Goal: Information Seeking & Learning: Learn about a topic

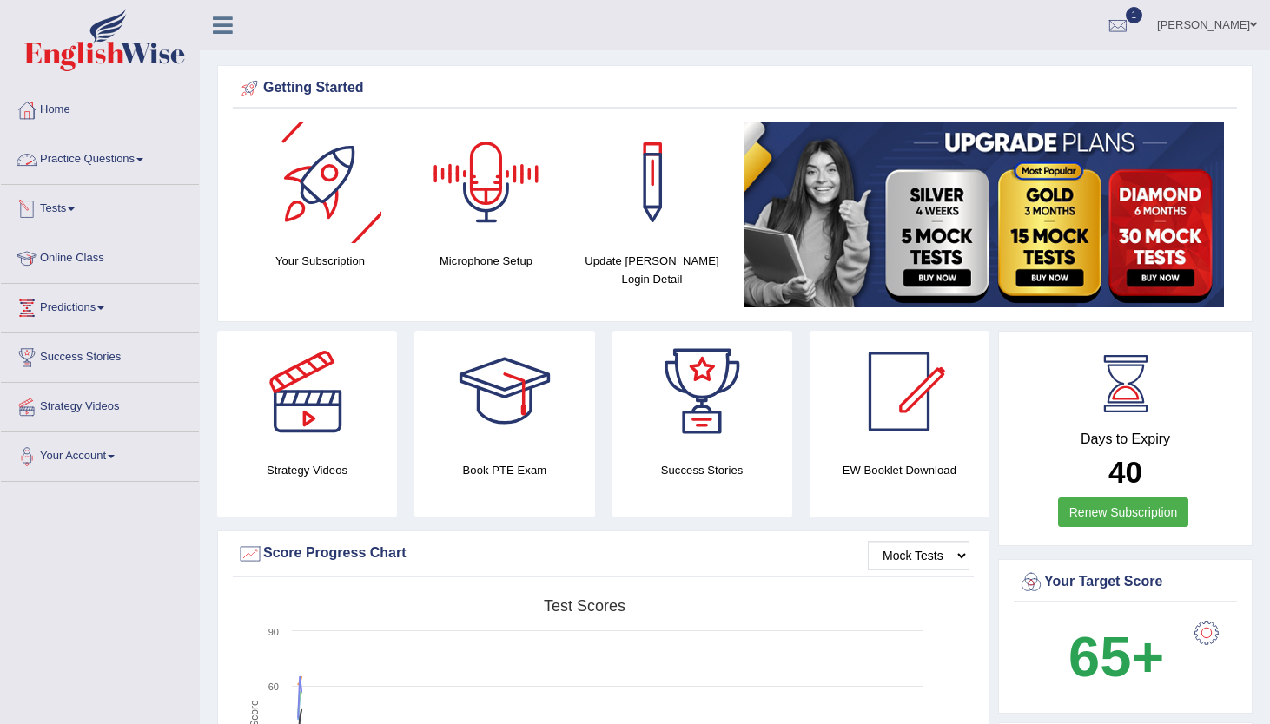
click at [73, 208] on link "Tests" at bounding box center [100, 206] width 198 height 43
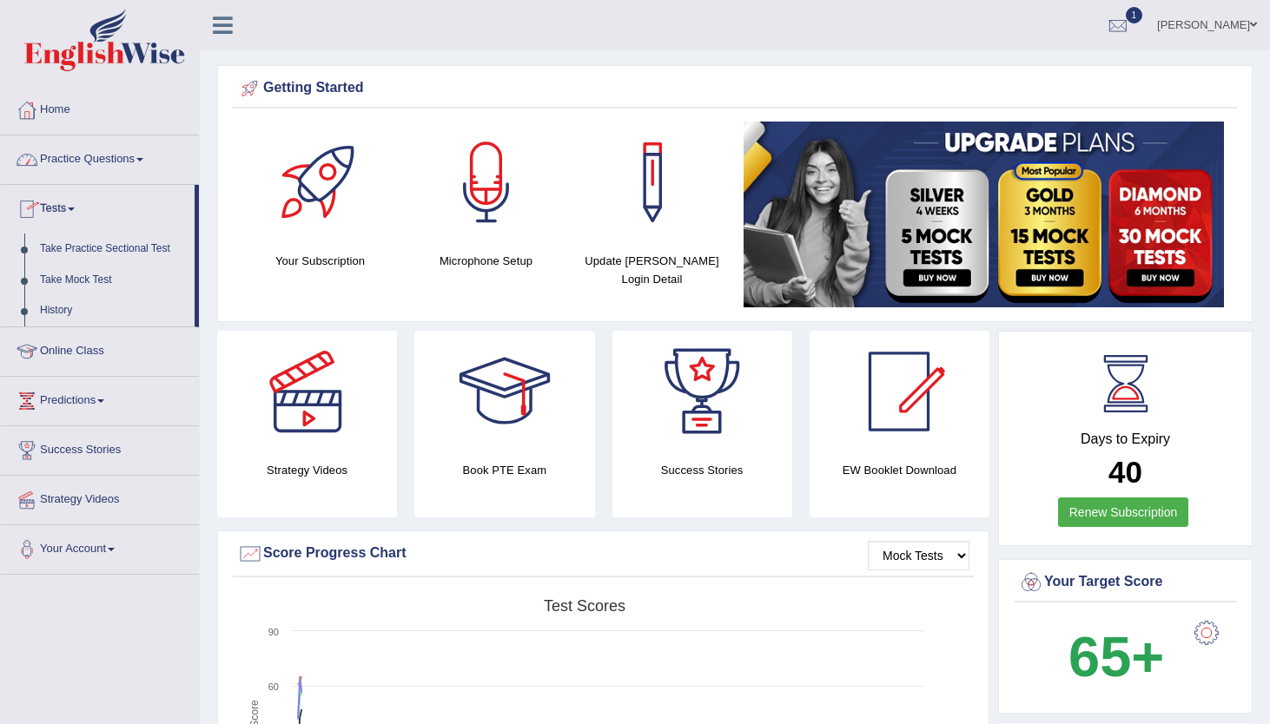
click at [102, 172] on link "Practice Questions" at bounding box center [100, 156] width 198 height 43
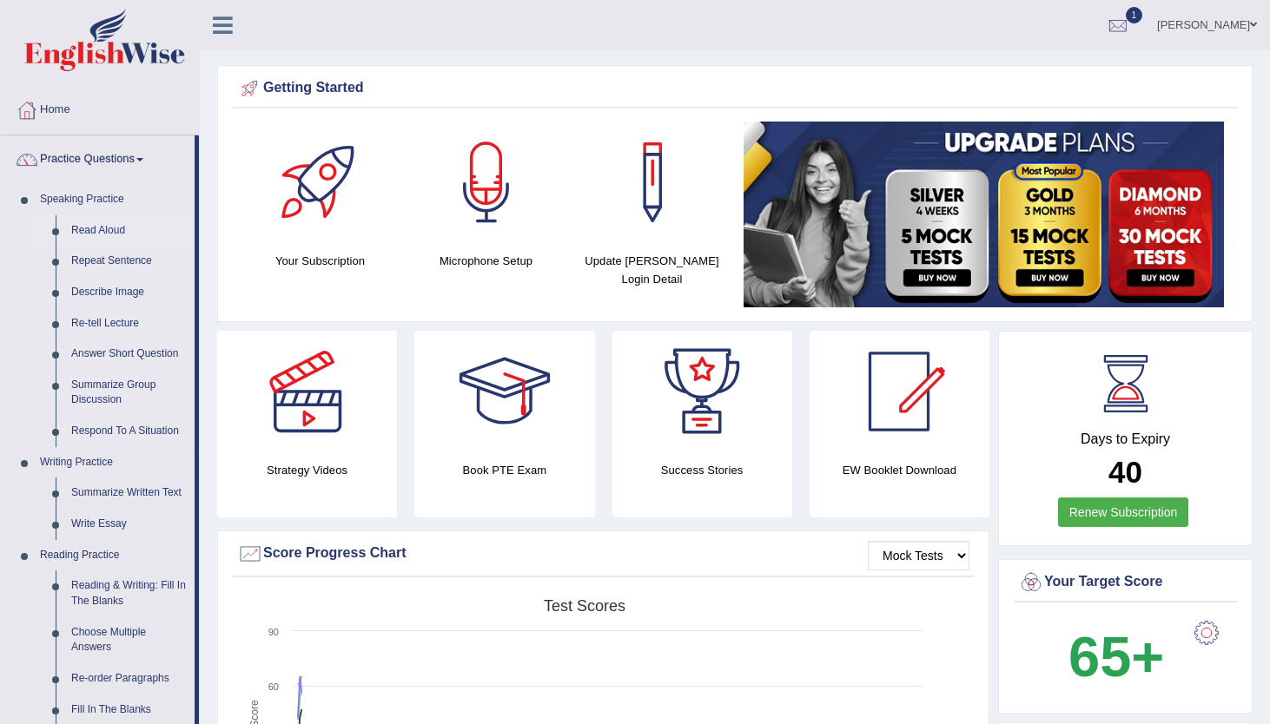
click at [117, 231] on link "Read Aloud" at bounding box center [128, 230] width 131 height 31
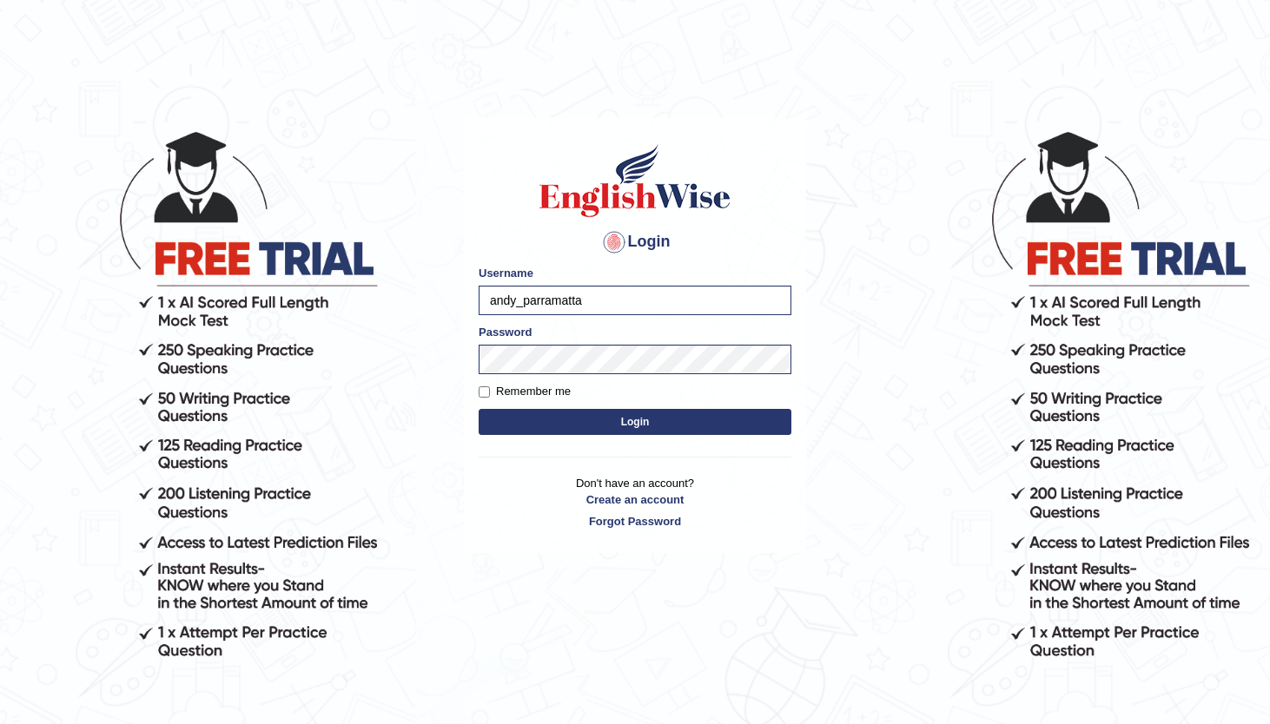
click at [543, 413] on button "Login" at bounding box center [635, 422] width 313 height 26
click at [486, 395] on input "Remember me" at bounding box center [484, 391] width 11 height 11
checkbox input "true"
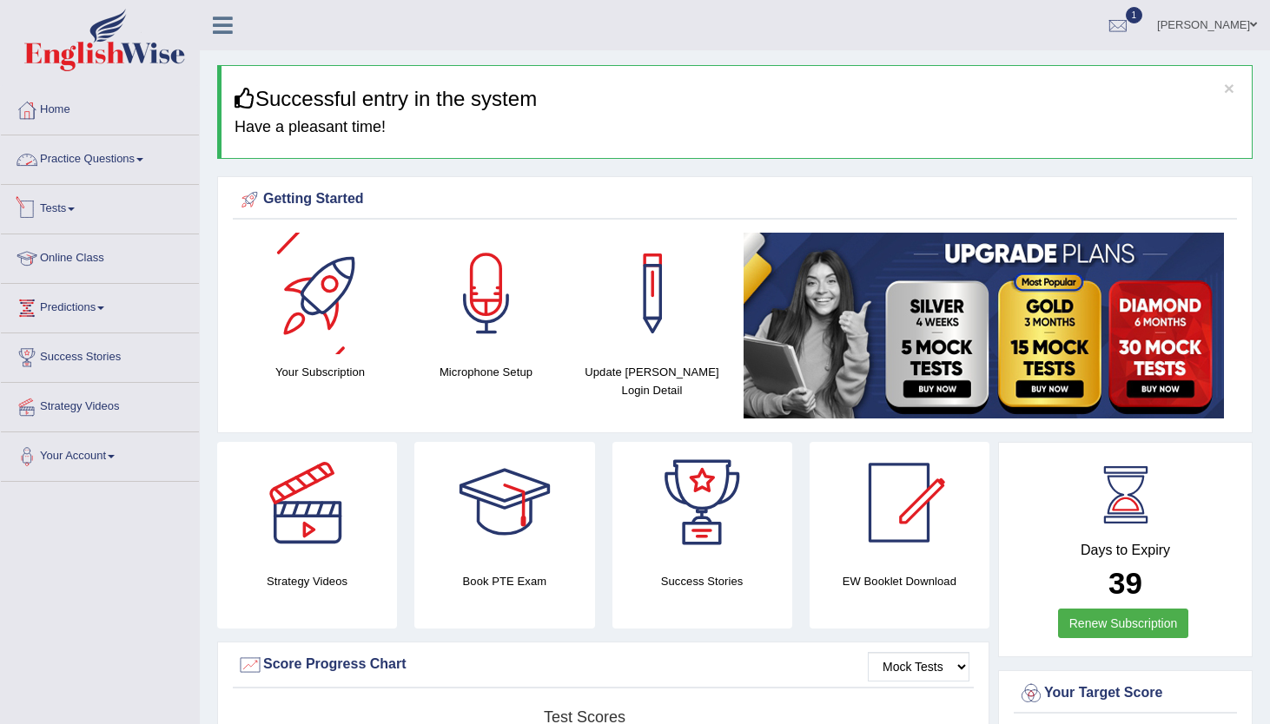
click at [100, 158] on link "Practice Questions" at bounding box center [100, 156] width 198 height 43
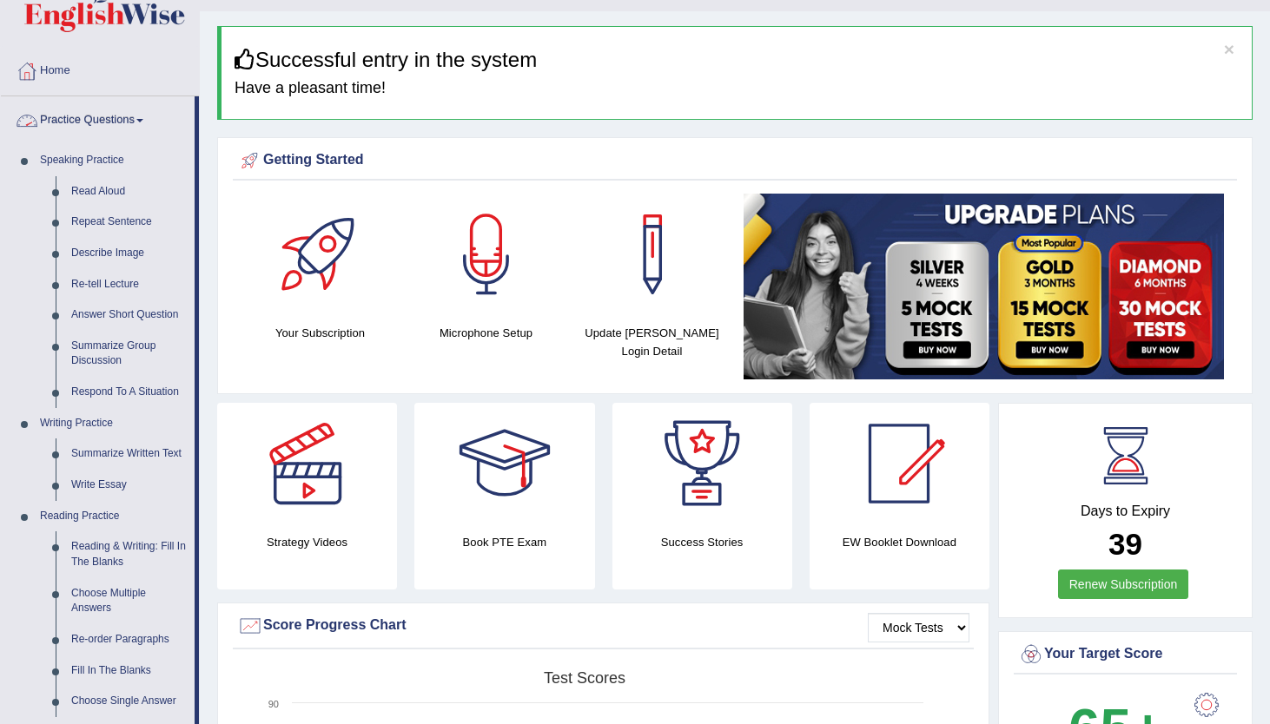
scroll to position [51, 0]
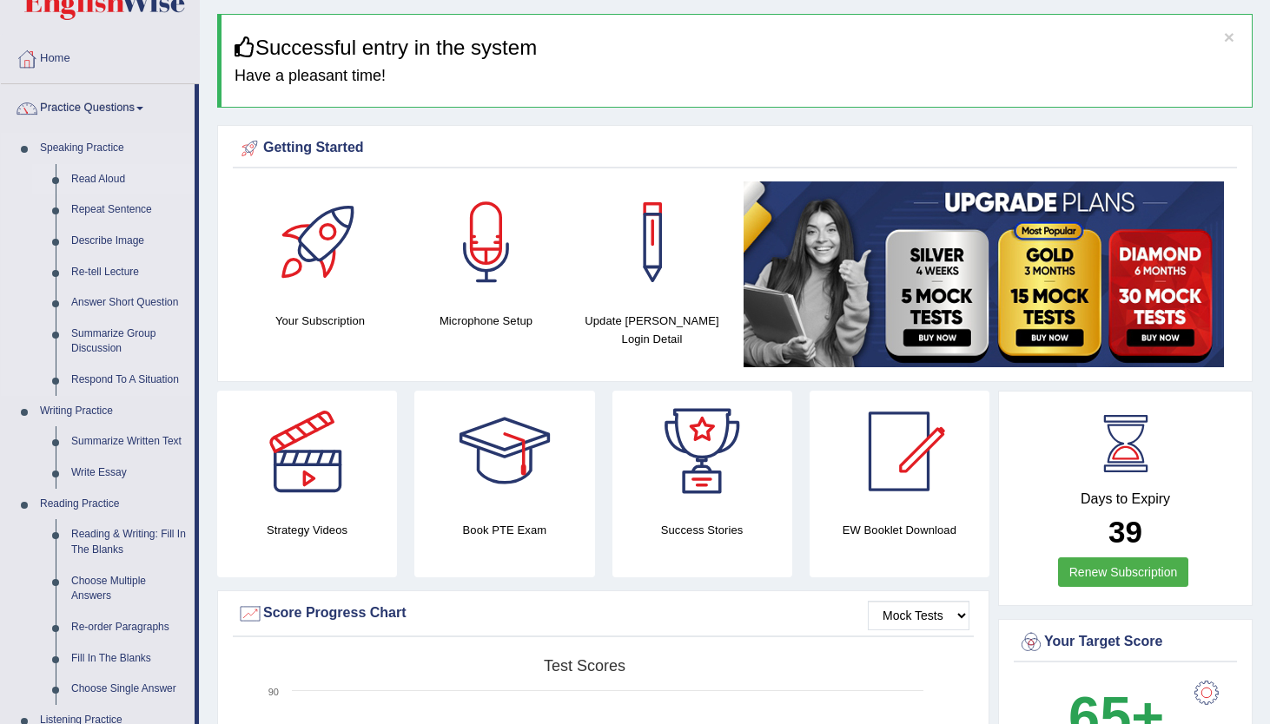
click at [124, 175] on link "Read Aloud" at bounding box center [128, 179] width 131 height 31
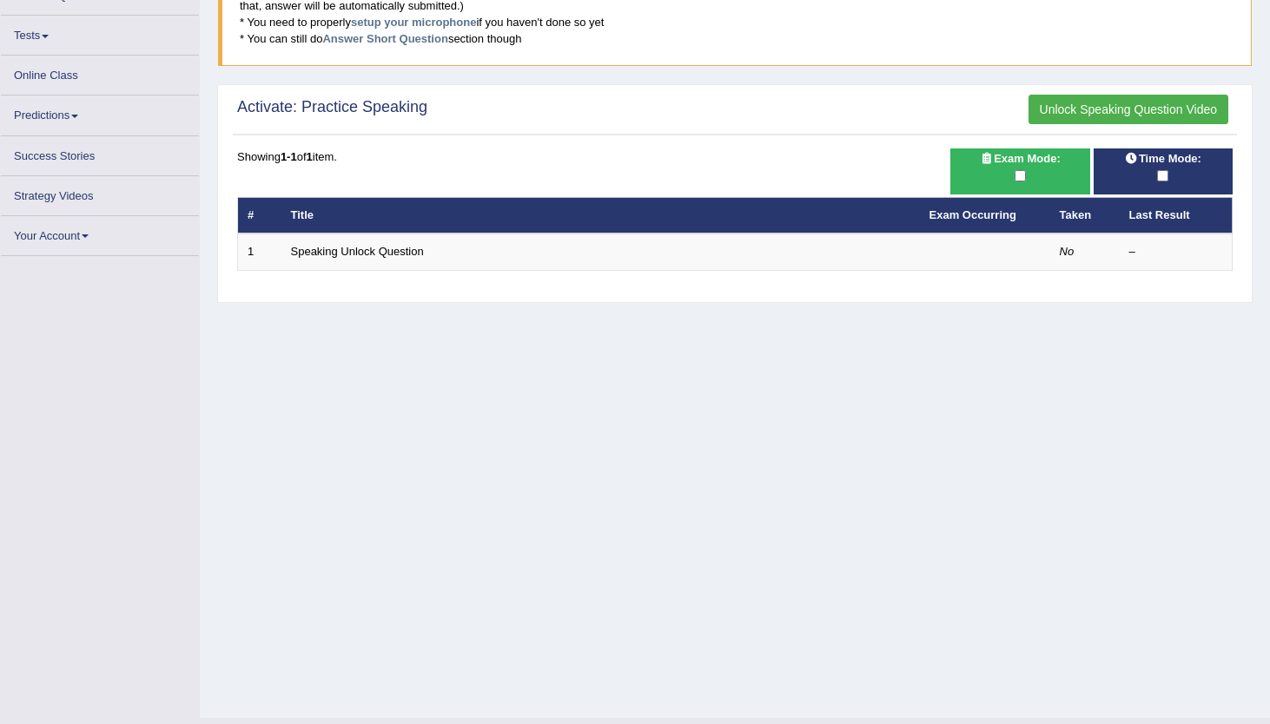
scroll to position [149, 0]
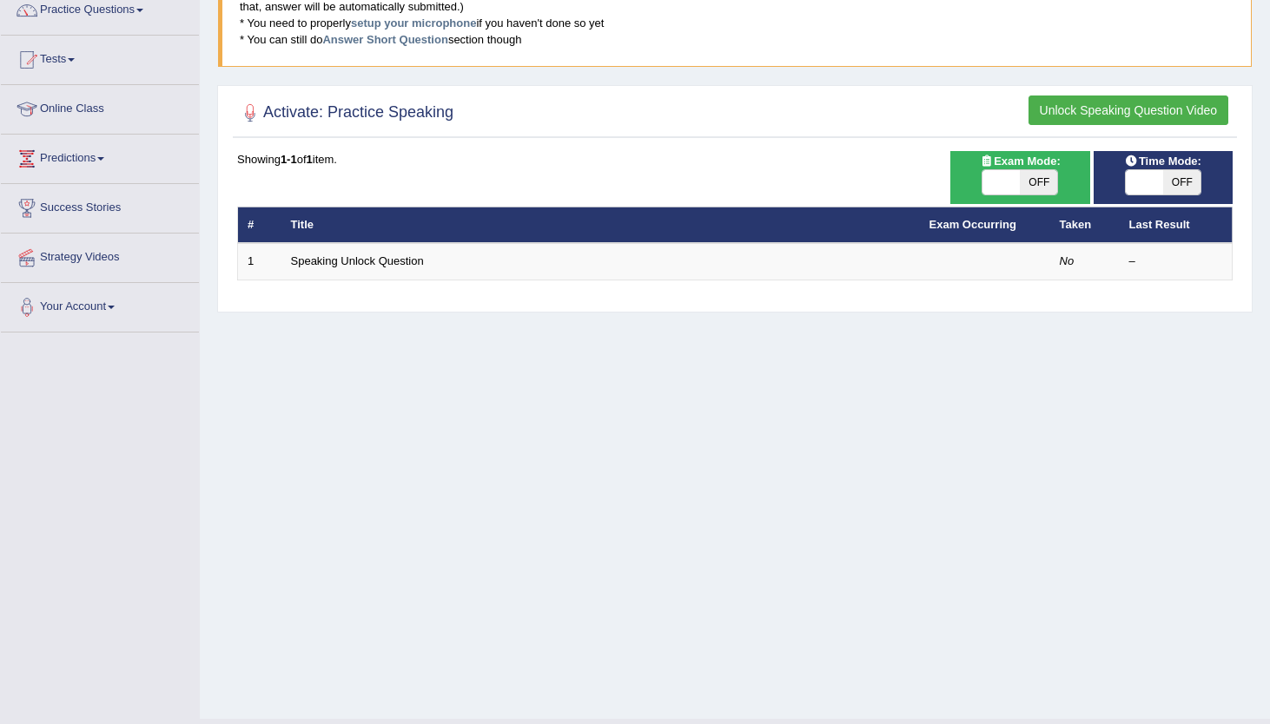
click at [1090, 106] on button "Unlock Speaking Question Video" at bounding box center [1128, 111] width 200 height 30
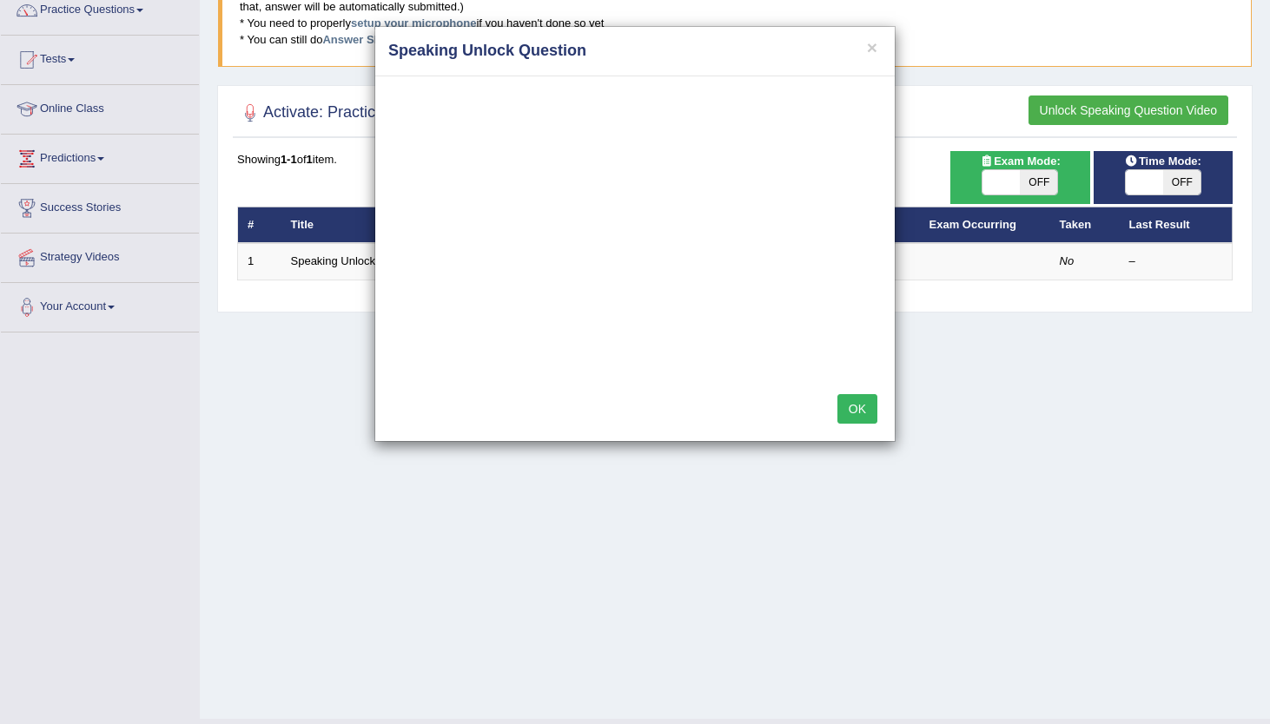
scroll to position [0, 0]
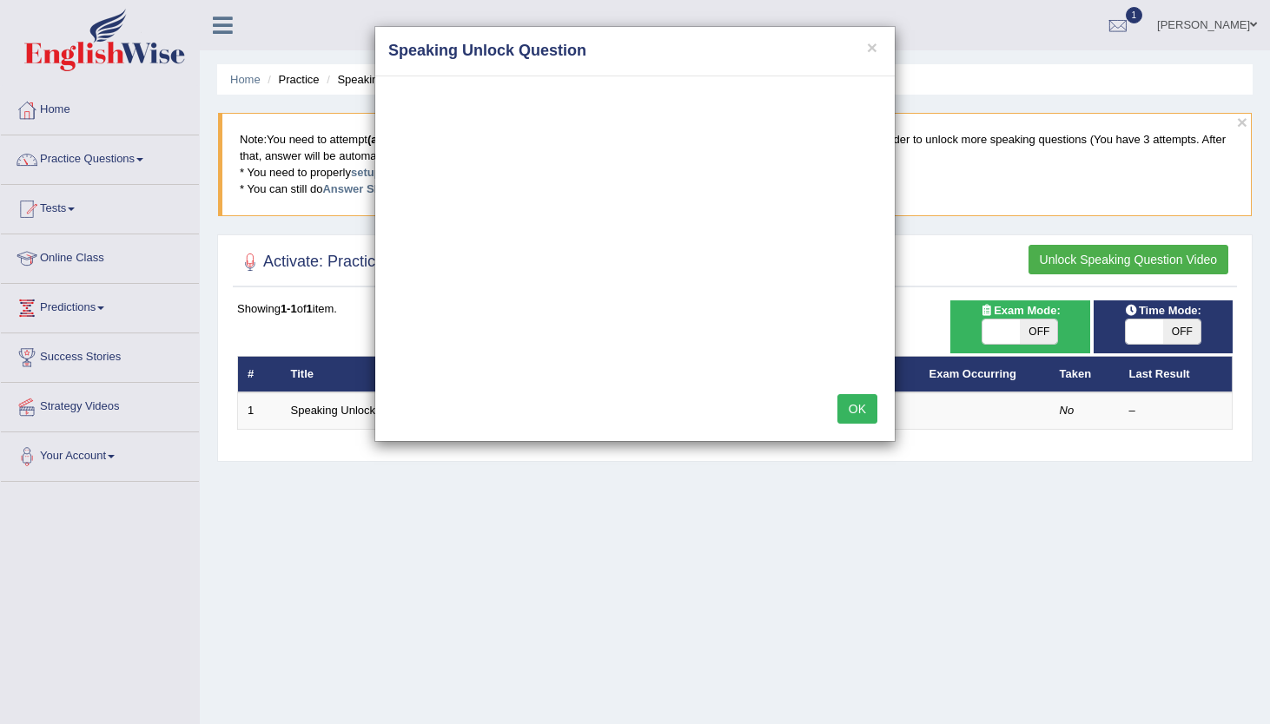
click at [868, 397] on button "OK" at bounding box center [857, 409] width 40 height 30
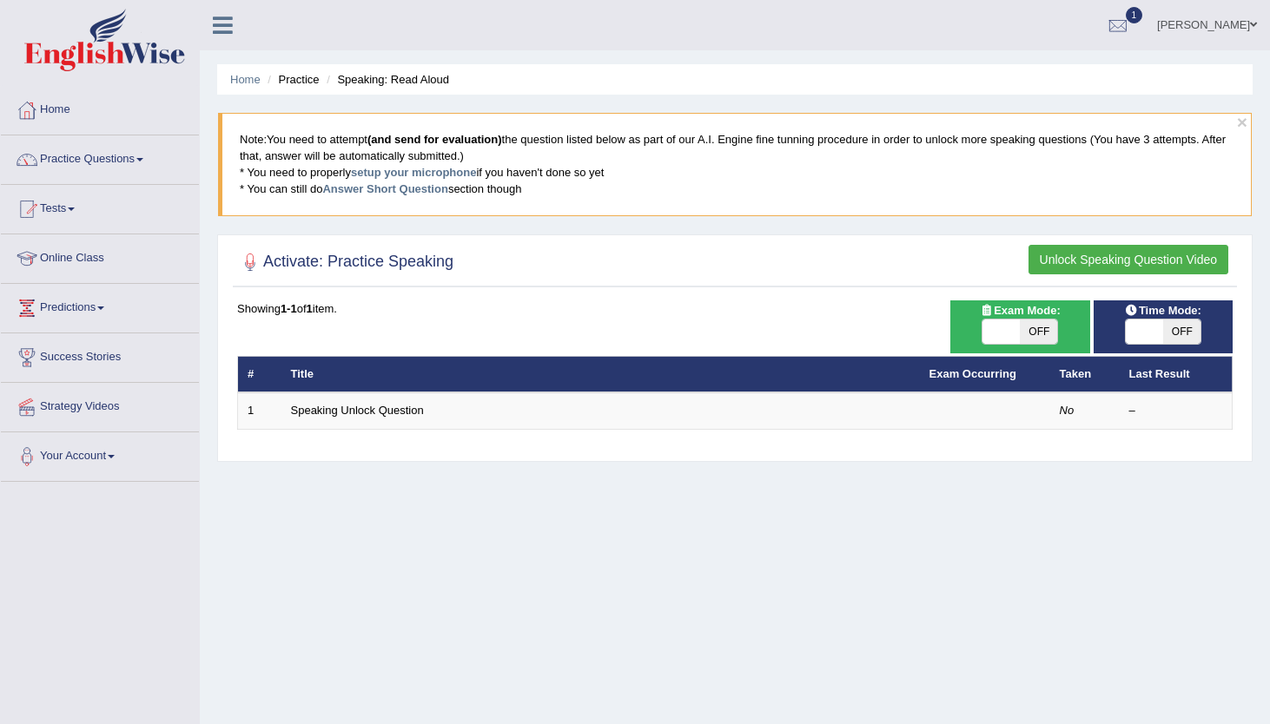
click at [1085, 253] on button "Unlock Speaking Question Video" at bounding box center [1128, 260] width 200 height 30
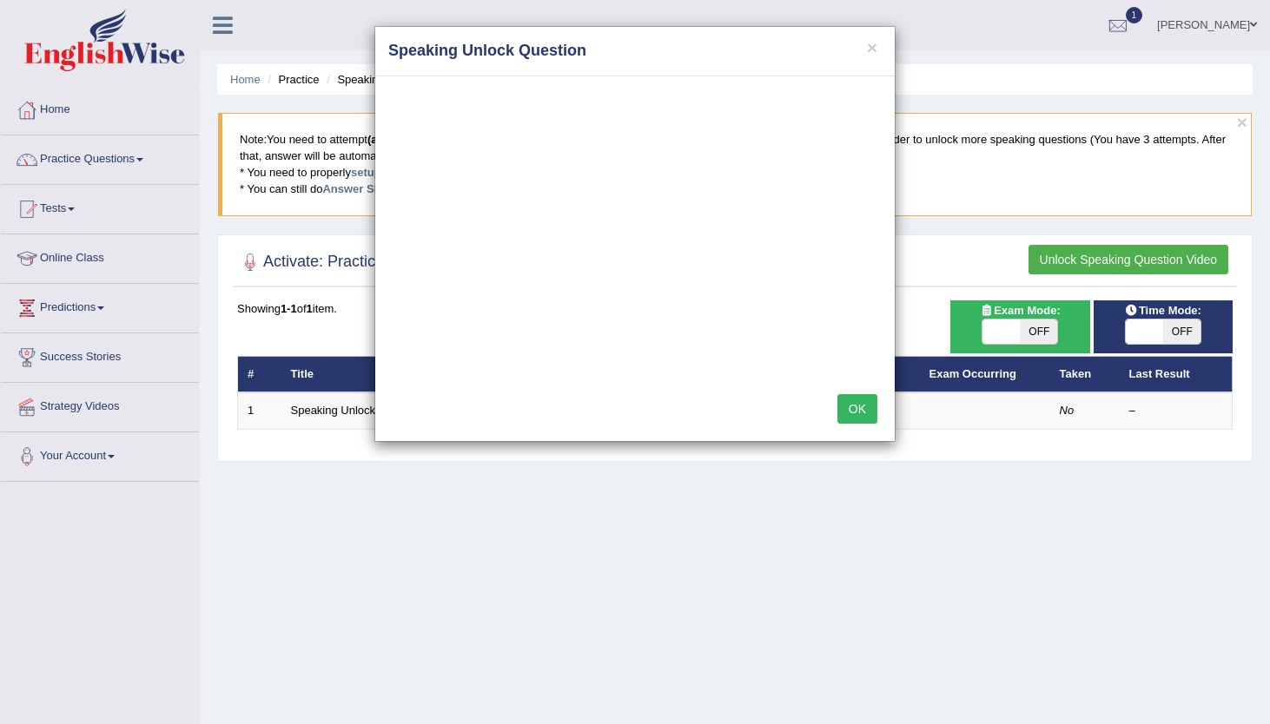
click at [847, 423] on button "OK" at bounding box center [857, 409] width 40 height 30
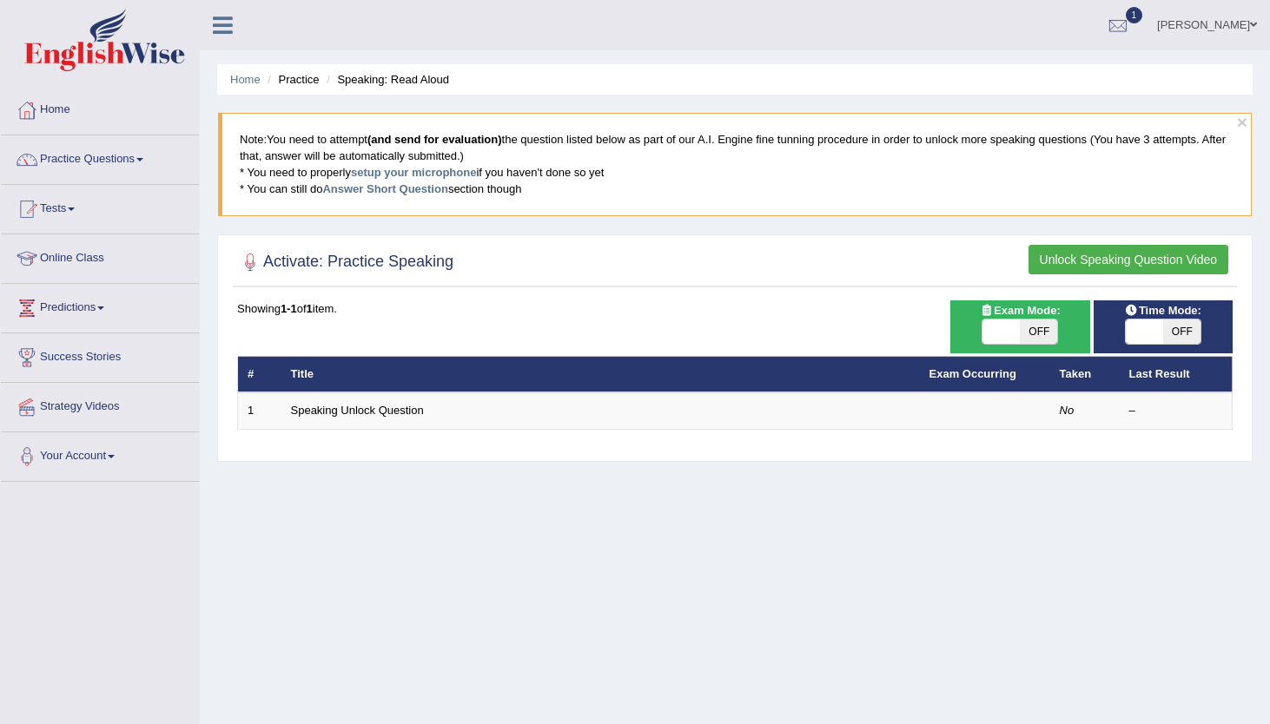
click at [875, 378] on th "Title" at bounding box center [600, 374] width 638 height 36
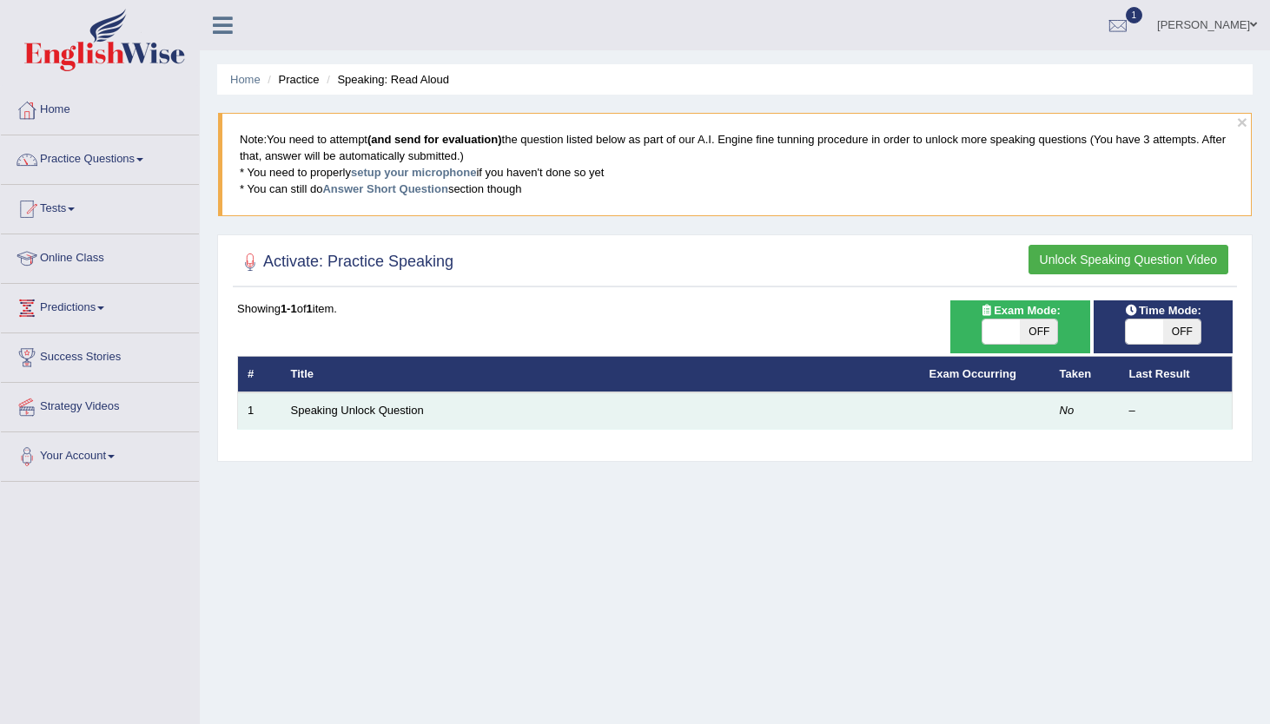
click at [797, 420] on td "Speaking Unlock Question" at bounding box center [600, 411] width 638 height 36
click at [471, 420] on td "Speaking Unlock Question" at bounding box center [600, 411] width 638 height 36
click at [393, 415] on link "Speaking Unlock Question" at bounding box center [357, 410] width 133 height 13
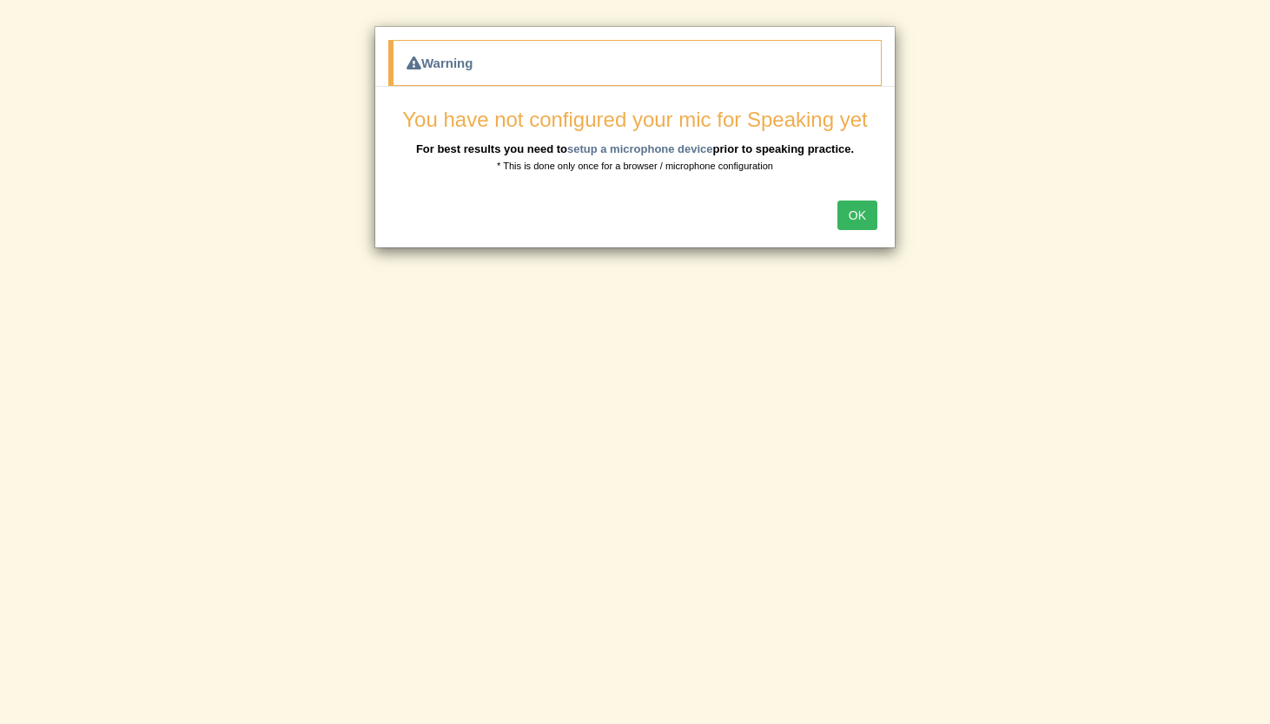
click at [861, 216] on button "OK" at bounding box center [857, 216] width 40 height 30
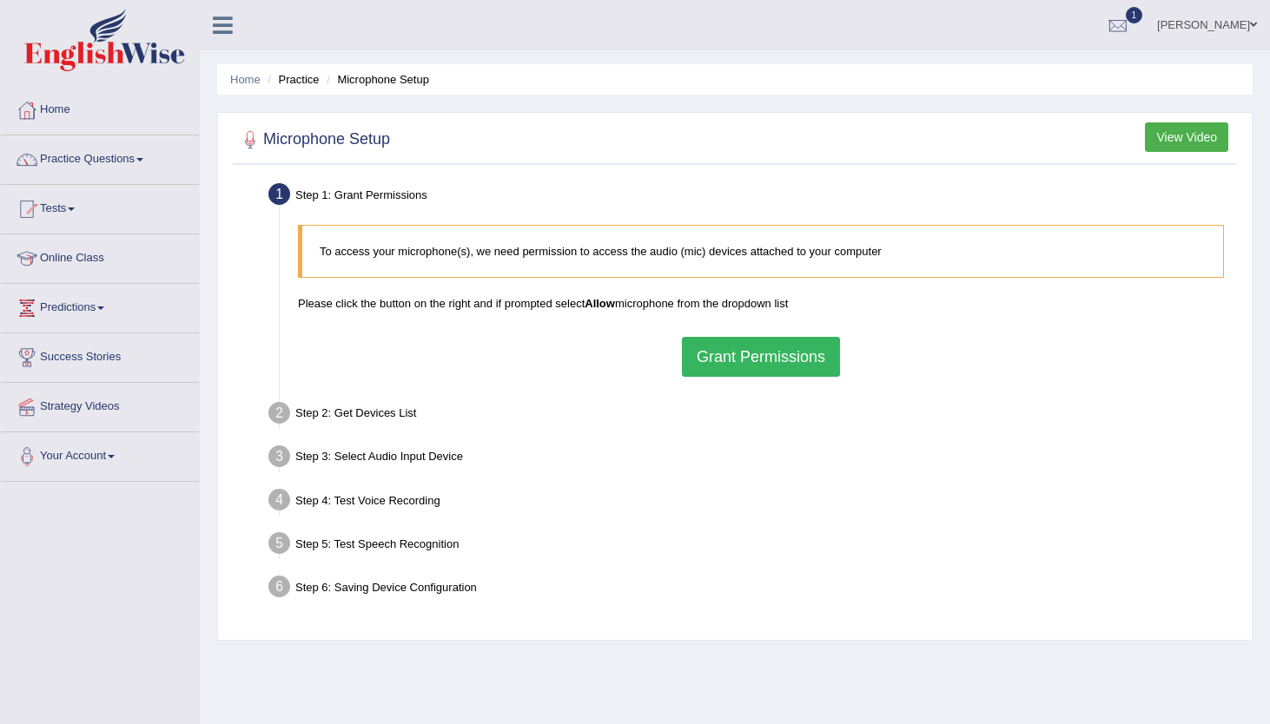
click at [781, 352] on button "Grant Permissions" at bounding box center [761, 357] width 158 height 40
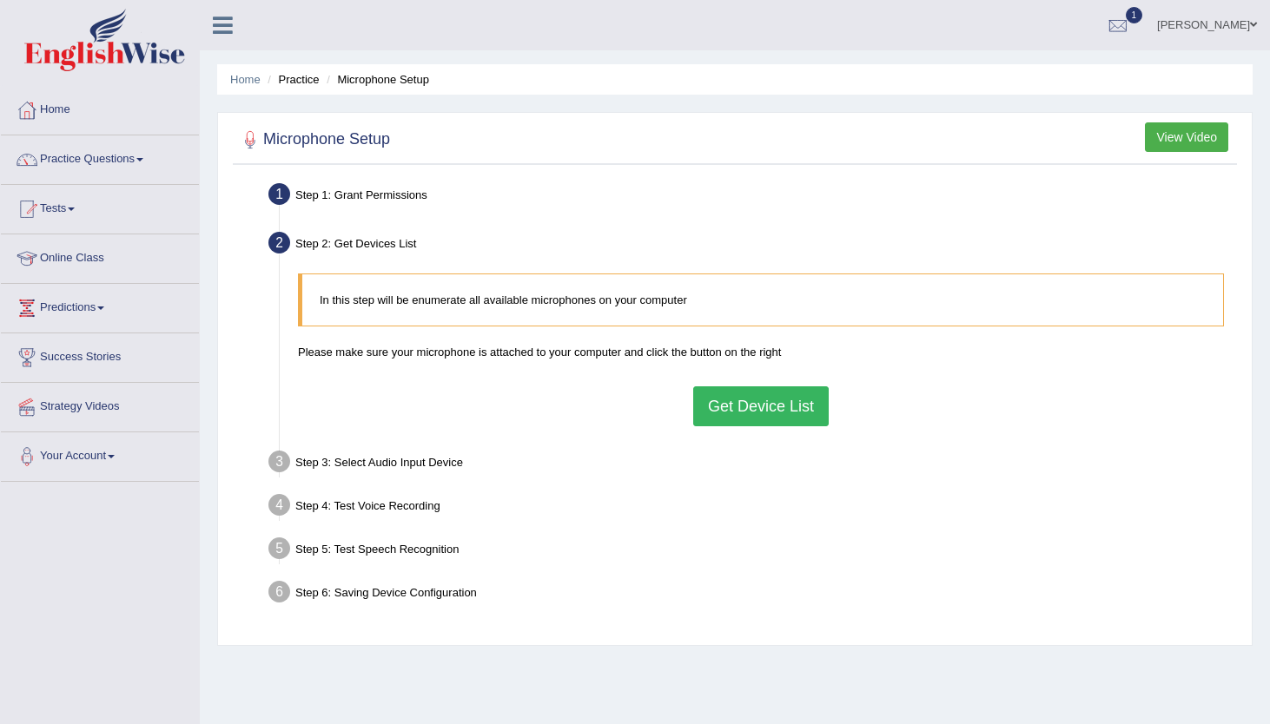
click at [771, 410] on button "Get Device List" at bounding box center [760, 406] width 135 height 40
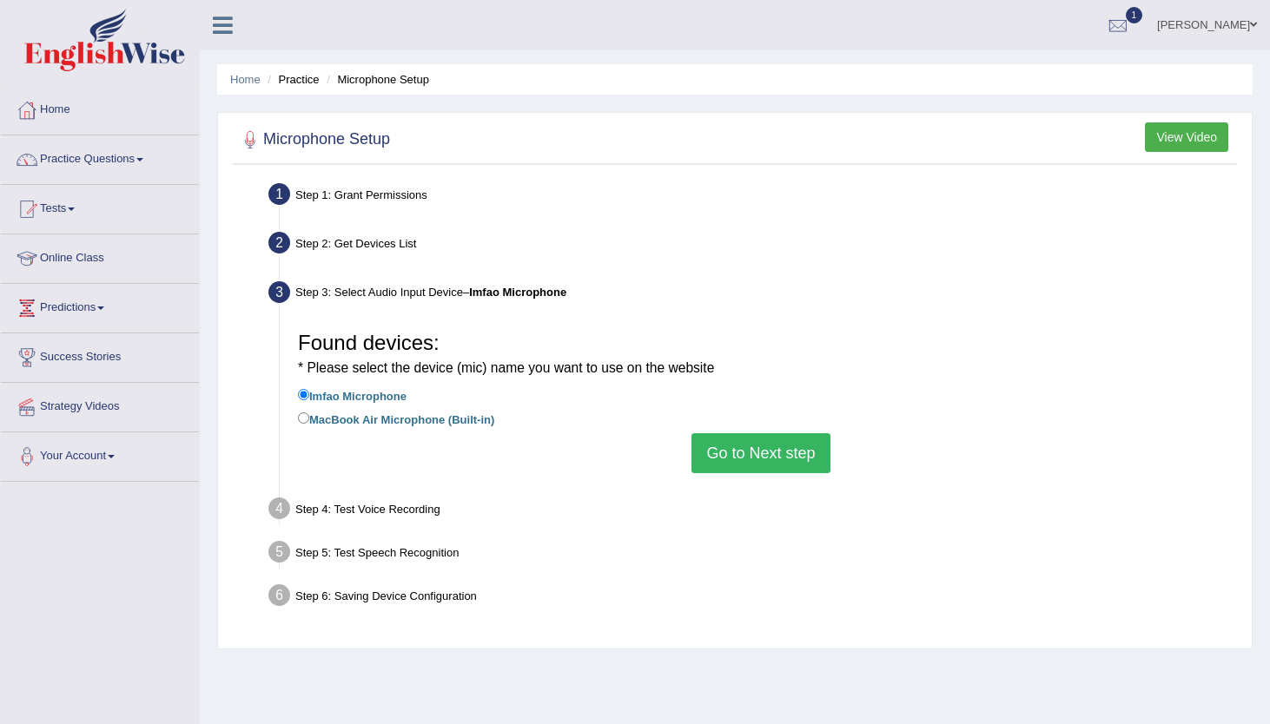
click at [724, 456] on button "Go to Next step" at bounding box center [760, 453] width 138 height 40
click at [0, 0] on h3 "Input voice level Adjust sensitivity level to have your voice appear predominan…" at bounding box center [0, 0] width 0 height 0
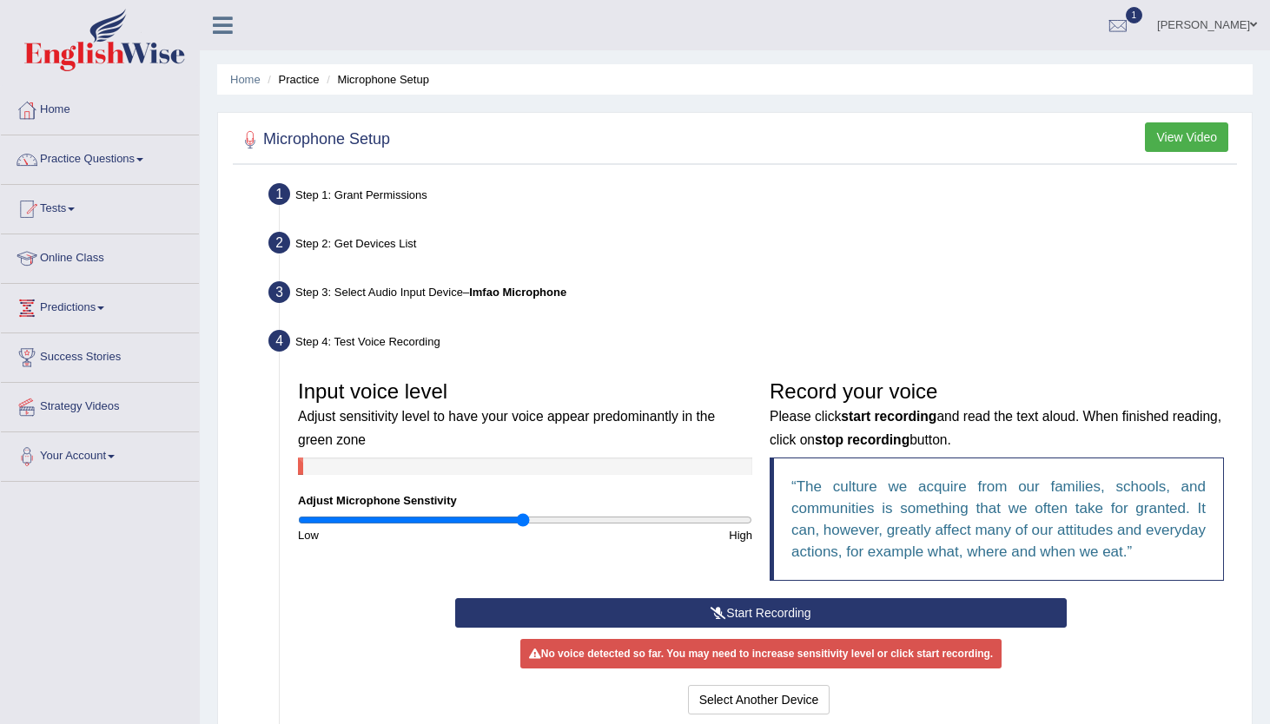
click at [433, 305] on div "Step 3: Select Audio Input Device – Imfao Microphone" at bounding box center [752, 295] width 983 height 38
click at [449, 289] on div "Step 3: Select Audio Input Device – Imfao Microphone" at bounding box center [752, 295] width 983 height 38
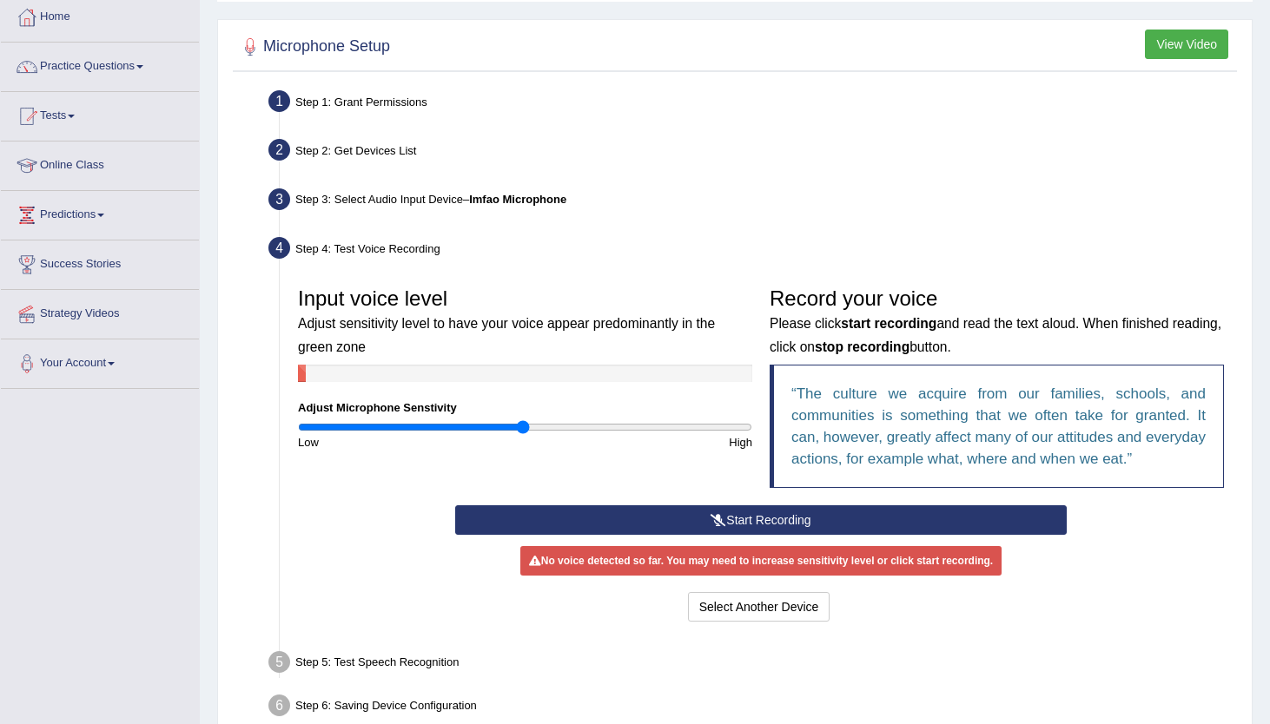
scroll to position [105, 0]
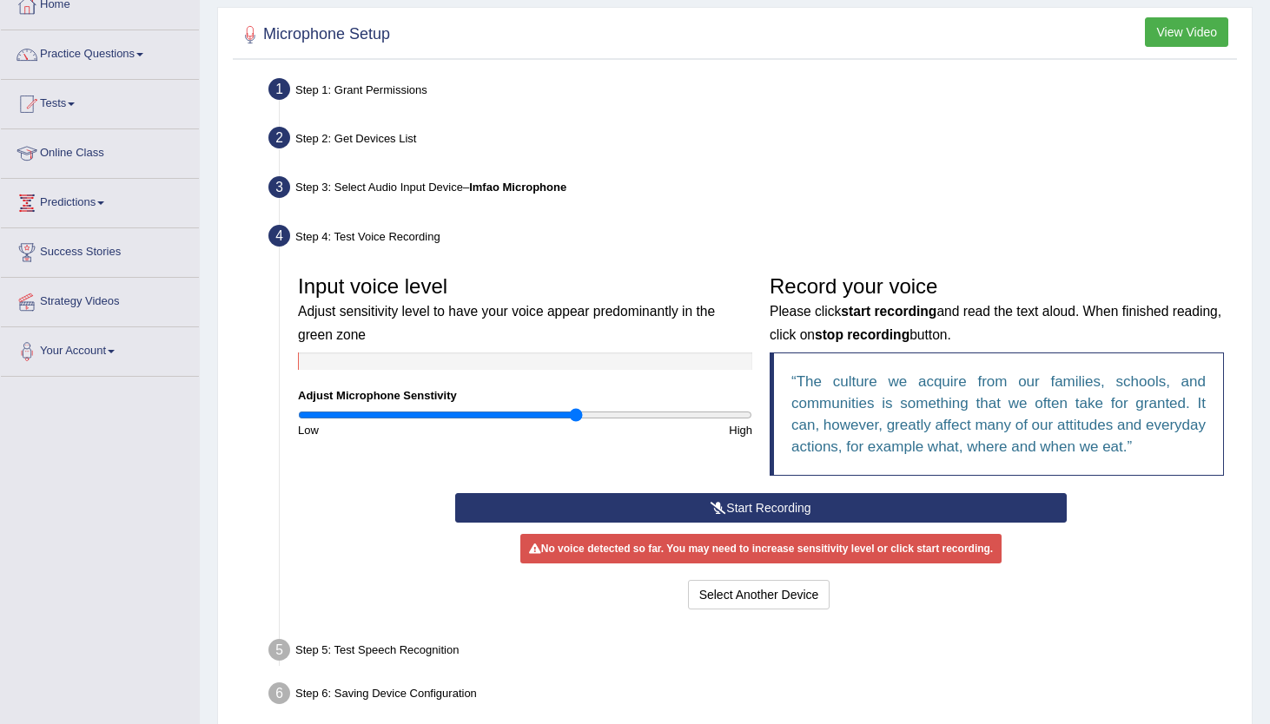
click at [578, 420] on input "range" at bounding box center [525, 415] width 454 height 14
click at [611, 413] on input "range" at bounding box center [525, 415] width 454 height 14
click at [639, 413] on input "range" at bounding box center [525, 415] width 454 height 14
click at [668, 413] on input "range" at bounding box center [525, 415] width 454 height 14
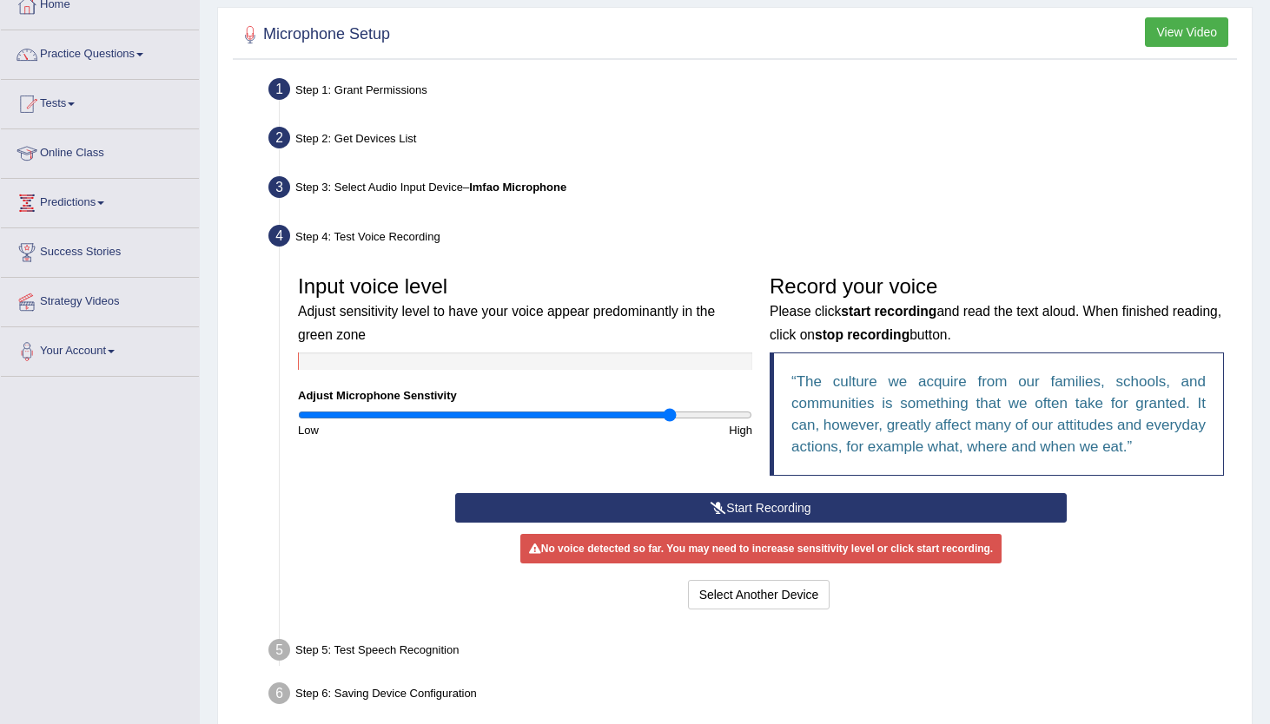
click at [668, 413] on input "range" at bounding box center [525, 415] width 454 height 14
click at [688, 413] on input "range" at bounding box center [525, 415] width 454 height 14
type input "1.88"
click at [717, 412] on input "range" at bounding box center [525, 415] width 454 height 14
click at [784, 604] on button "Select Another Device" at bounding box center [759, 595] width 142 height 30
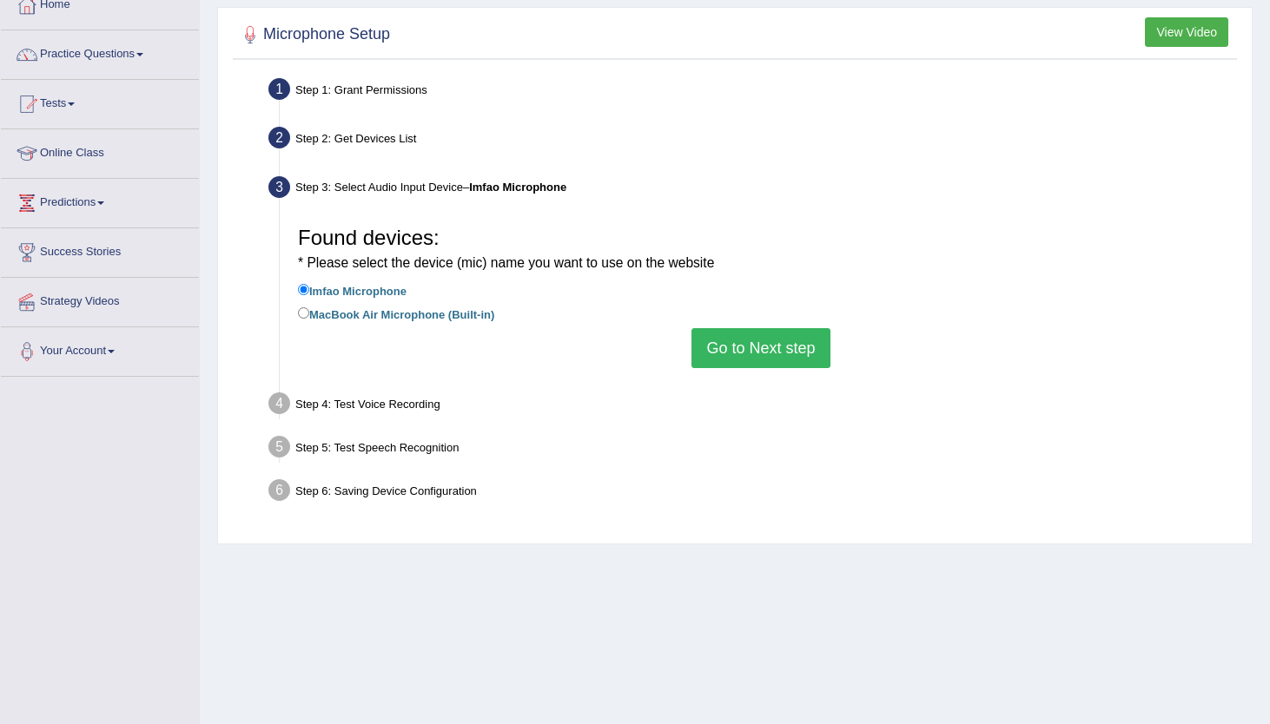
click at [376, 313] on label "MacBook Air Microphone (Built-in)" at bounding box center [396, 313] width 196 height 19
click at [309, 313] on input "MacBook Air Microphone (Built-in)" at bounding box center [303, 312] width 11 height 11
radio input "true"
click at [737, 353] on button "Go to Next step" at bounding box center [760, 348] width 138 height 40
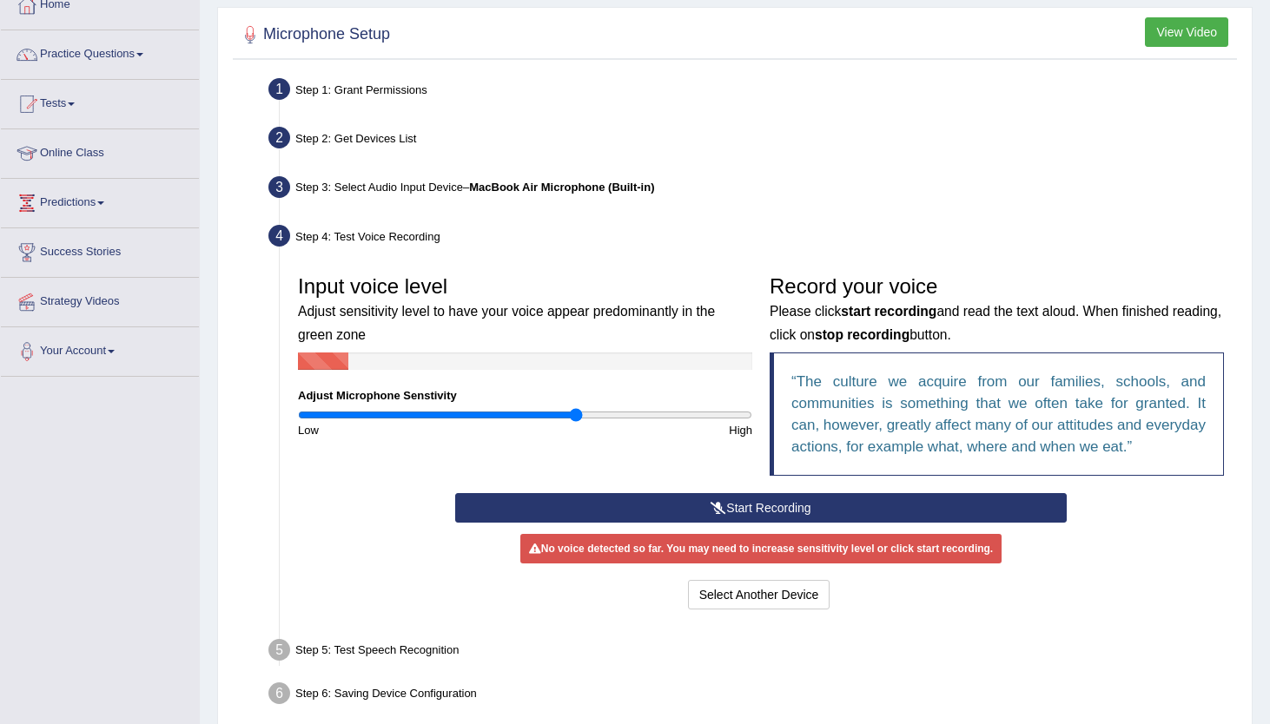
drag, startPoint x: 714, startPoint y: 414, endPoint x: 578, endPoint y: 419, distance: 136.4
click at [578, 419] on input "range" at bounding box center [525, 415] width 454 height 14
drag, startPoint x: 578, startPoint y: 419, endPoint x: 597, endPoint y: 417, distance: 19.2
type input "1.34"
click at [597, 417] on input "range" at bounding box center [525, 415] width 454 height 14
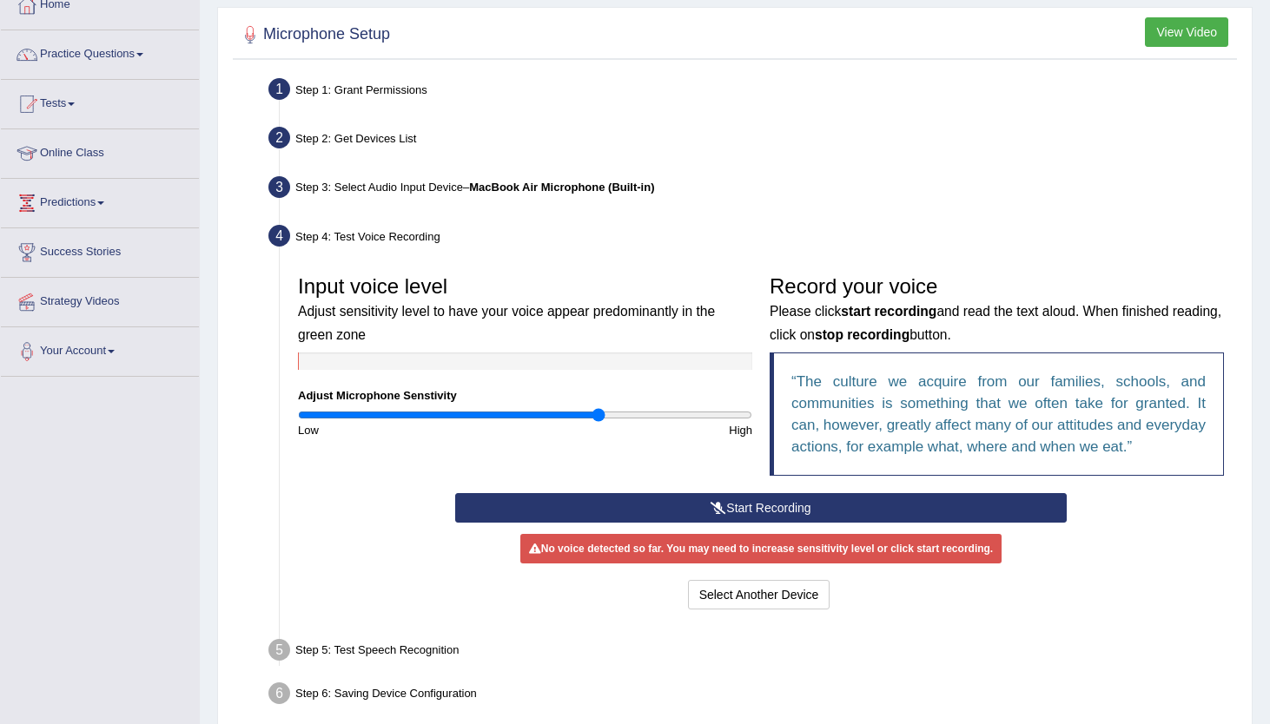
click at [734, 518] on button "Start Recording" at bounding box center [760, 508] width 611 height 30
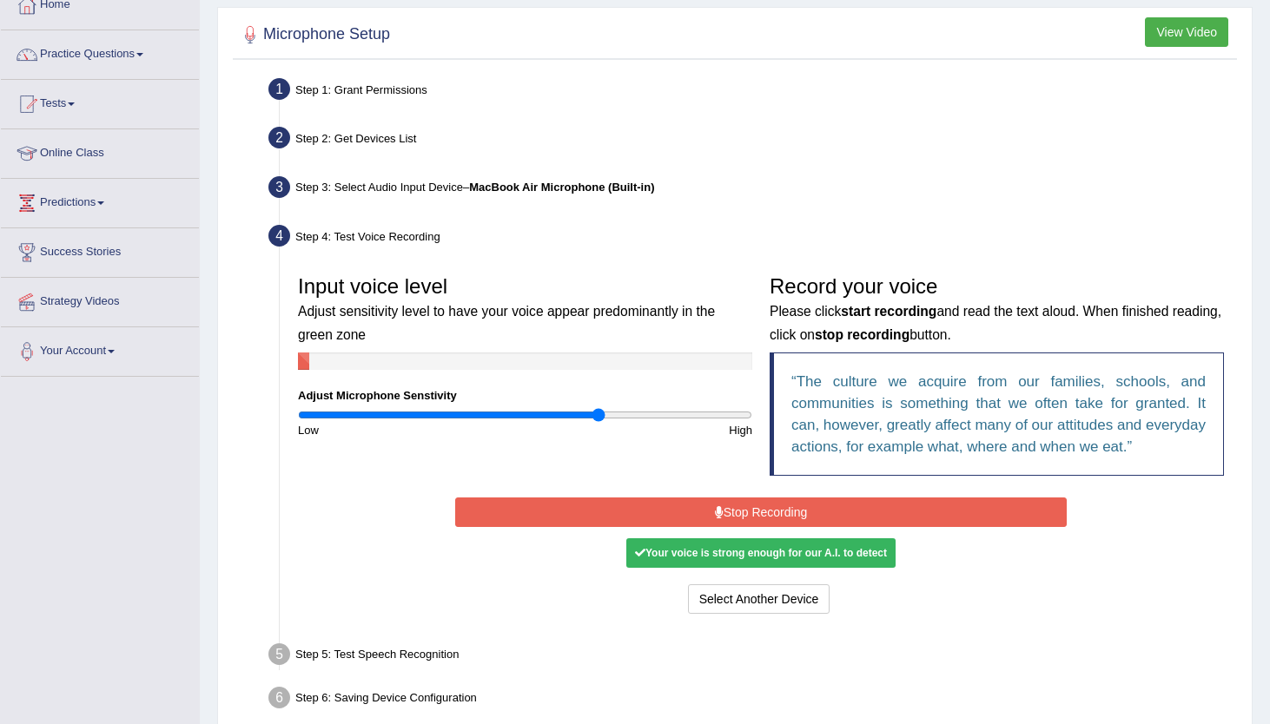
click at [733, 513] on button "Stop Recording" at bounding box center [760, 513] width 611 height 30
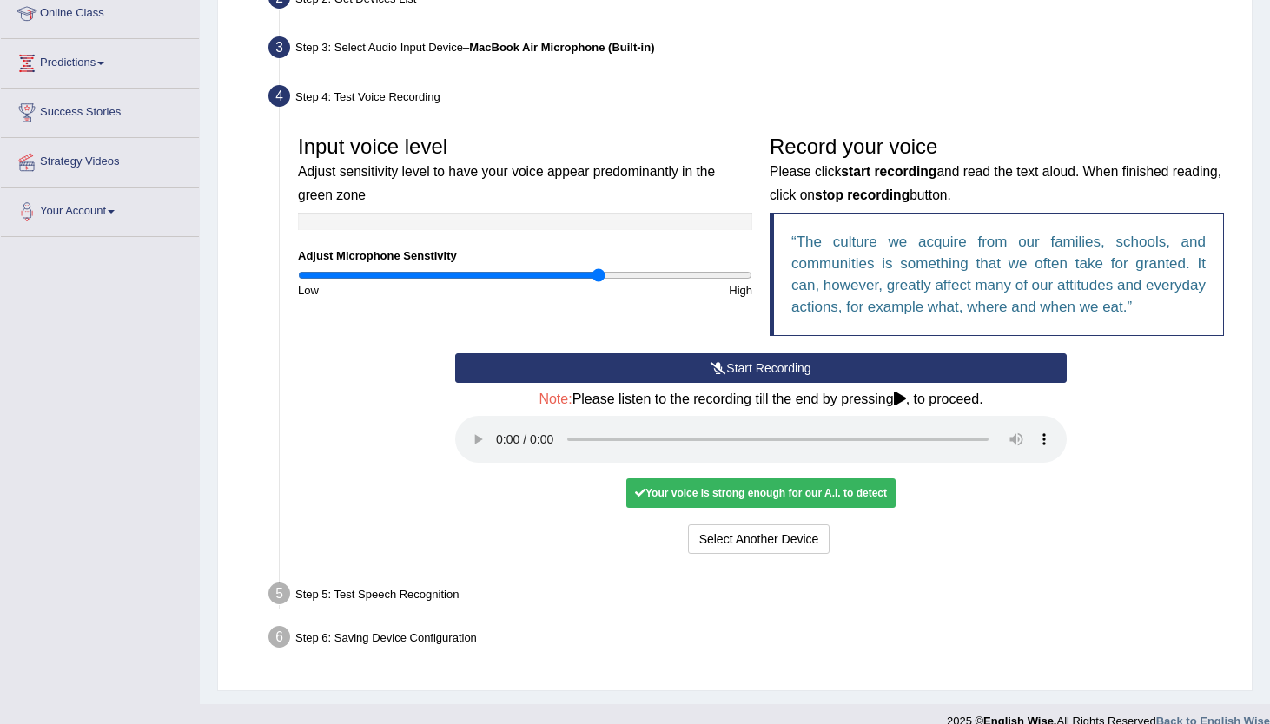
scroll to position [257, 0]
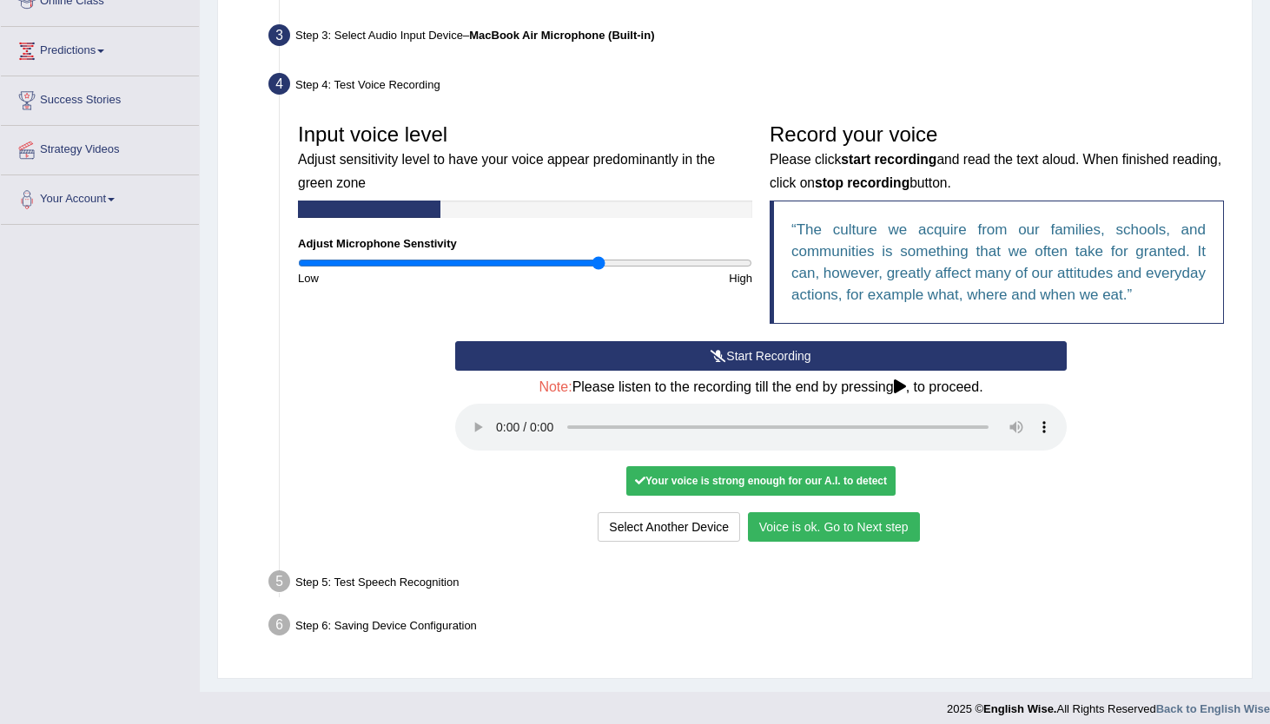
click at [802, 524] on button "Voice is ok. Go to Next step" at bounding box center [834, 527] width 172 height 30
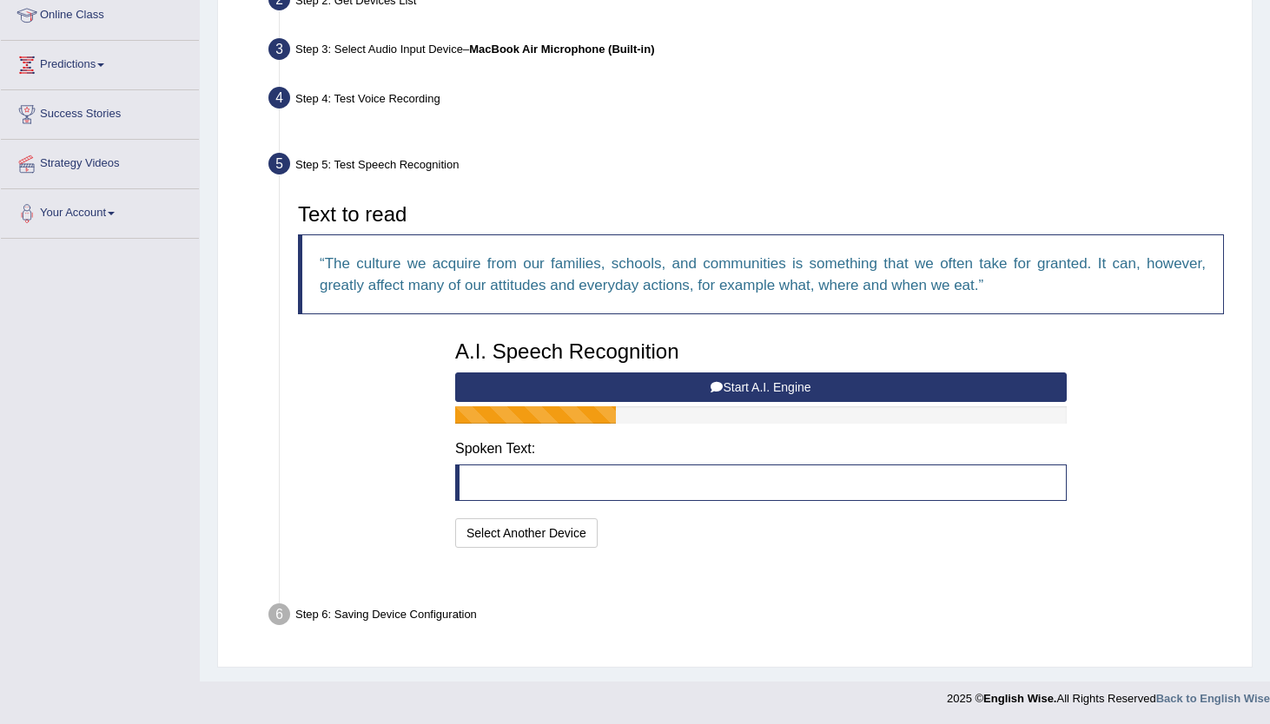
scroll to position [201, 0]
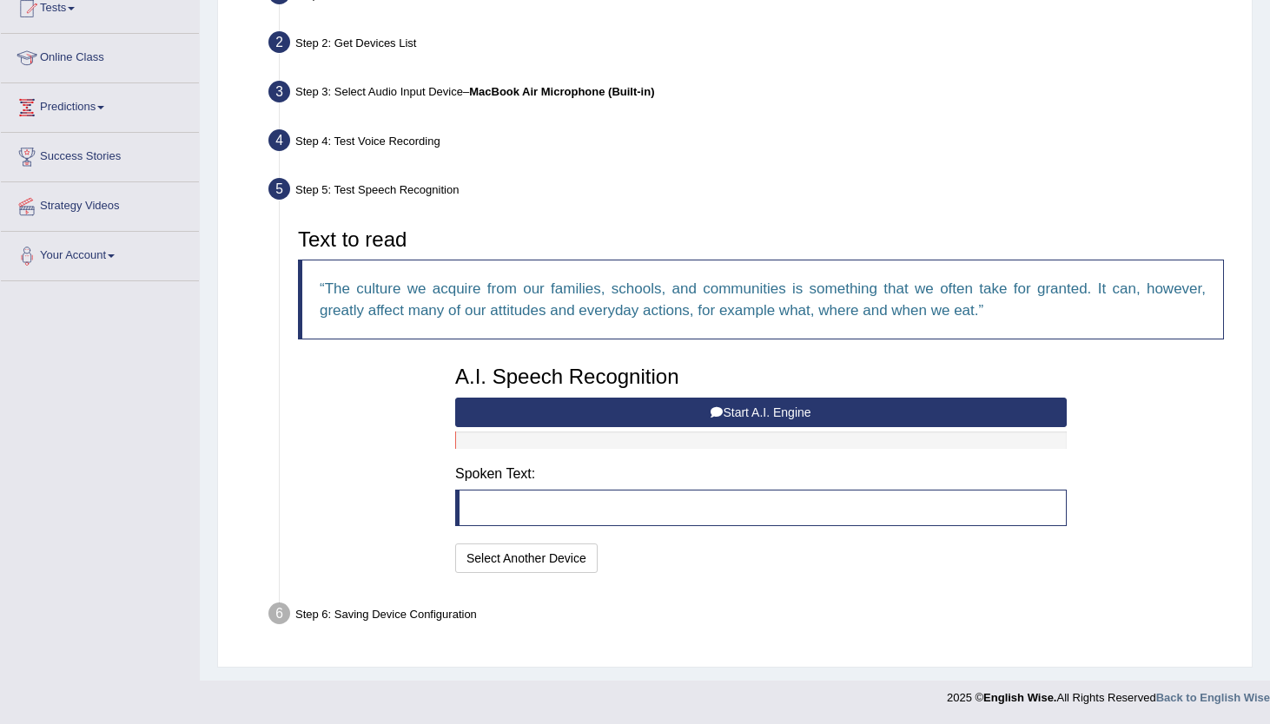
click at [658, 420] on button "Start A.I. Engine" at bounding box center [760, 413] width 611 height 30
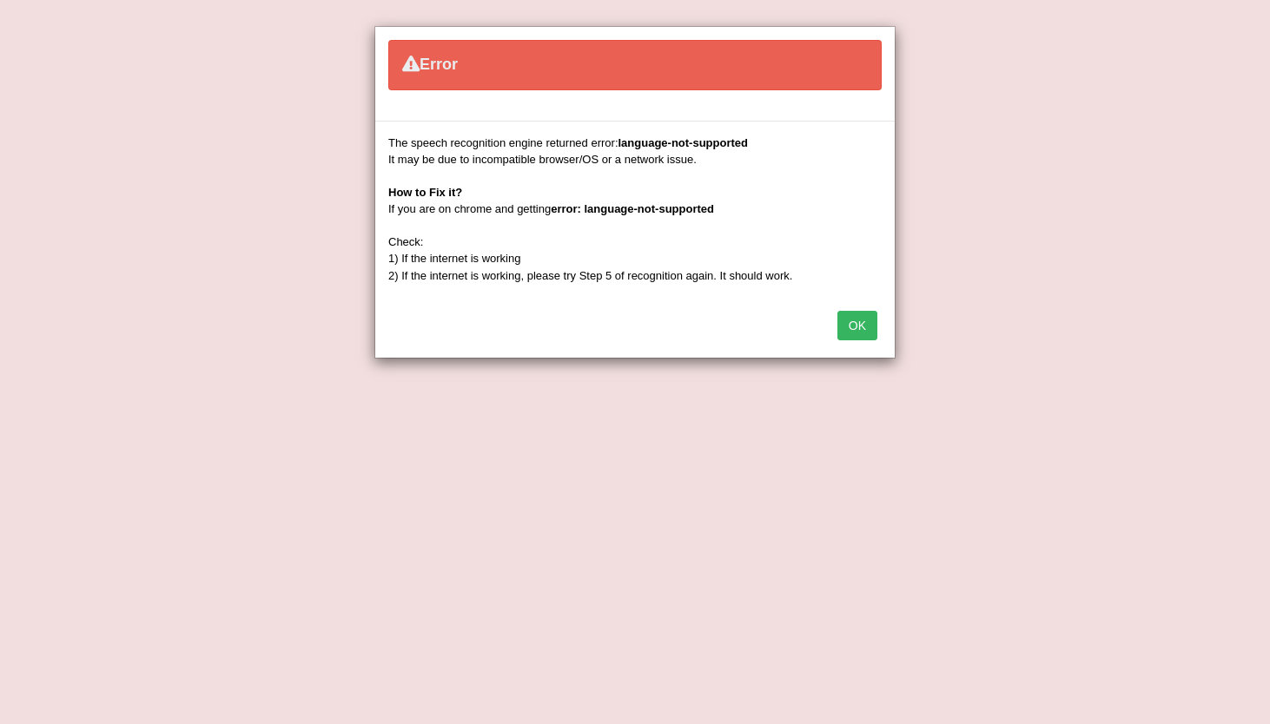
click at [844, 329] on button "OK" at bounding box center [857, 326] width 40 height 30
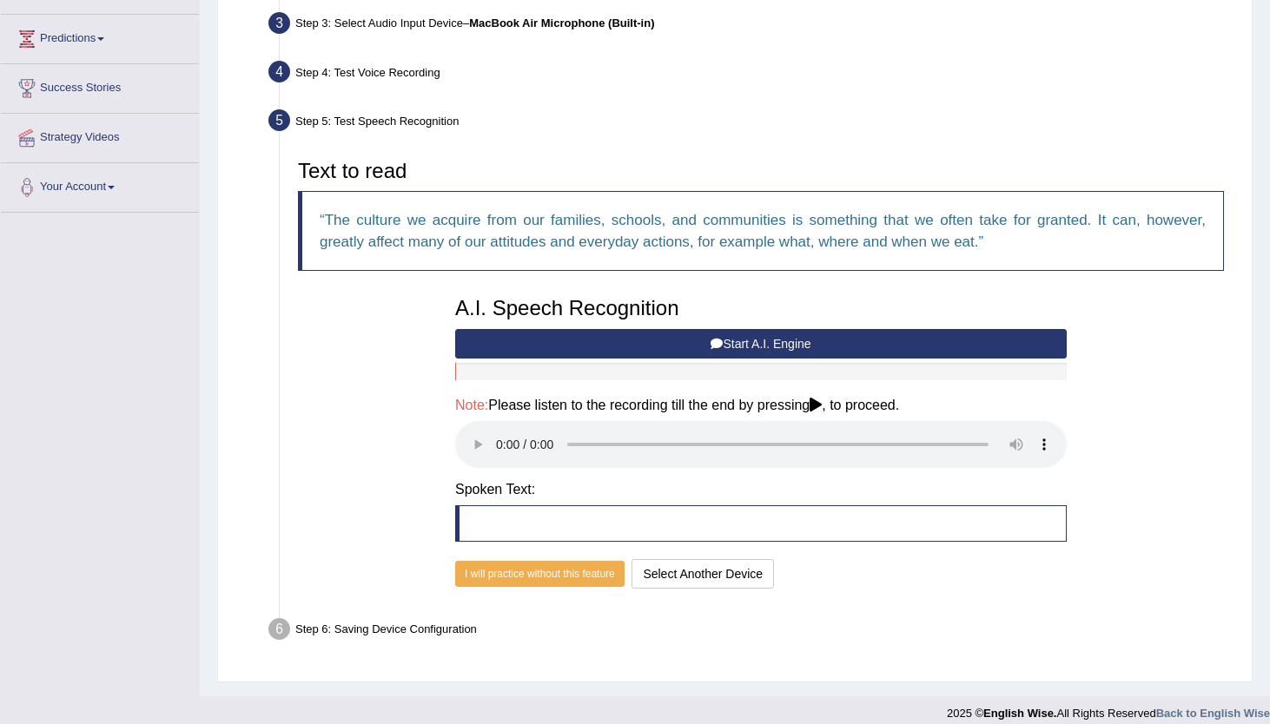
scroll to position [284, 0]
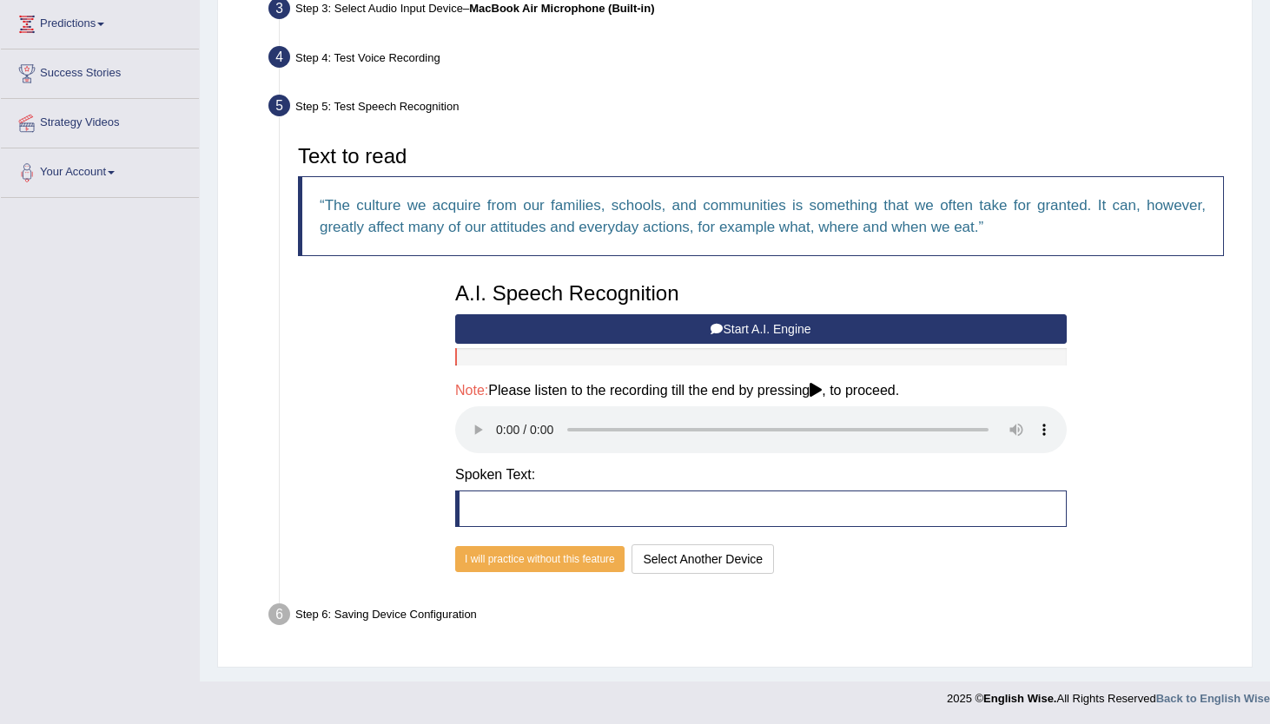
click at [593, 519] on blockquote at bounding box center [760, 509] width 611 height 36
click at [770, 325] on button "Start A.I. Engine" at bounding box center [760, 329] width 611 height 30
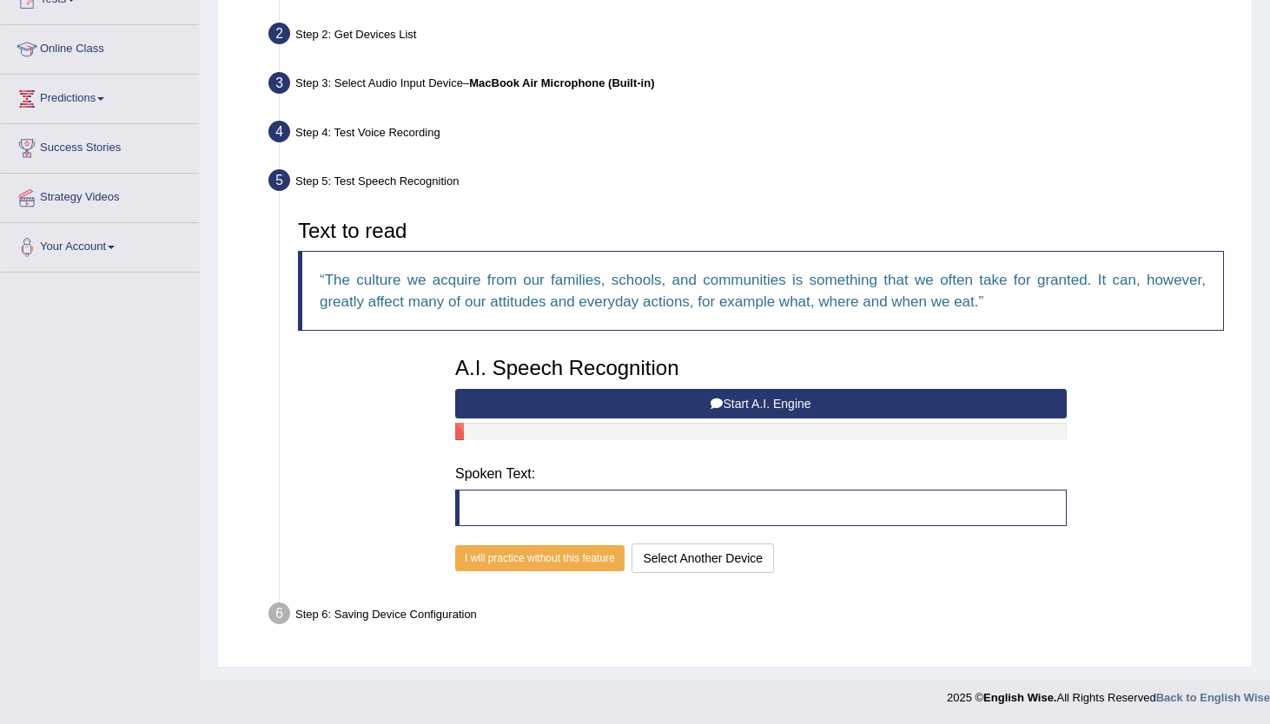
scroll to position [201, 0]
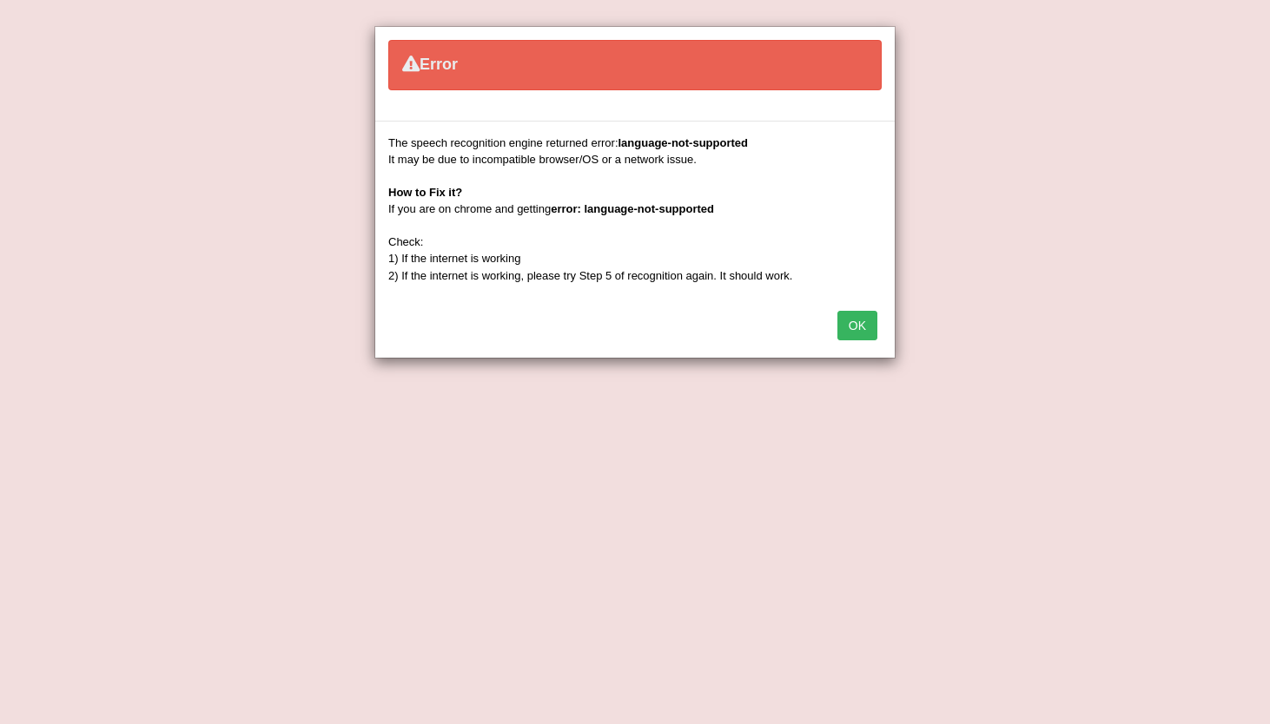
click at [866, 325] on button "OK" at bounding box center [857, 326] width 40 height 30
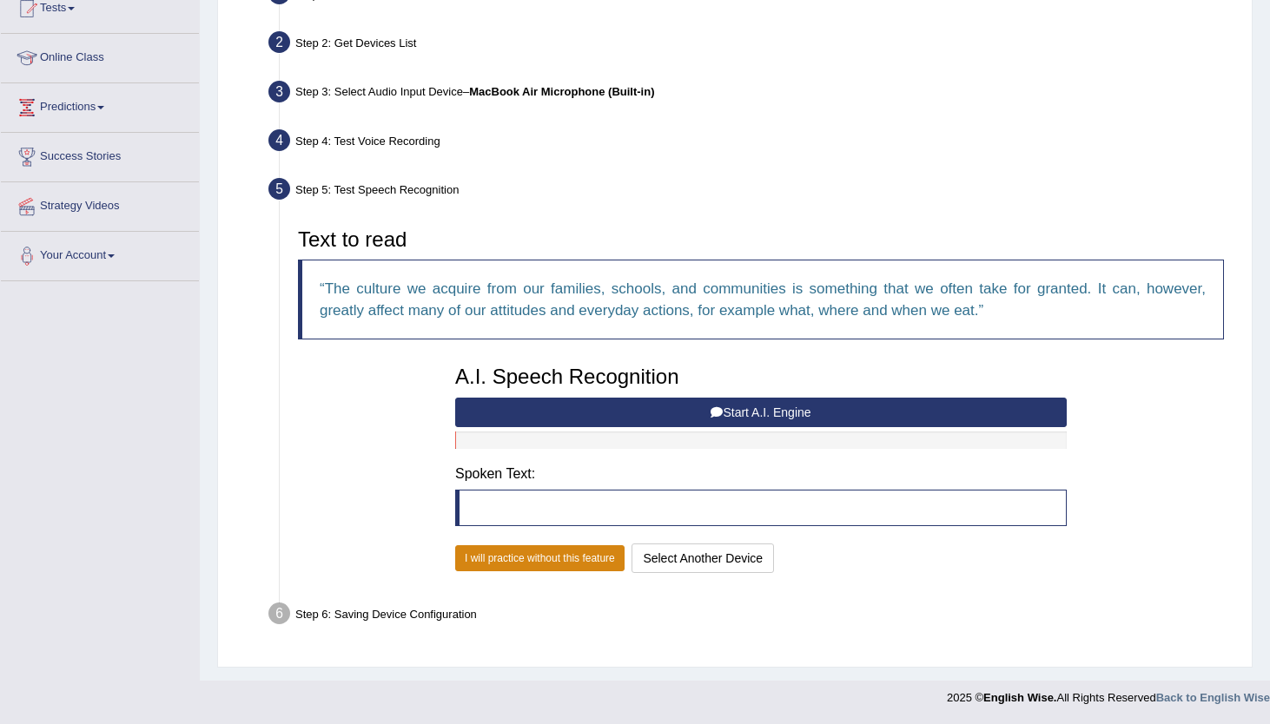
click at [552, 560] on button "I will practice without this feature" at bounding box center [539, 558] width 169 height 26
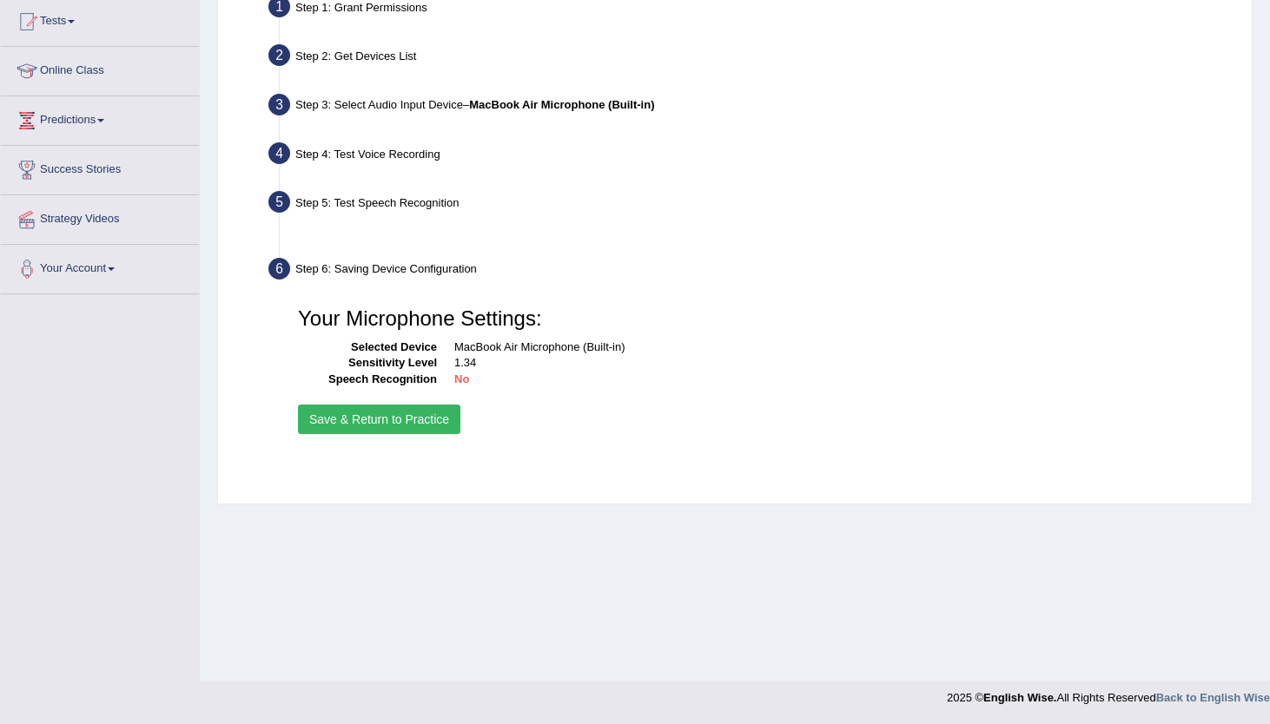
scroll to position [188, 0]
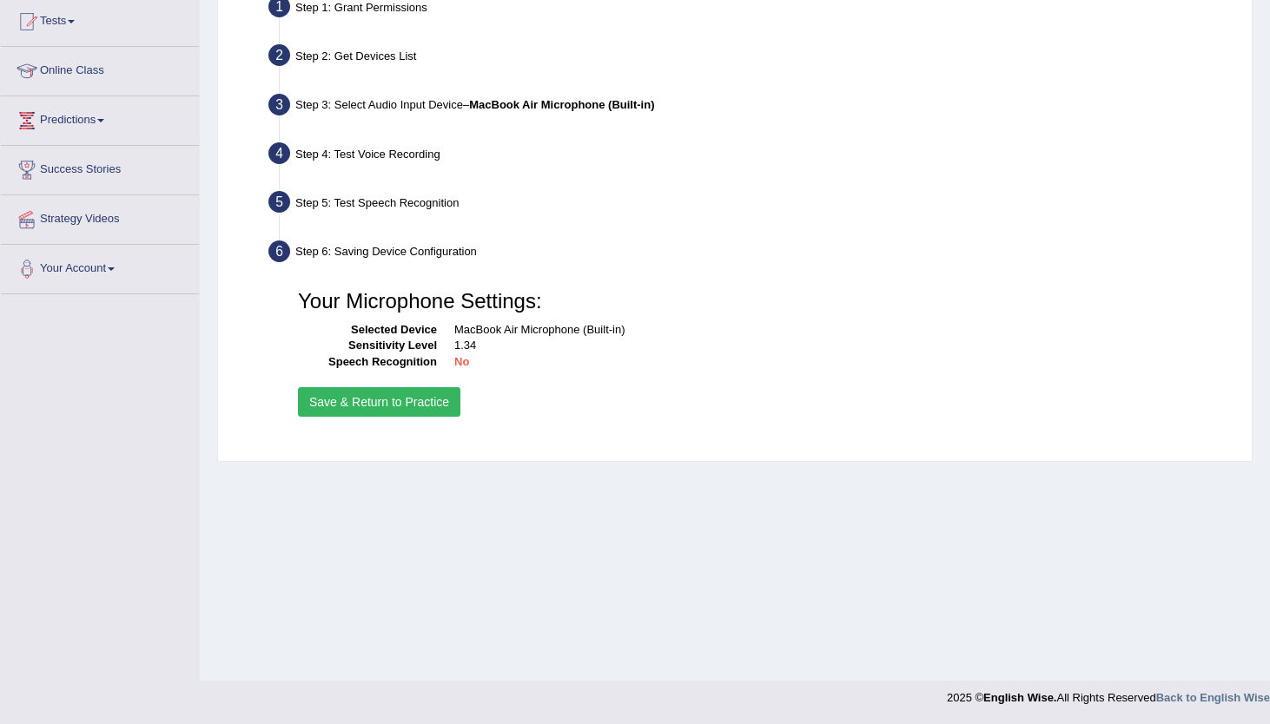
click at [503, 210] on div "Step 5: Test Speech Recognition" at bounding box center [752, 205] width 983 height 38
click at [444, 210] on div "Step 5: Test Speech Recognition" at bounding box center [752, 205] width 983 height 38
click at [446, 210] on div "Step 5: Test Speech Recognition" at bounding box center [752, 205] width 983 height 38
click at [451, 197] on div "Step 5: Test Speech Recognition" at bounding box center [752, 205] width 983 height 38
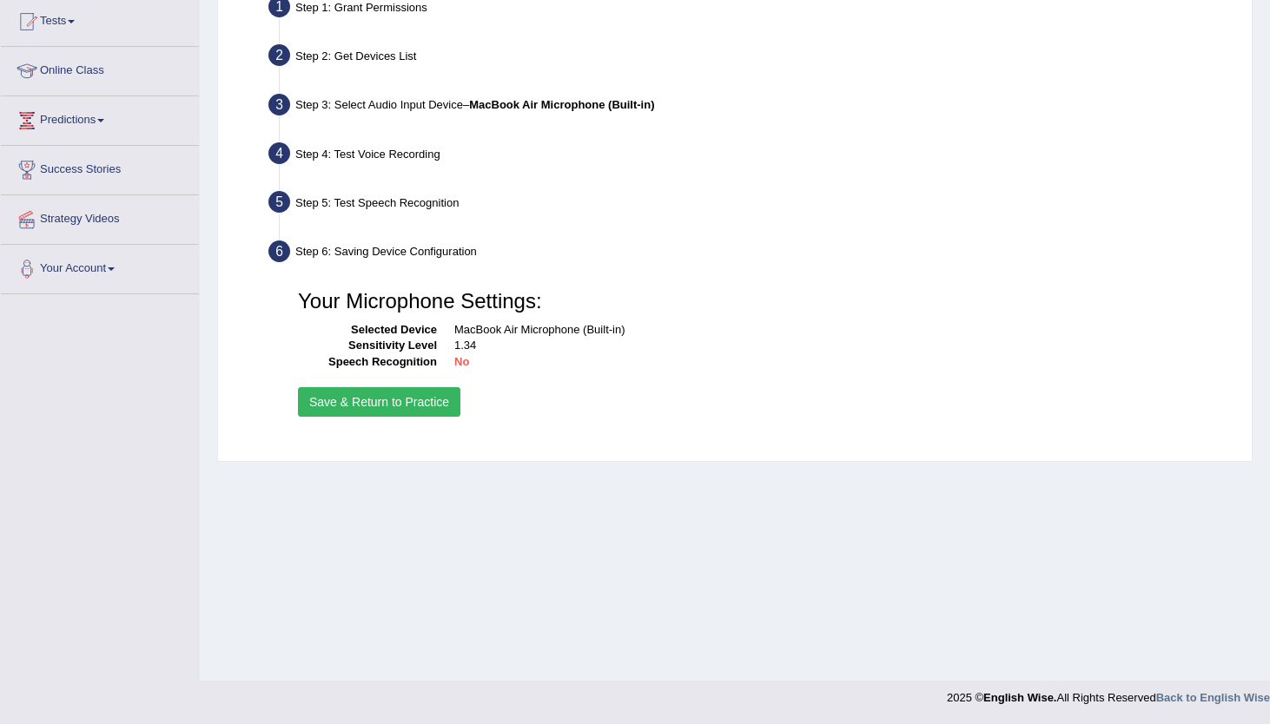
click at [400, 213] on div "Step 5: Test Speech Recognition" at bounding box center [752, 205] width 983 height 38
click at [435, 409] on button "Save & Return to Practice" at bounding box center [379, 402] width 162 height 30
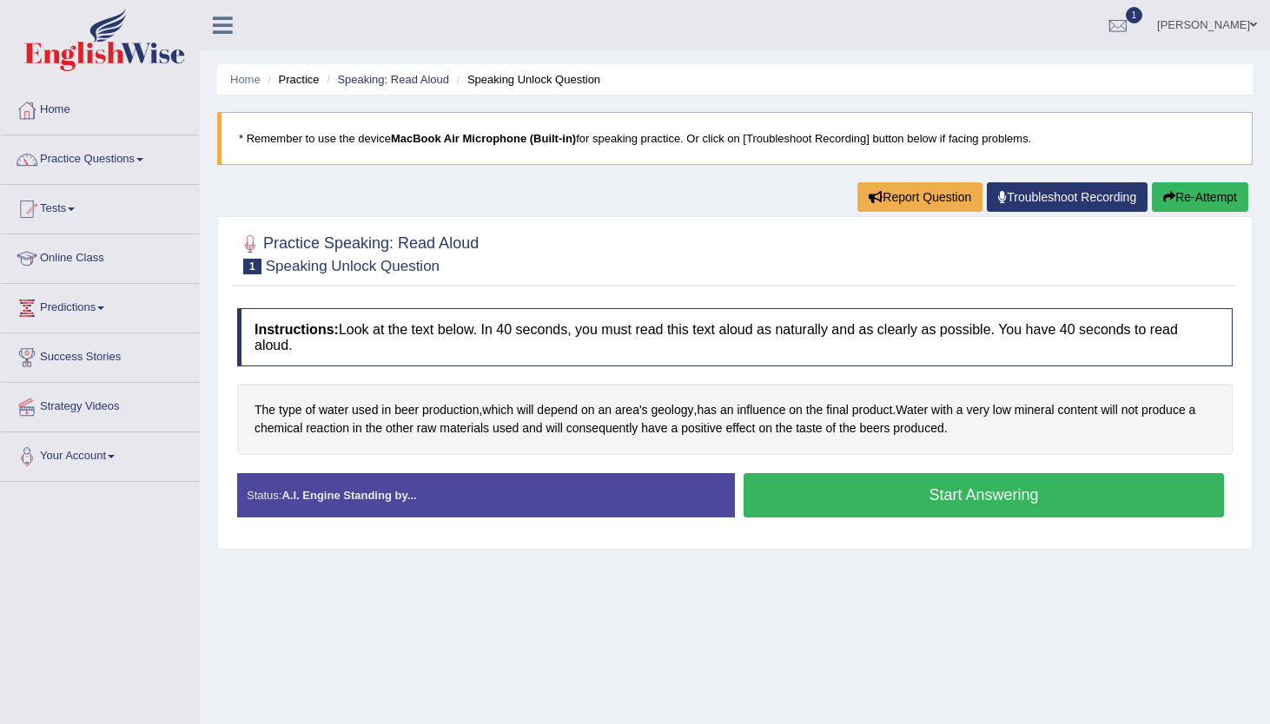
click at [769, 496] on button "Start Answering" at bounding box center [983, 495] width 480 height 44
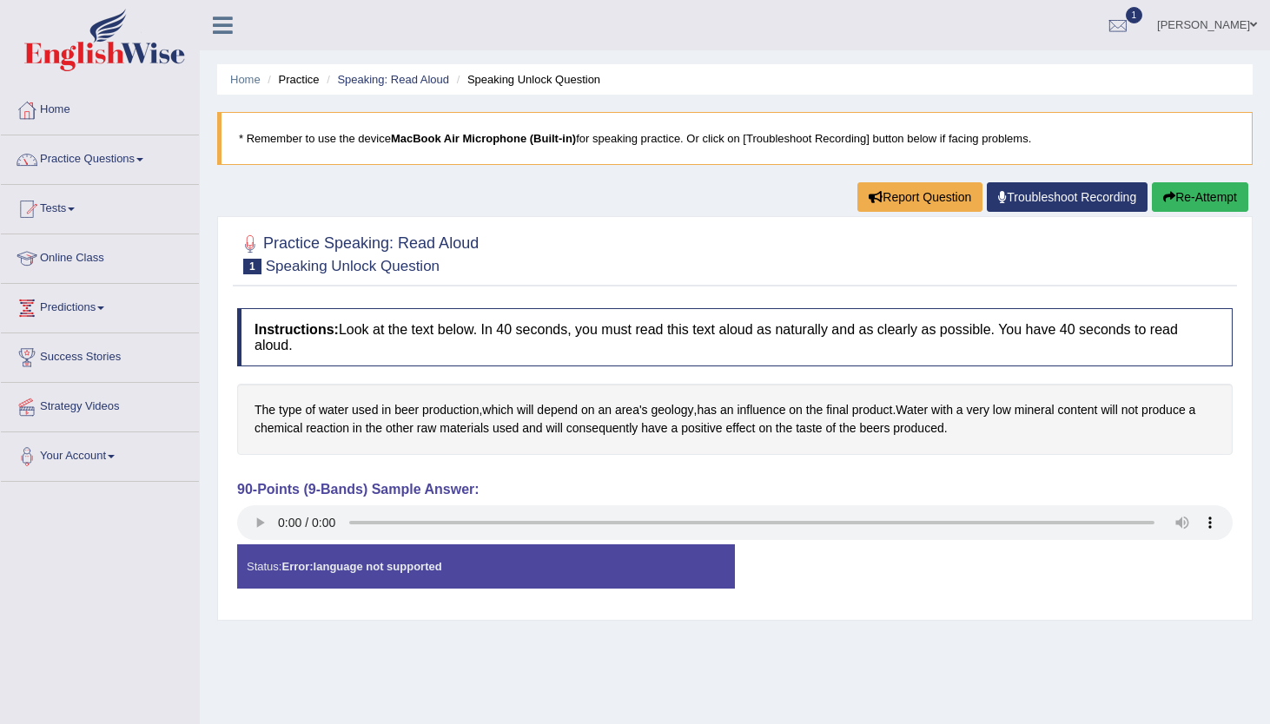
click at [1192, 206] on button "Re-Attempt" at bounding box center [1200, 197] width 96 height 30
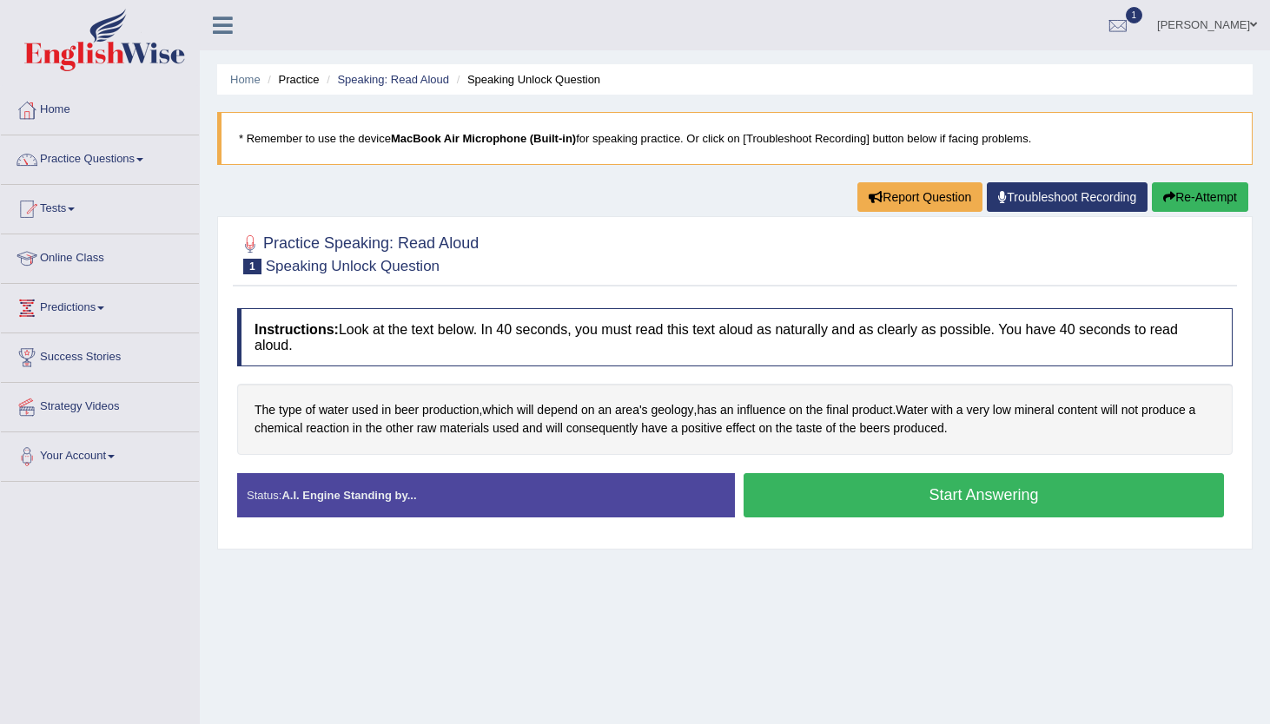
click at [882, 500] on button "Start Answering" at bounding box center [983, 495] width 480 height 44
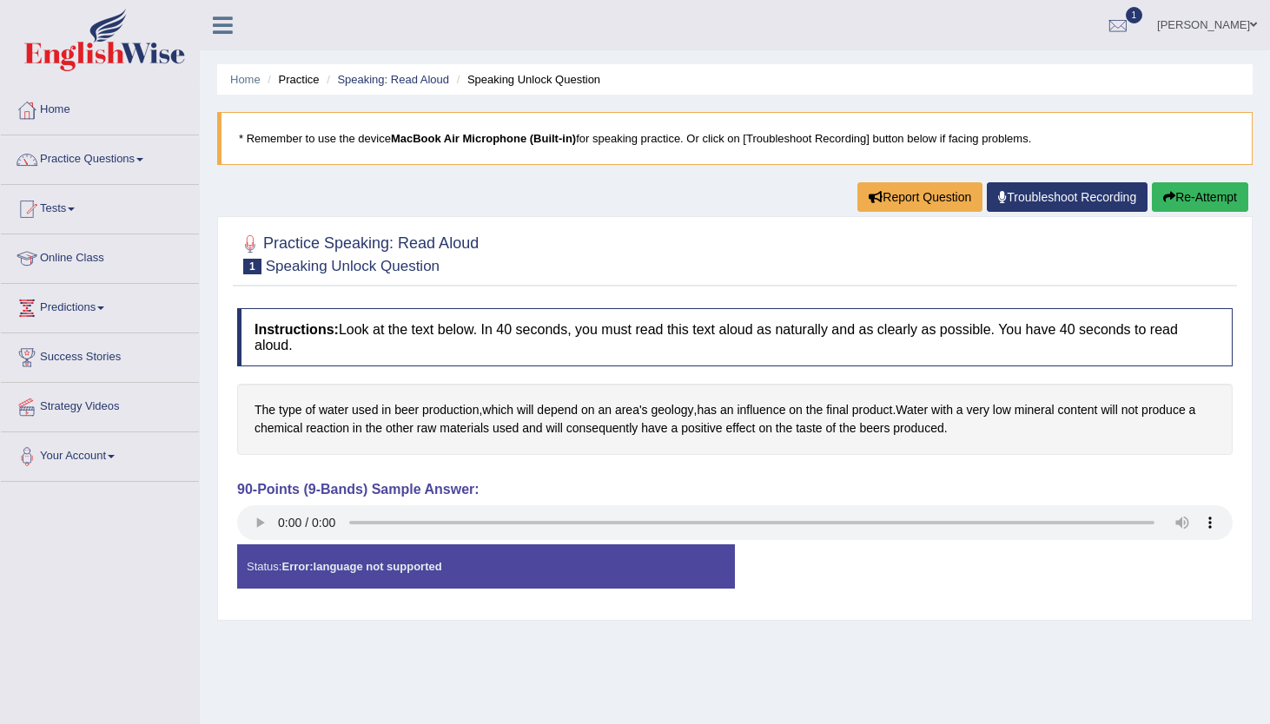
click at [1003, 195] on link "Troubleshoot Recording" at bounding box center [1067, 197] width 161 height 30
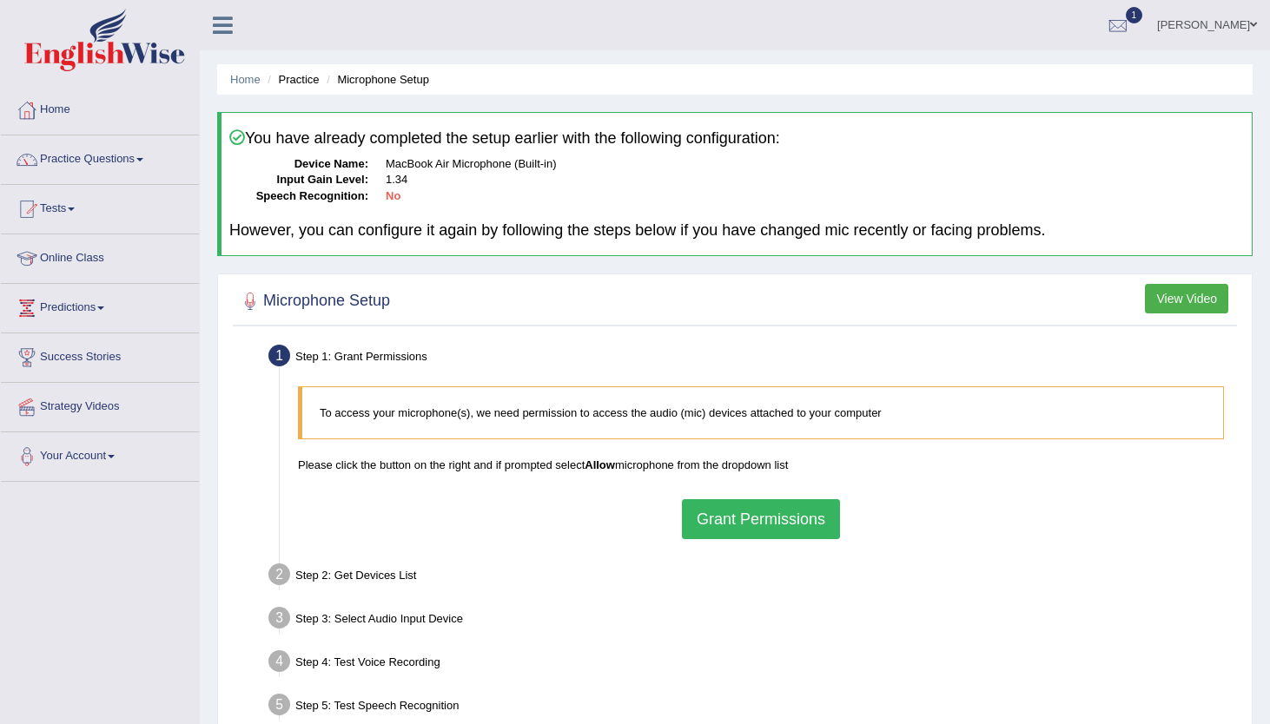
click at [809, 526] on button "Grant Permissions" at bounding box center [761, 519] width 158 height 40
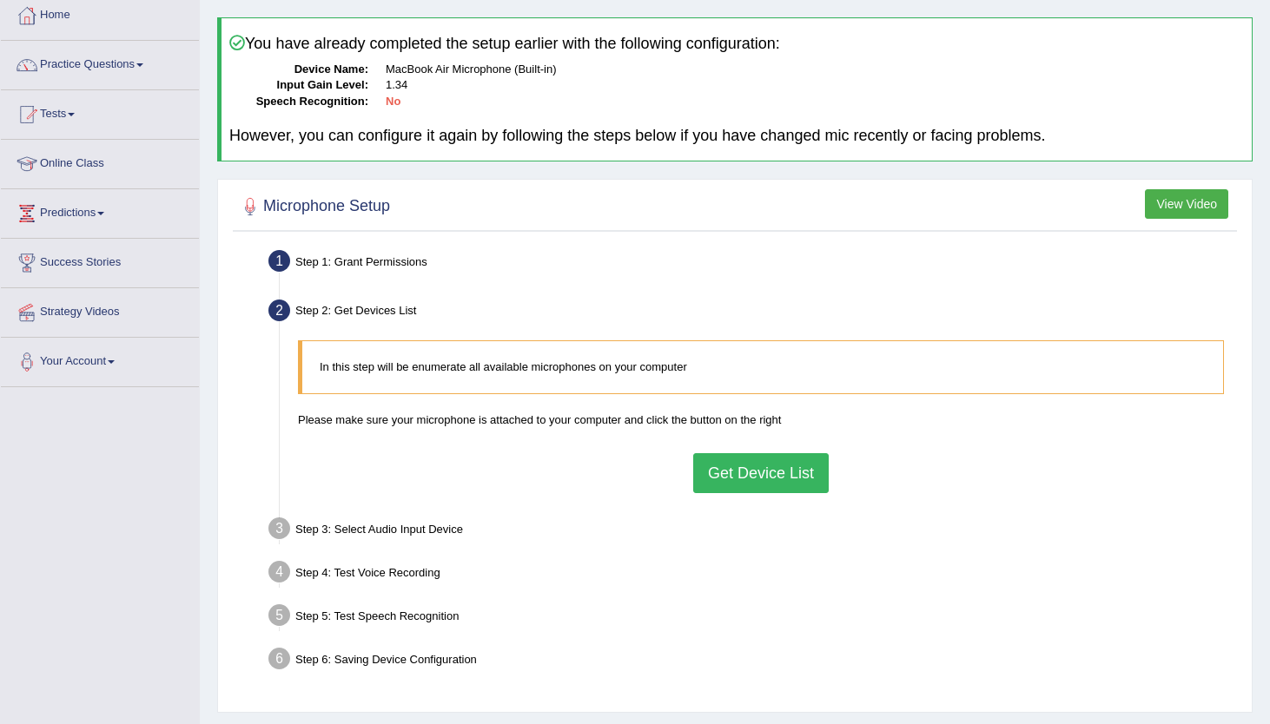
scroll to position [99, 0]
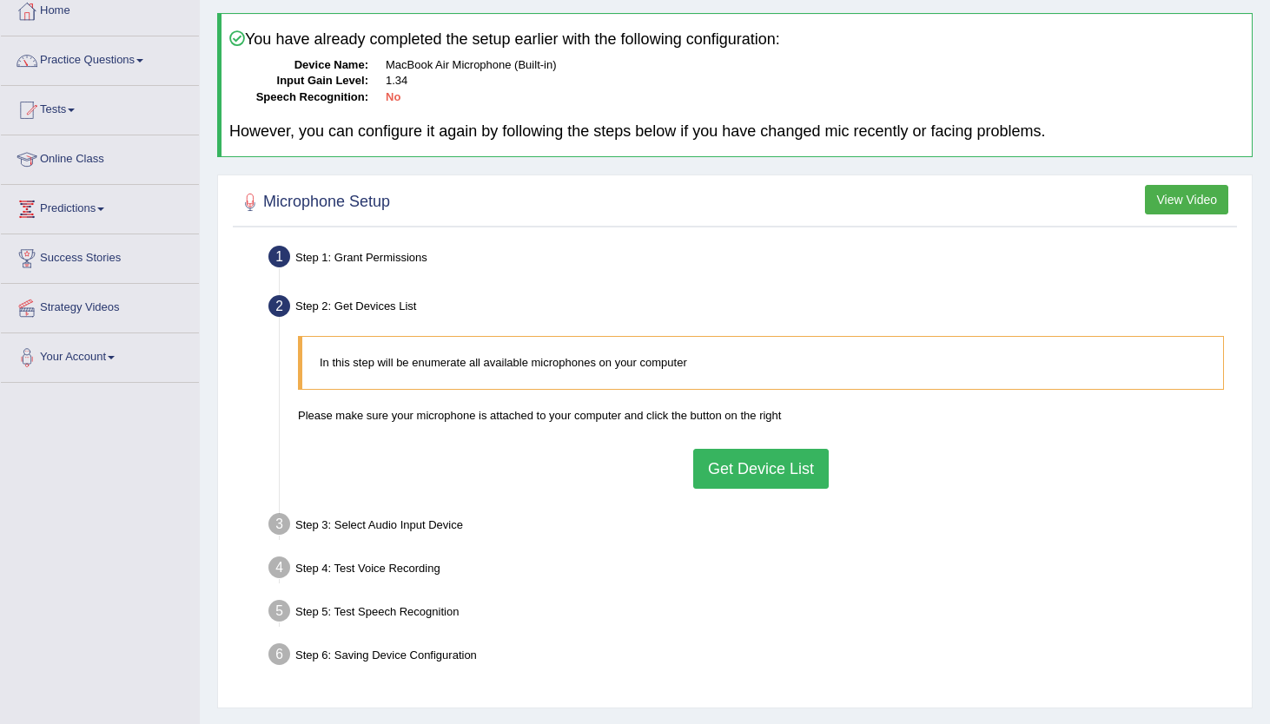
click at [733, 466] on button "Get Device List" at bounding box center [760, 469] width 135 height 40
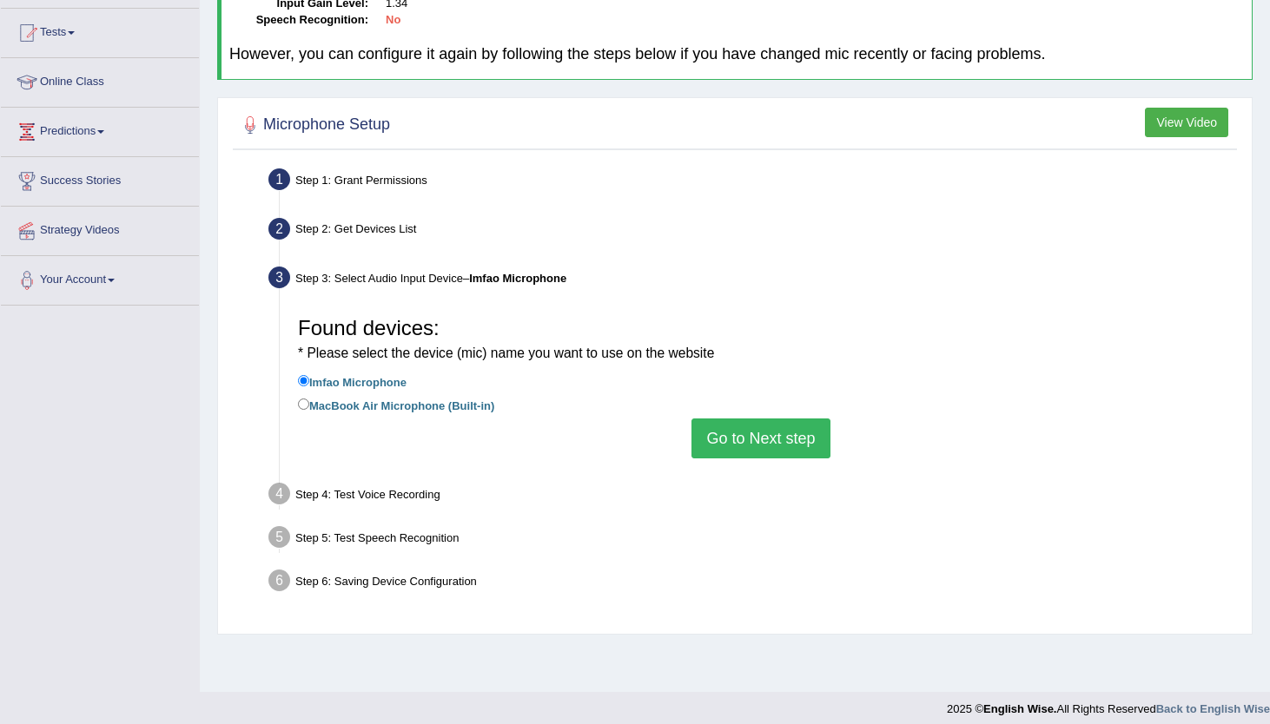
scroll to position [177, 0]
drag, startPoint x: 763, startPoint y: 430, endPoint x: 491, endPoint y: 345, distance: 284.9
click at [491, 345] on div "Found devices: * Please select the device (mic) name you want to use on the web…" at bounding box center [760, 383] width 943 height 168
click at [463, 417] on div "Found devices: * Please select the device (mic) name you want to use on the web…" at bounding box center [760, 383] width 943 height 168
click at [468, 408] on label "MacBook Air Microphone (Built-in)" at bounding box center [396, 403] width 196 height 19
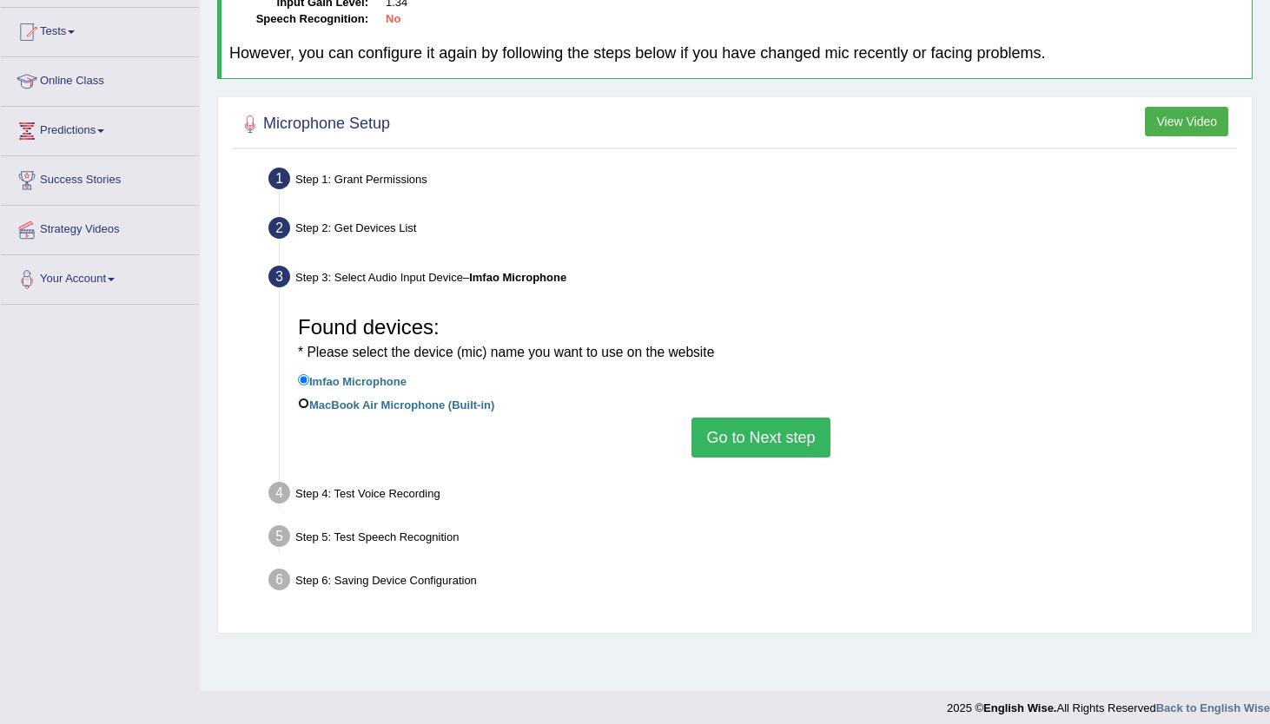
click at [309, 408] on input "MacBook Air Microphone (Built-in)" at bounding box center [303, 403] width 11 height 11
radio input "true"
click at [733, 431] on button "Go to Next step" at bounding box center [760, 438] width 138 height 40
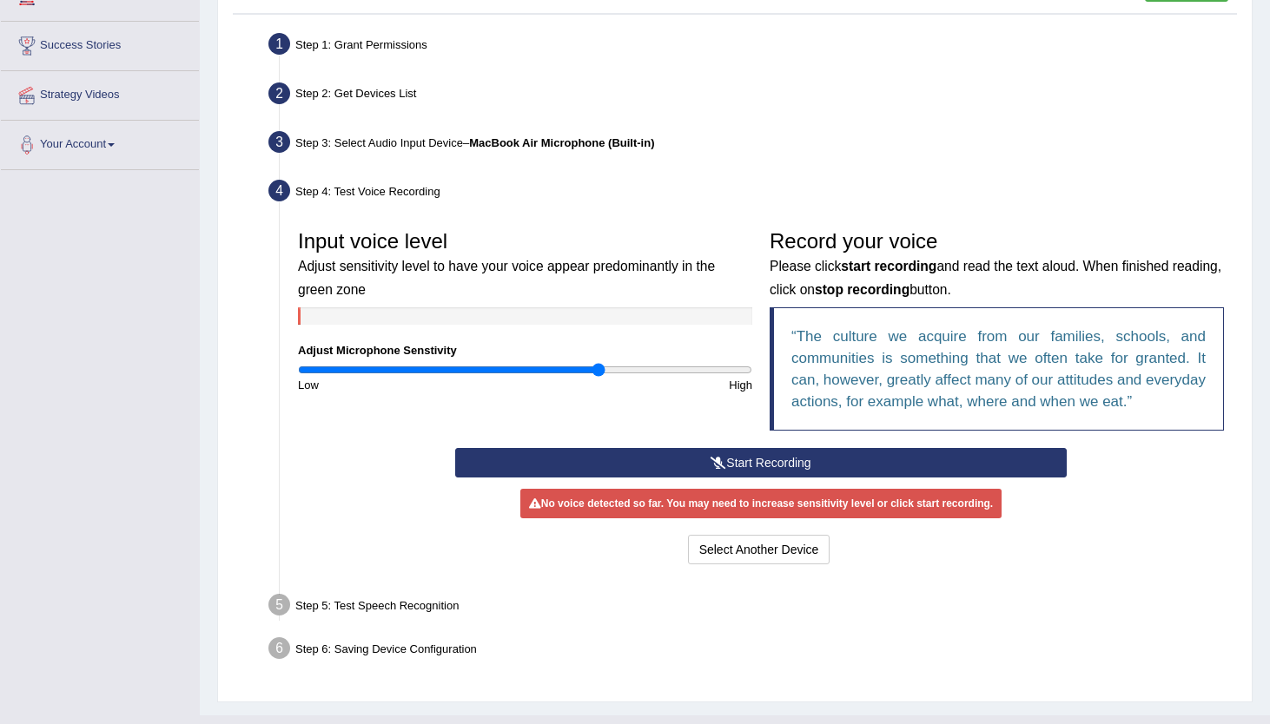
scroll to position [314, 0]
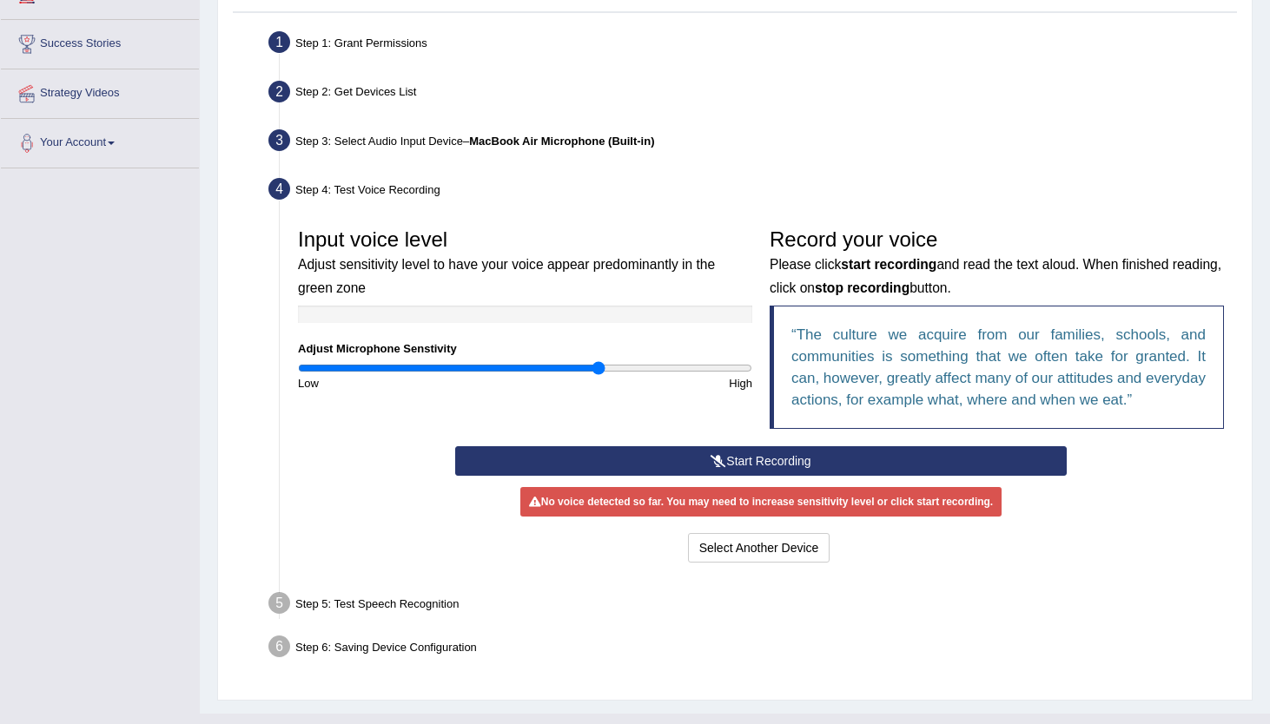
click at [747, 463] on button "Start Recording" at bounding box center [760, 461] width 611 height 30
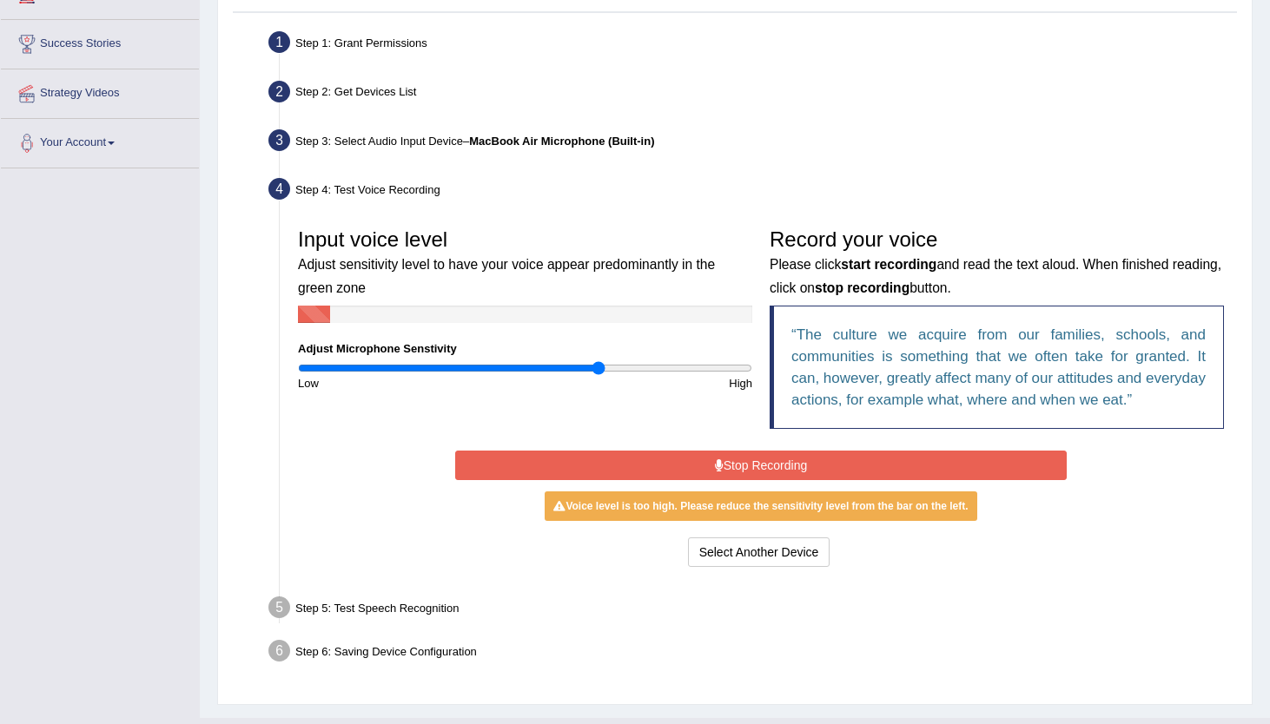
click at [747, 463] on button "Stop Recording" at bounding box center [760, 466] width 611 height 30
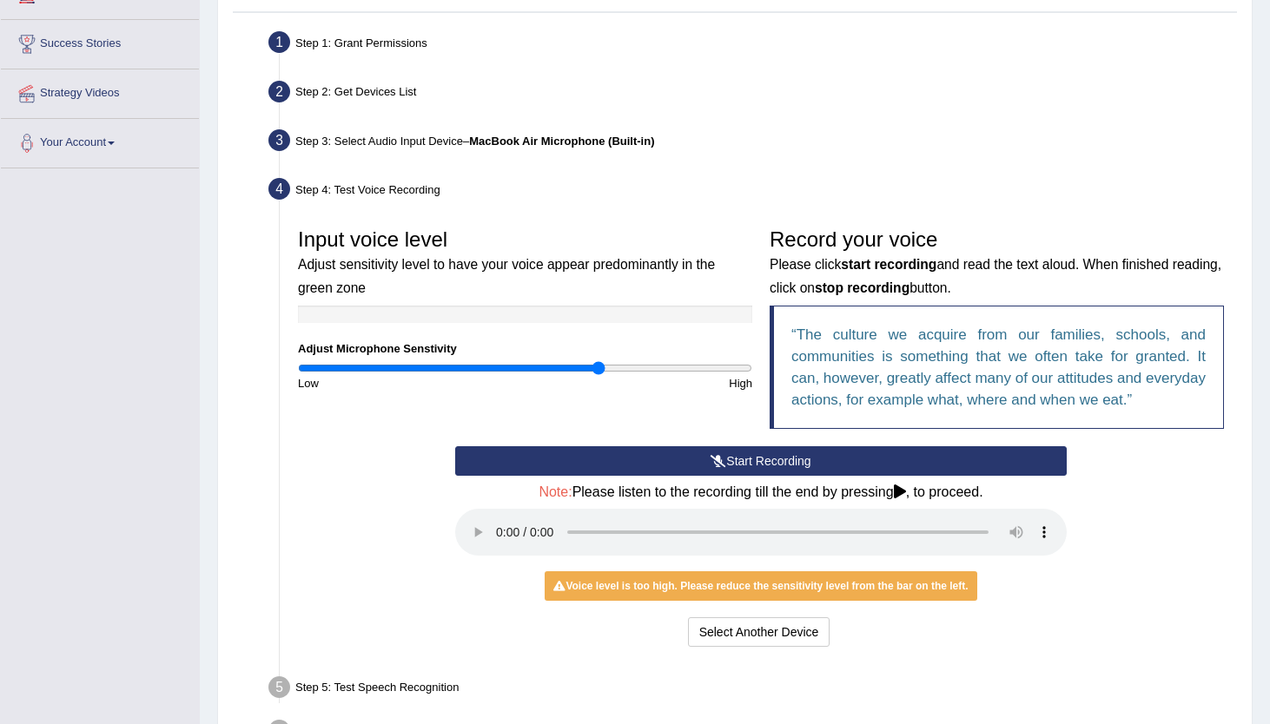
click at [524, 376] on div "Low" at bounding box center [407, 383] width 236 height 17
type input "1.08"
click at [539, 372] on input "range" at bounding box center [525, 368] width 454 height 14
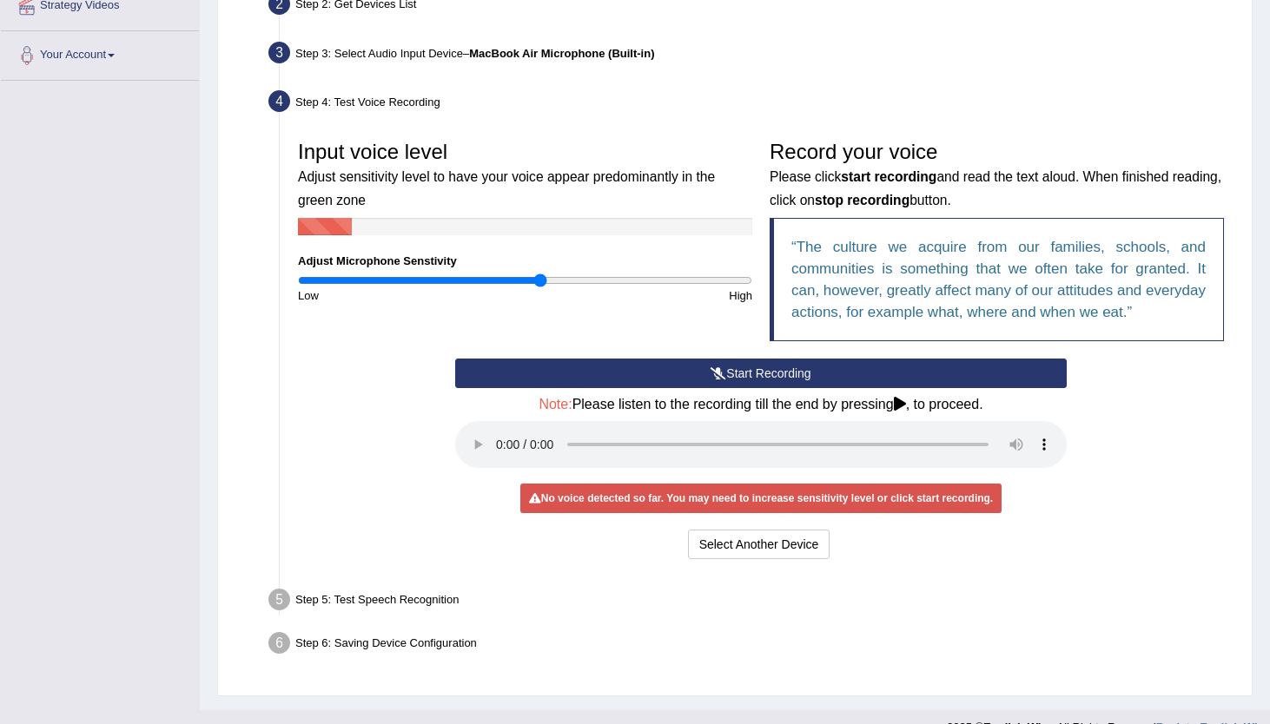
scroll to position [409, 0]
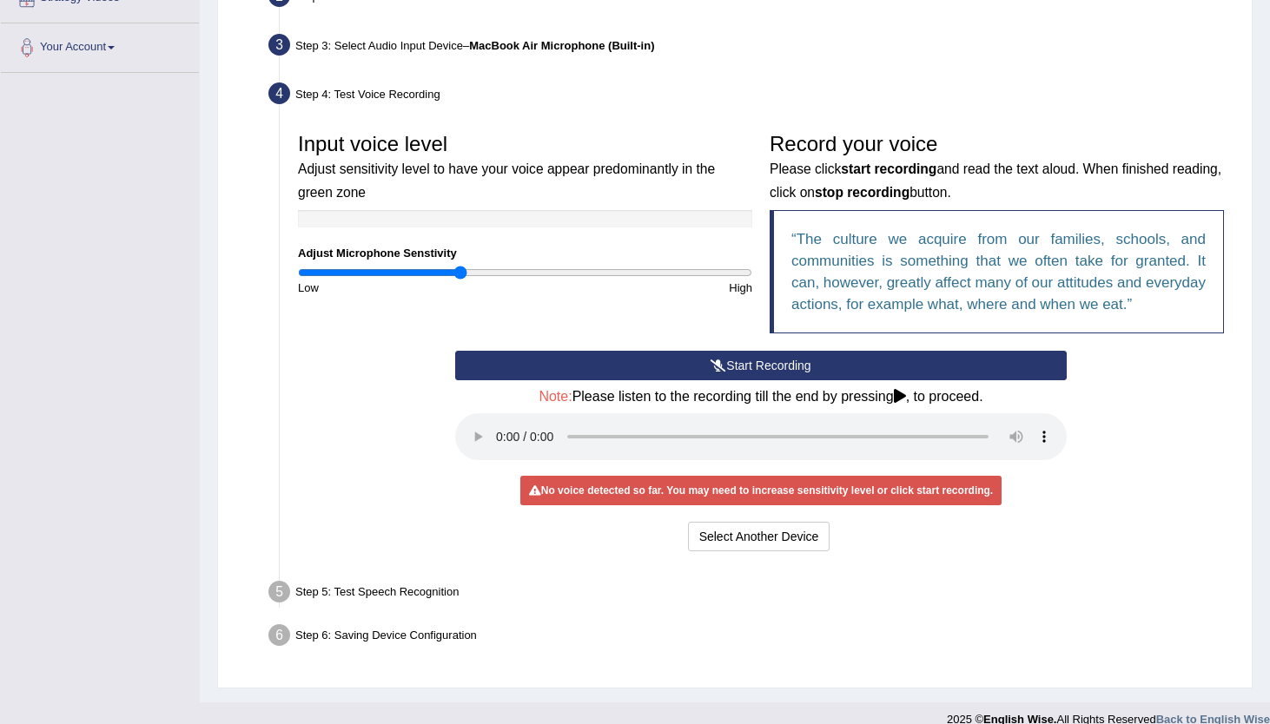
click at [462, 268] on input "range" at bounding box center [525, 273] width 454 height 14
type input "0.84"
click at [486, 269] on input "range" at bounding box center [525, 273] width 454 height 14
click at [624, 369] on button "Start Recording" at bounding box center [760, 366] width 611 height 30
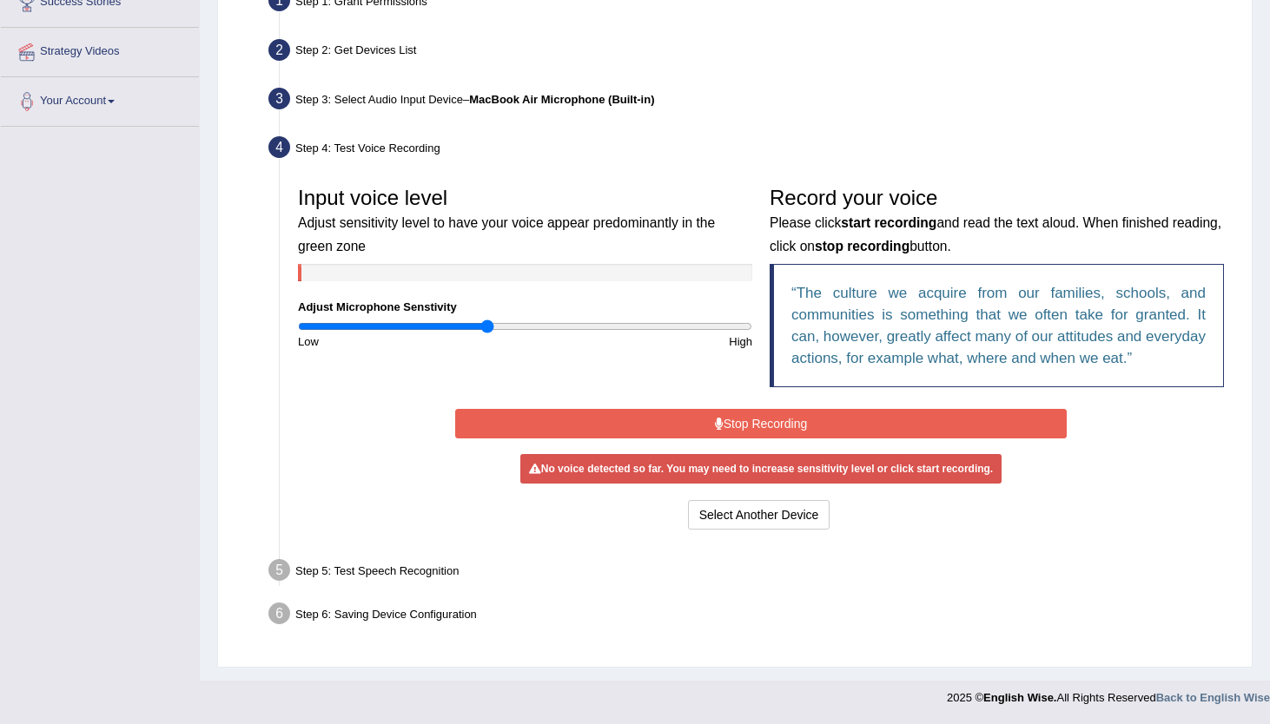
scroll to position [350, 0]
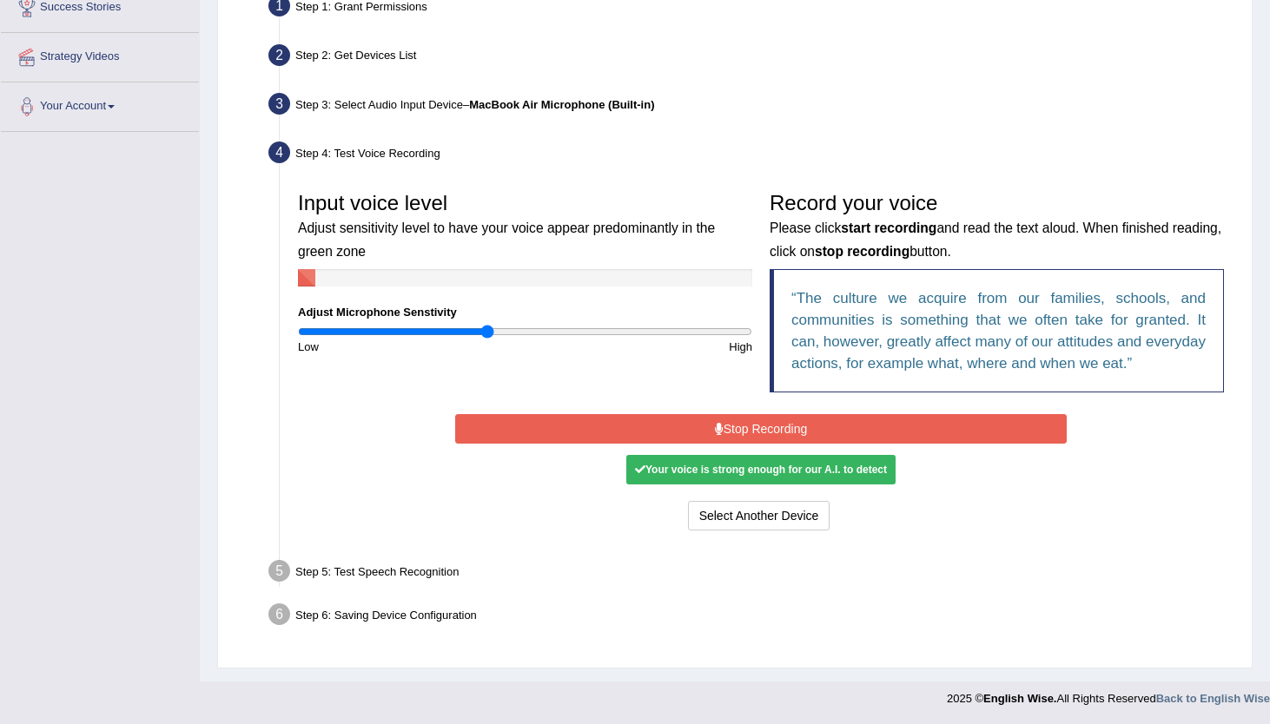
click at [730, 428] on button "Stop Recording" at bounding box center [760, 429] width 611 height 30
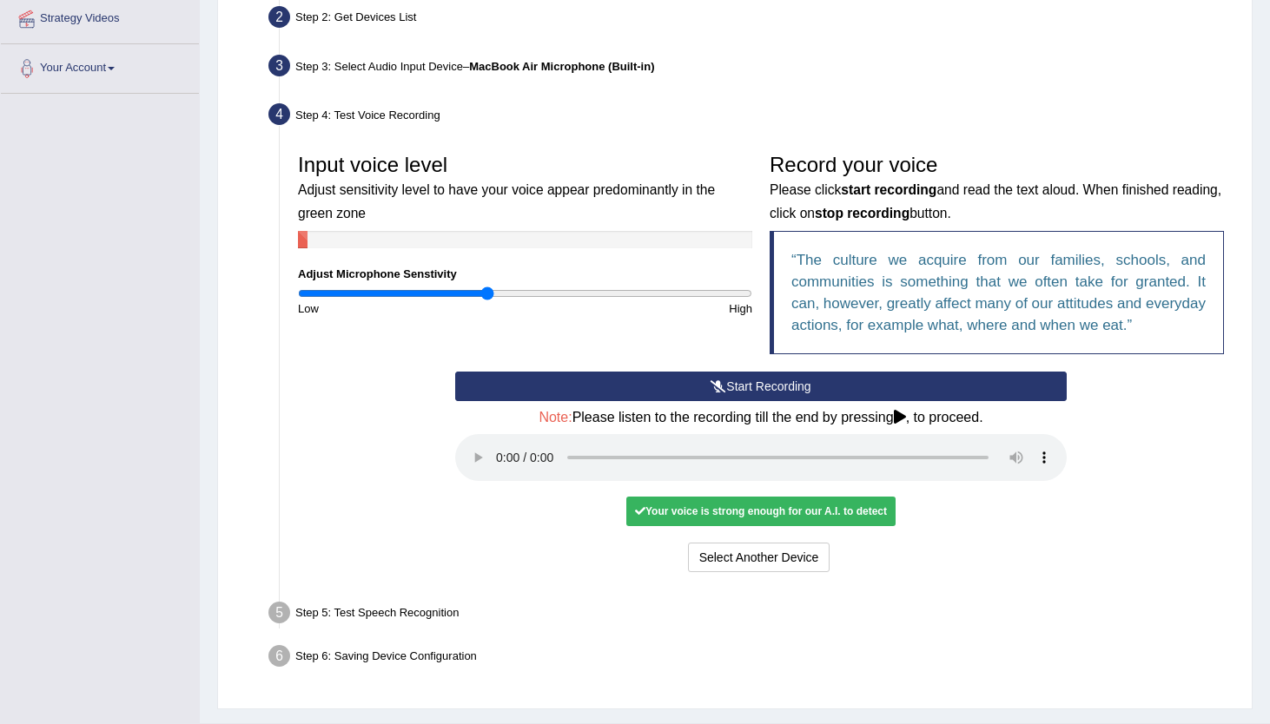
scroll to position [429, 0]
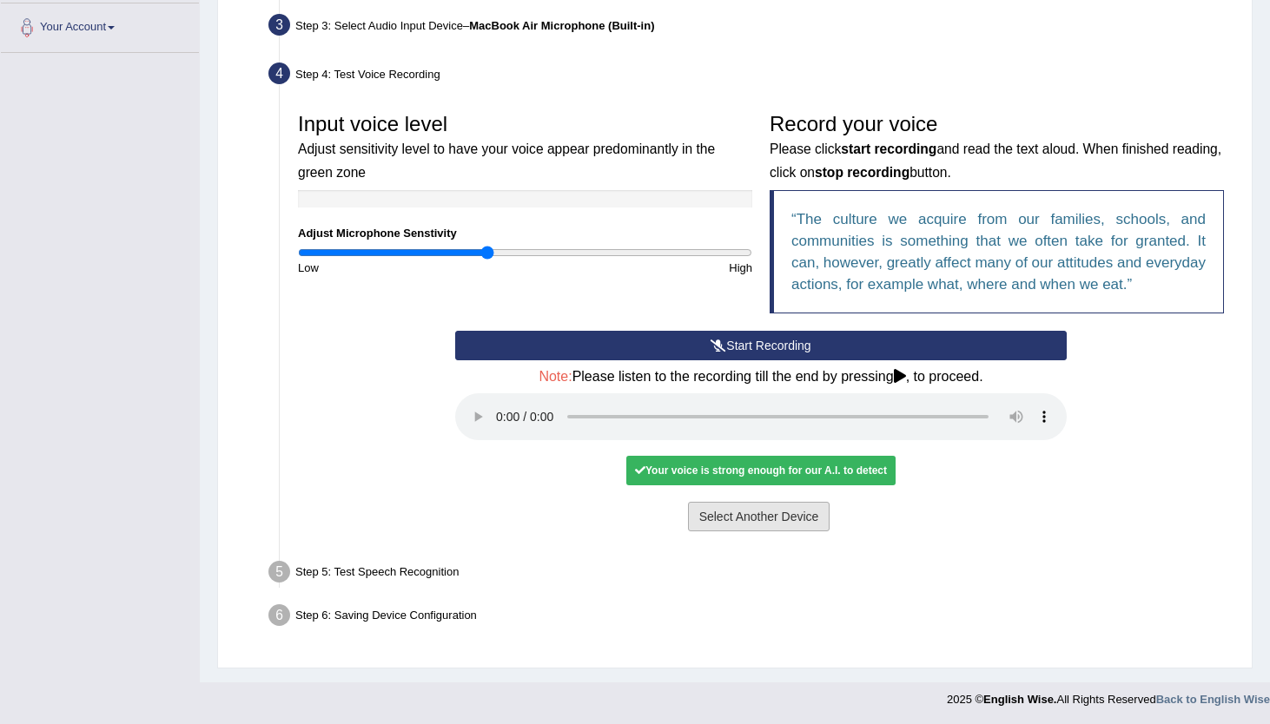
click at [707, 512] on button "Select Another Device" at bounding box center [759, 517] width 142 height 30
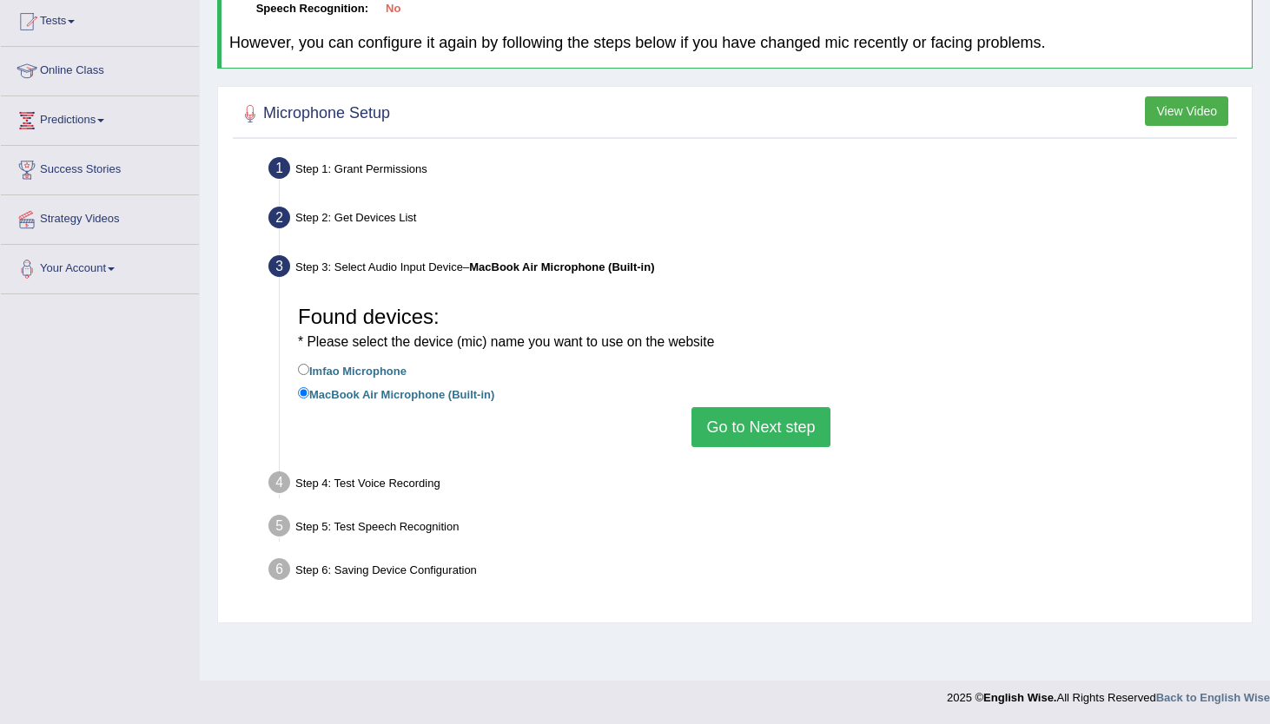
scroll to position [188, 0]
click at [765, 418] on button "Go to Next step" at bounding box center [760, 427] width 138 height 40
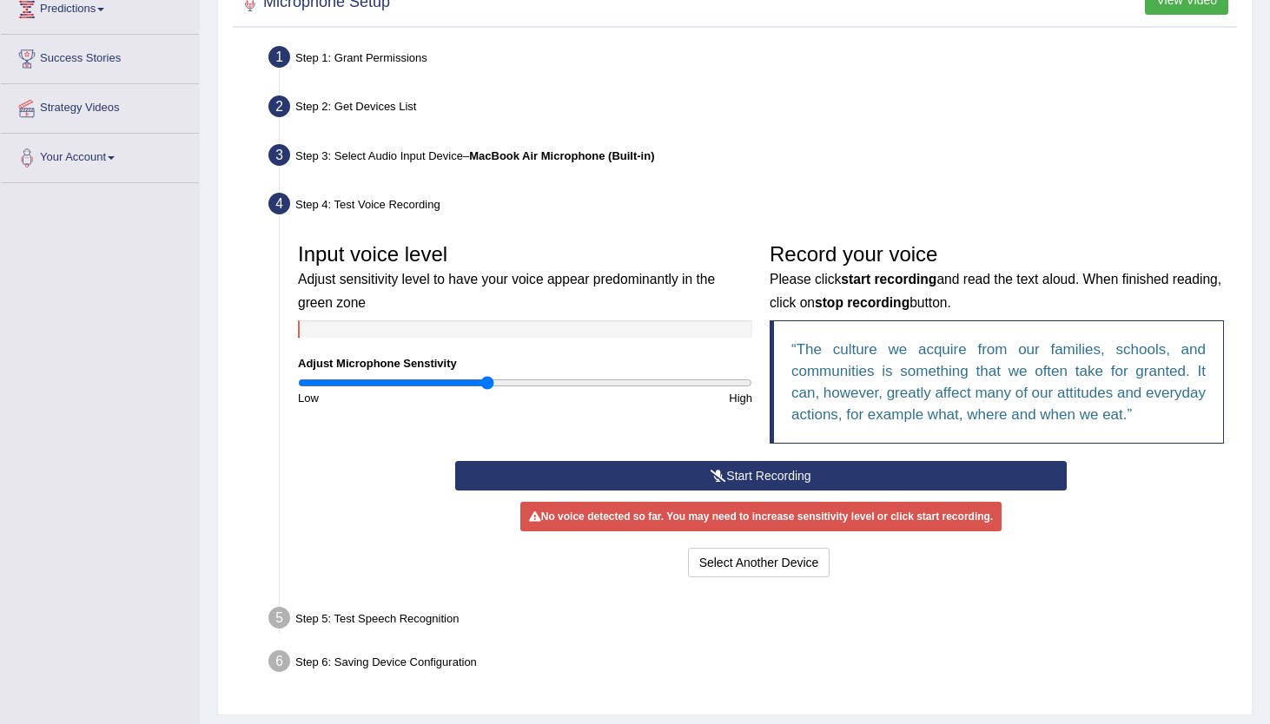
scroll to position [306, 0]
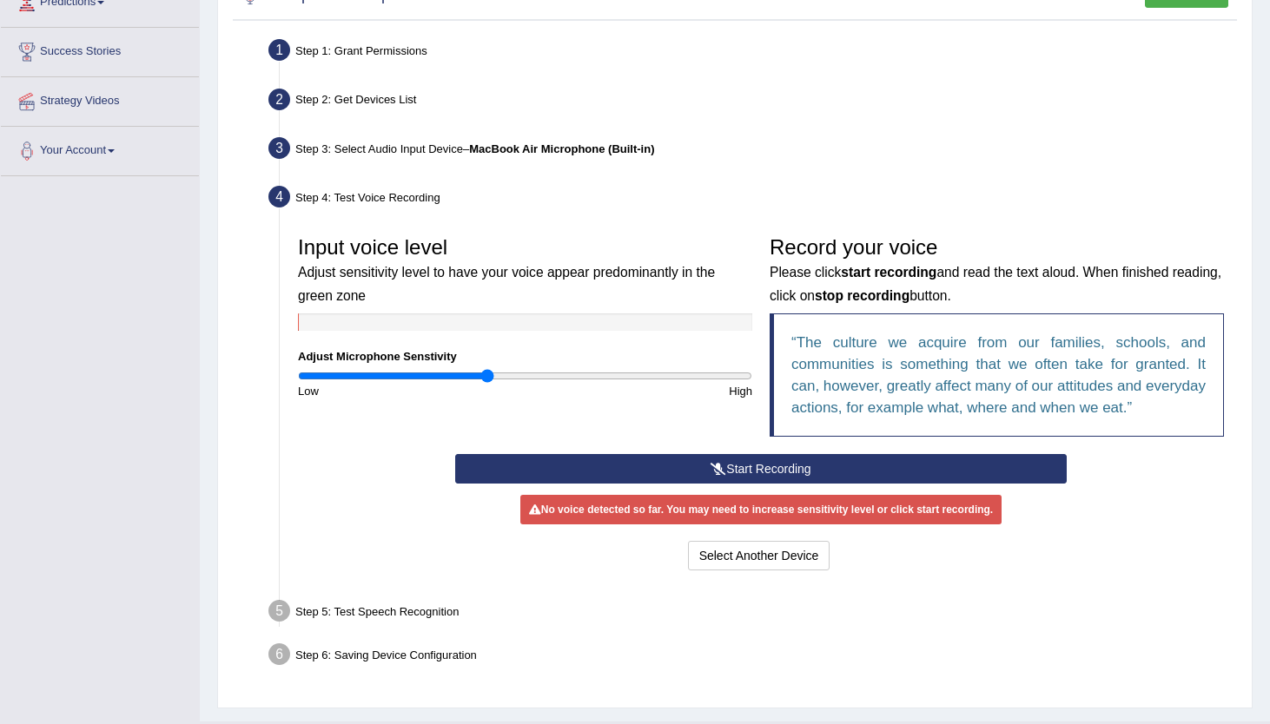
click at [404, 612] on div "Step 5: Test Speech Recognition" at bounding box center [752, 614] width 983 height 38
click at [657, 460] on button "Start Recording" at bounding box center [760, 469] width 611 height 30
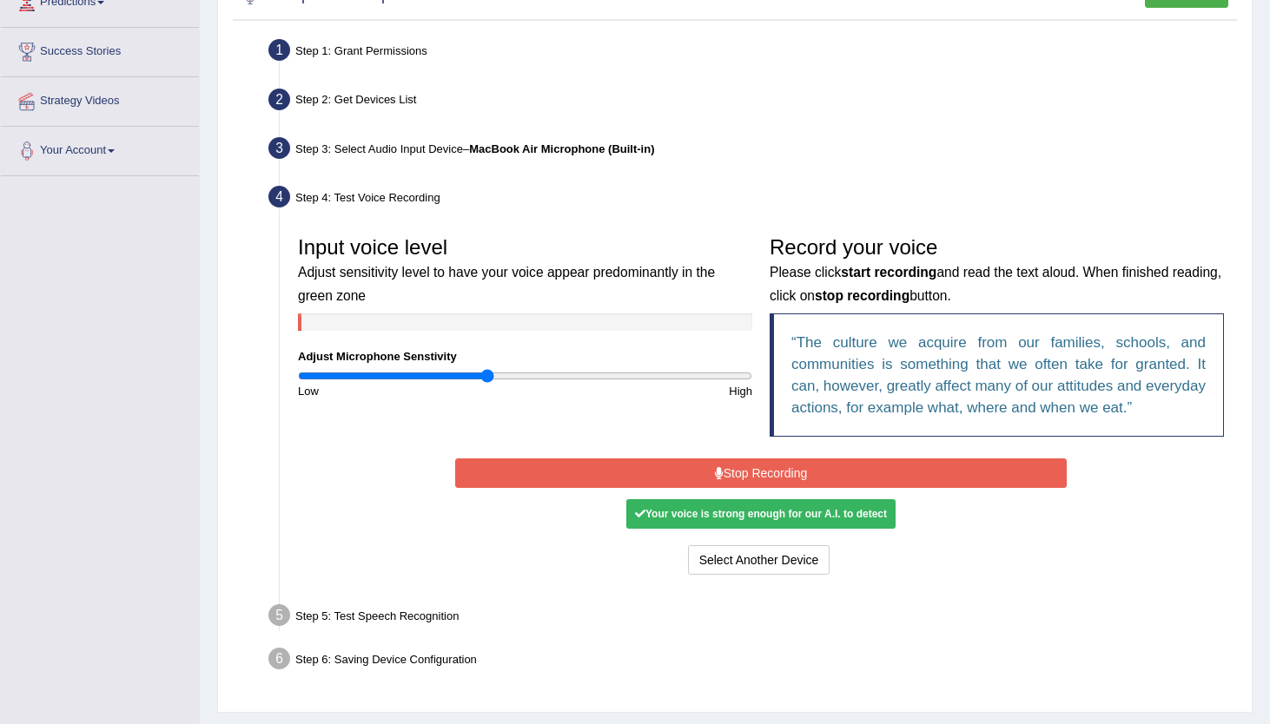
click at [668, 468] on button "Stop Recording" at bounding box center [760, 474] width 611 height 30
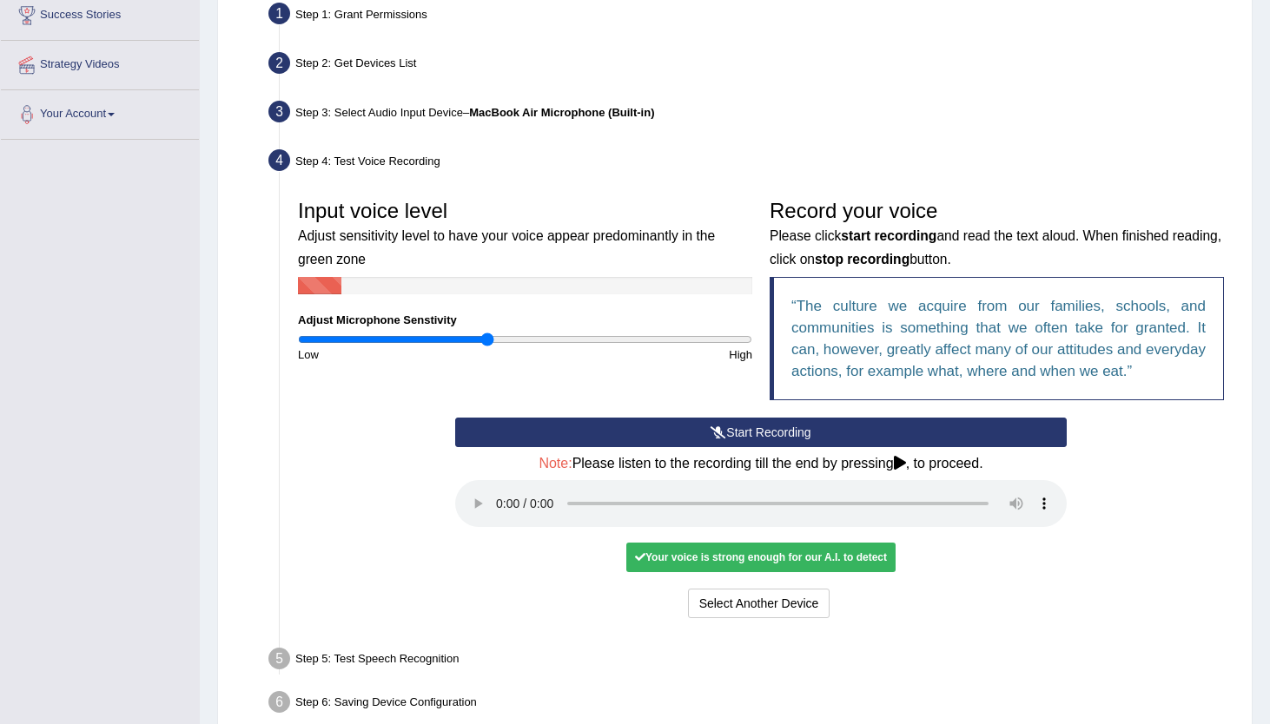
scroll to position [402, 0]
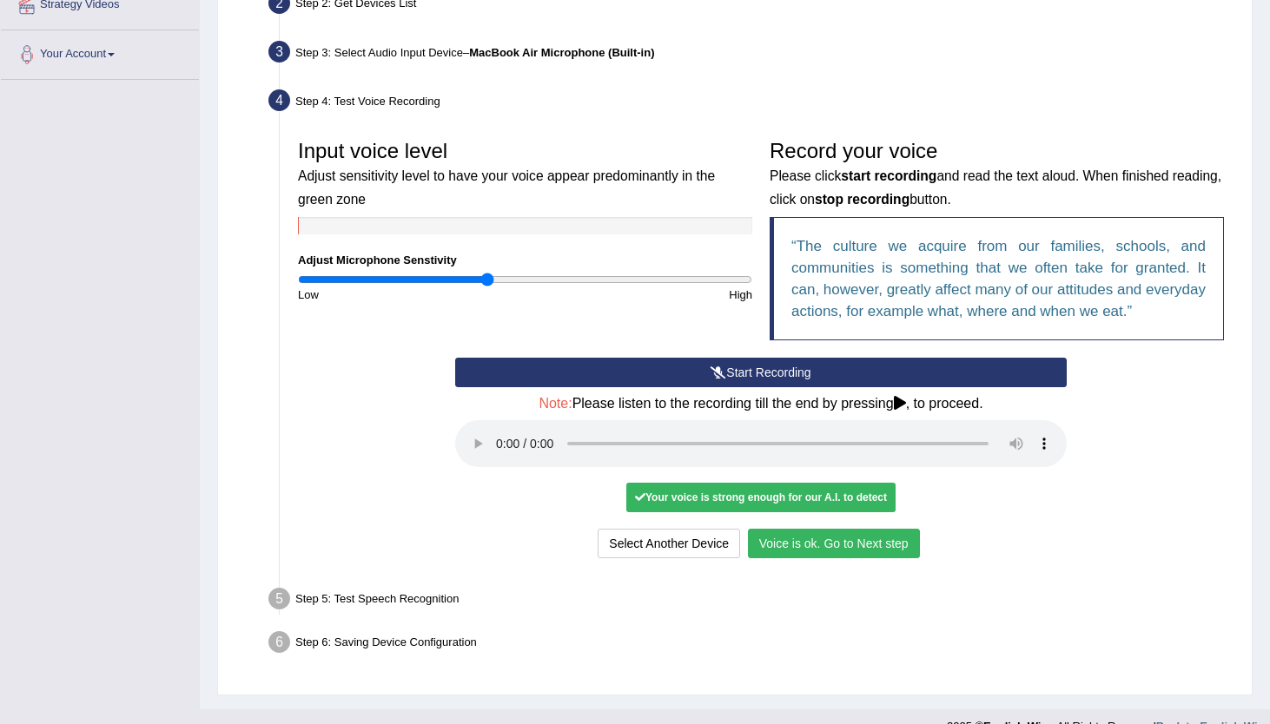
click at [831, 538] on button "Voice is ok. Go to Next step" at bounding box center [834, 544] width 172 height 30
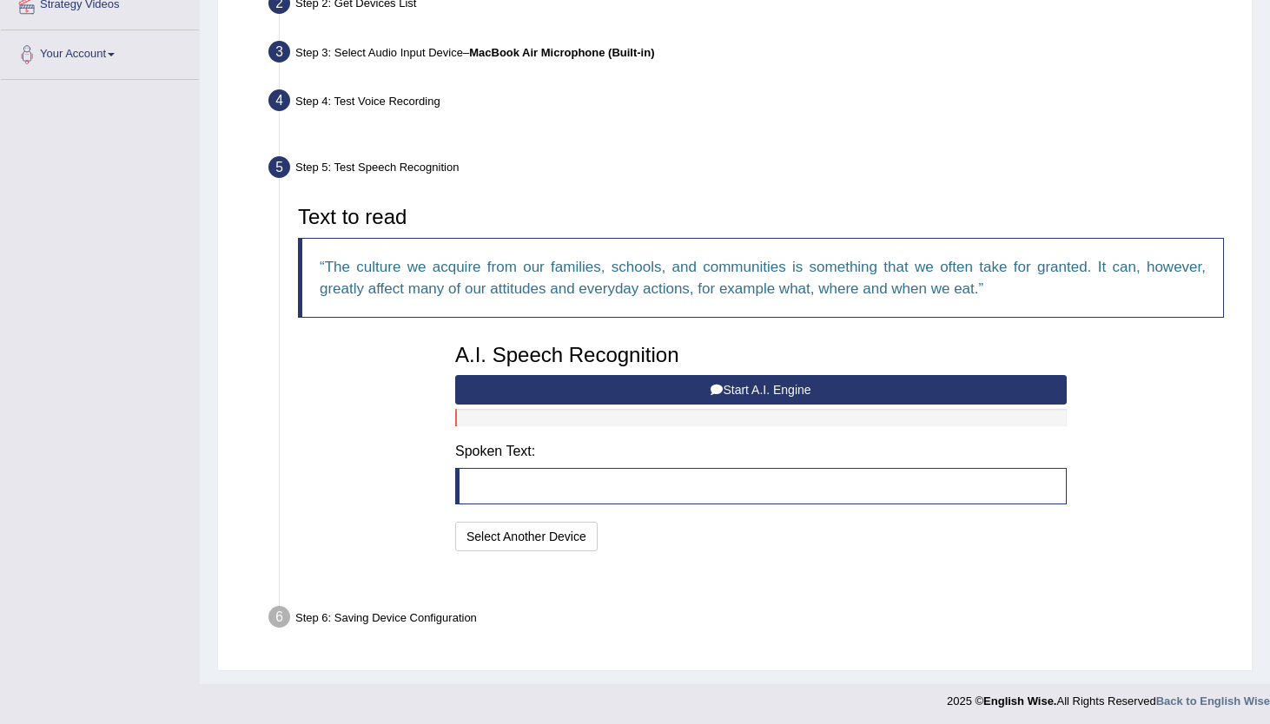
scroll to position [361, 0]
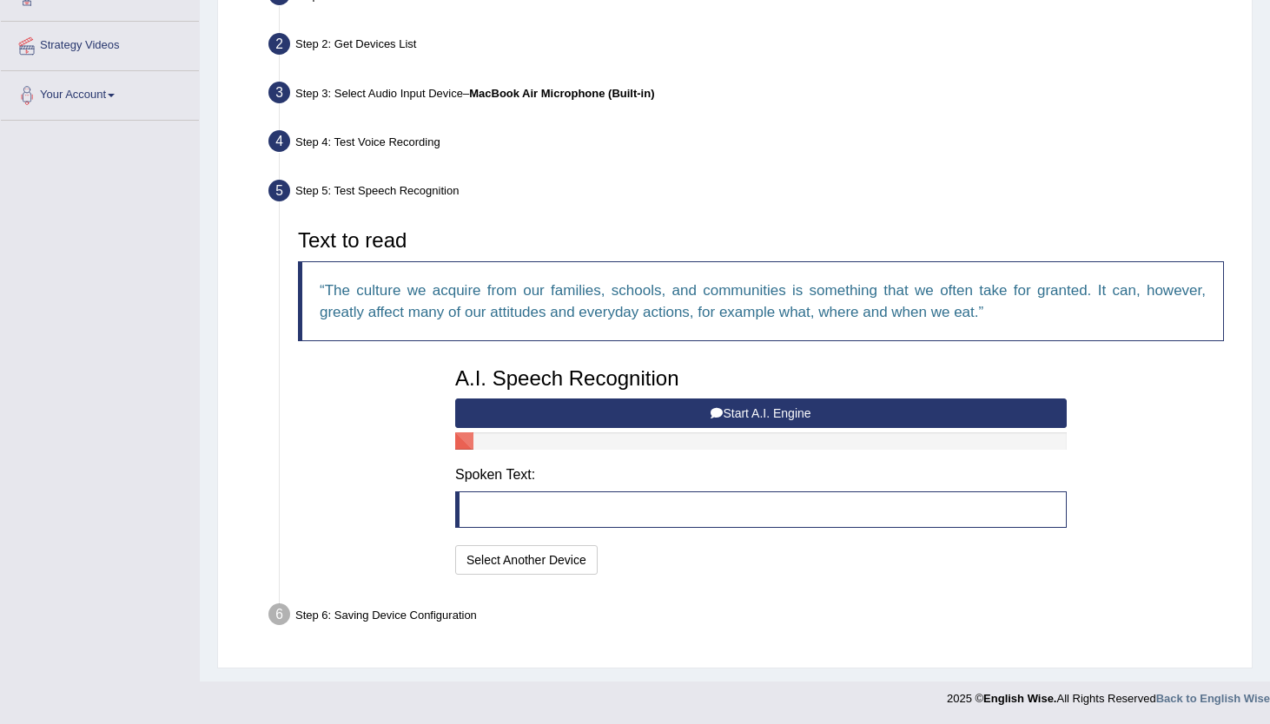
click at [717, 413] on icon at bounding box center [716, 413] width 12 height 12
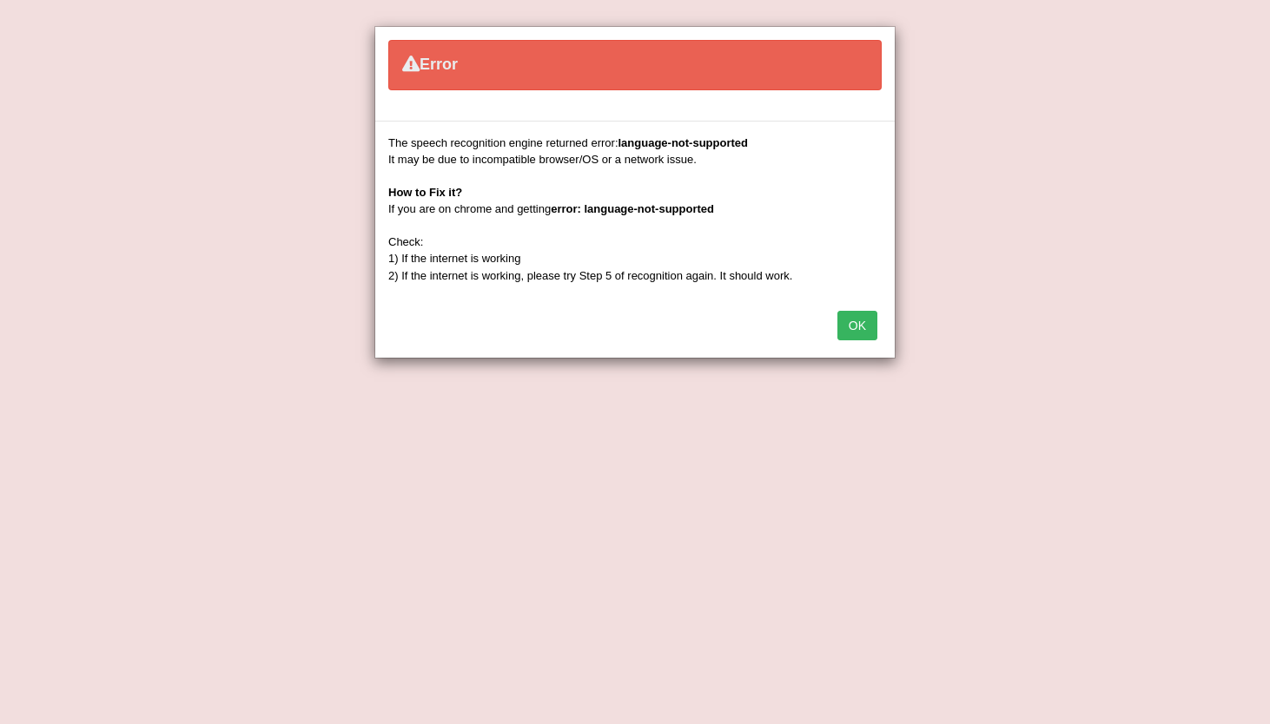
click at [599, 136] on div "The speech recognition engine returned error: language-not-supported It may be …" at bounding box center [634, 209] width 493 height 149
click at [606, 142] on div "The speech recognition engine returned error: language-not-supported It may be …" at bounding box center [634, 209] width 493 height 149
click at [664, 168] on div "The speech recognition engine returned error: language-not-supported It may be …" at bounding box center [634, 209] width 493 height 149
click at [693, 185] on div "The speech recognition engine returned error: language-not-supported It may be …" at bounding box center [634, 209] width 493 height 149
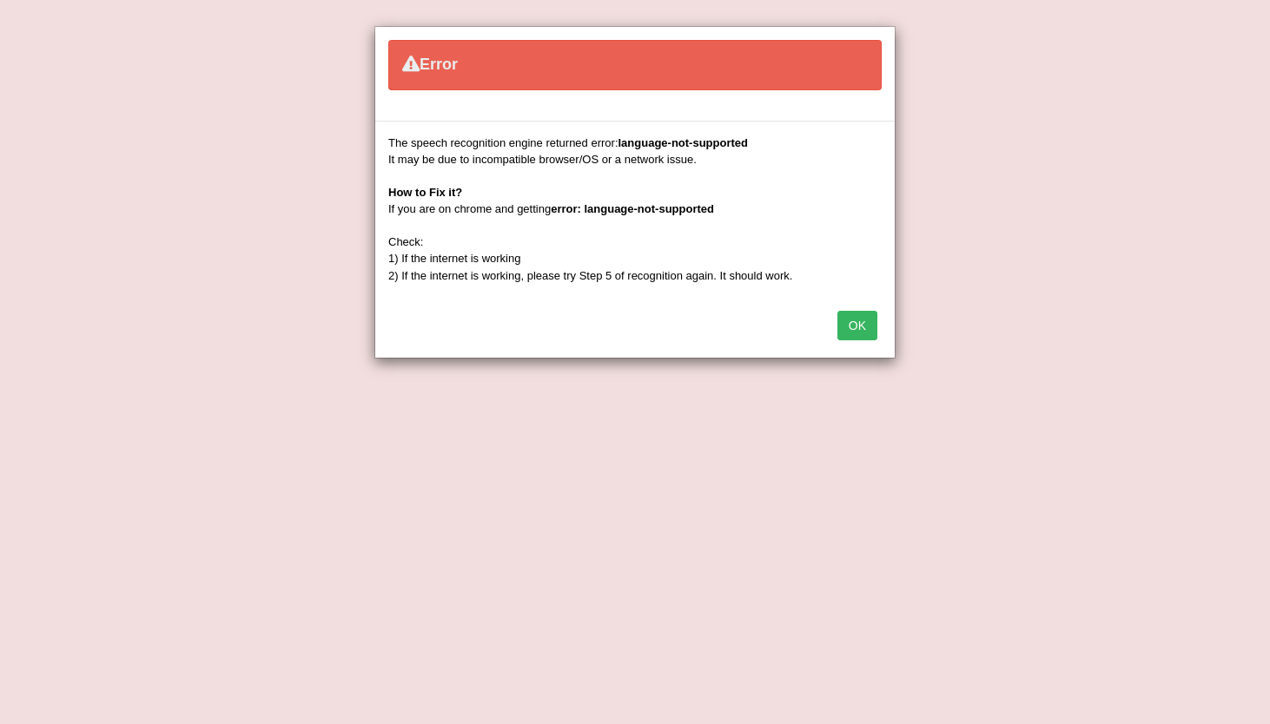
click at [655, 212] on b "error: language-not-supported" at bounding box center [632, 208] width 163 height 13
click at [637, 227] on div "The speech recognition engine returned error: language-not-supported It may be …" at bounding box center [634, 209] width 493 height 149
click at [867, 327] on button "OK" at bounding box center [857, 326] width 40 height 30
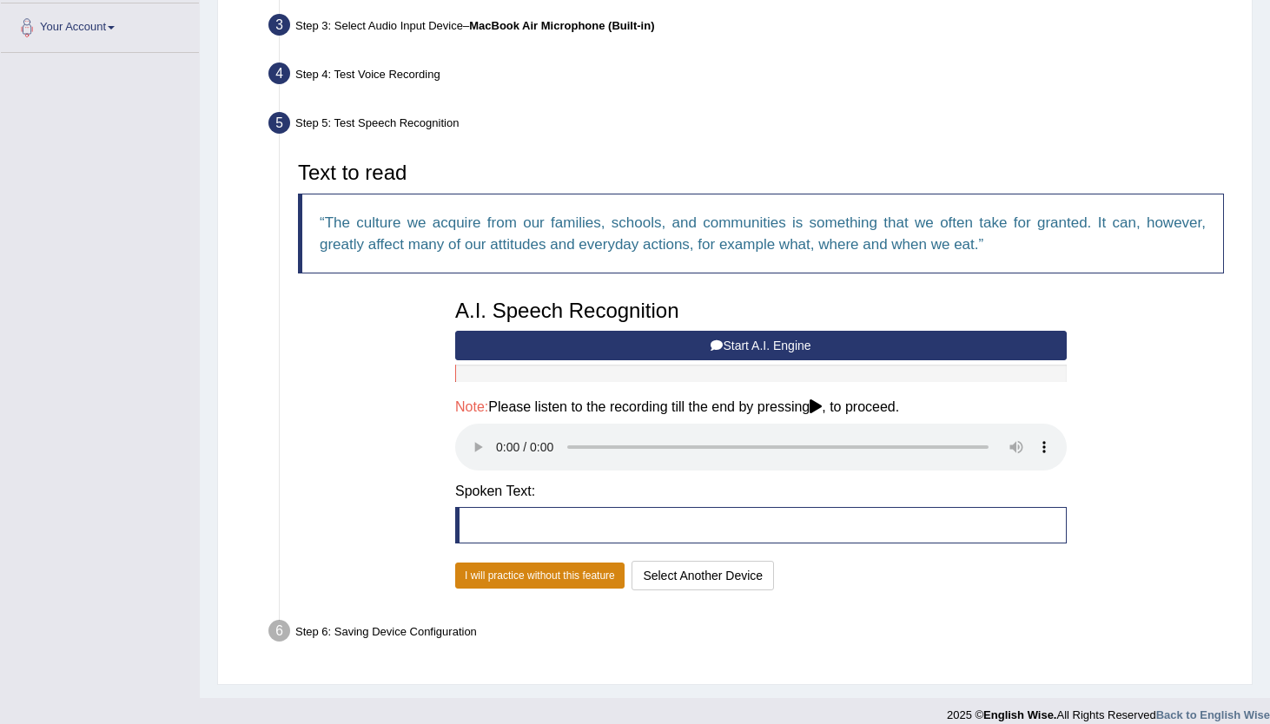
scroll to position [431, 0]
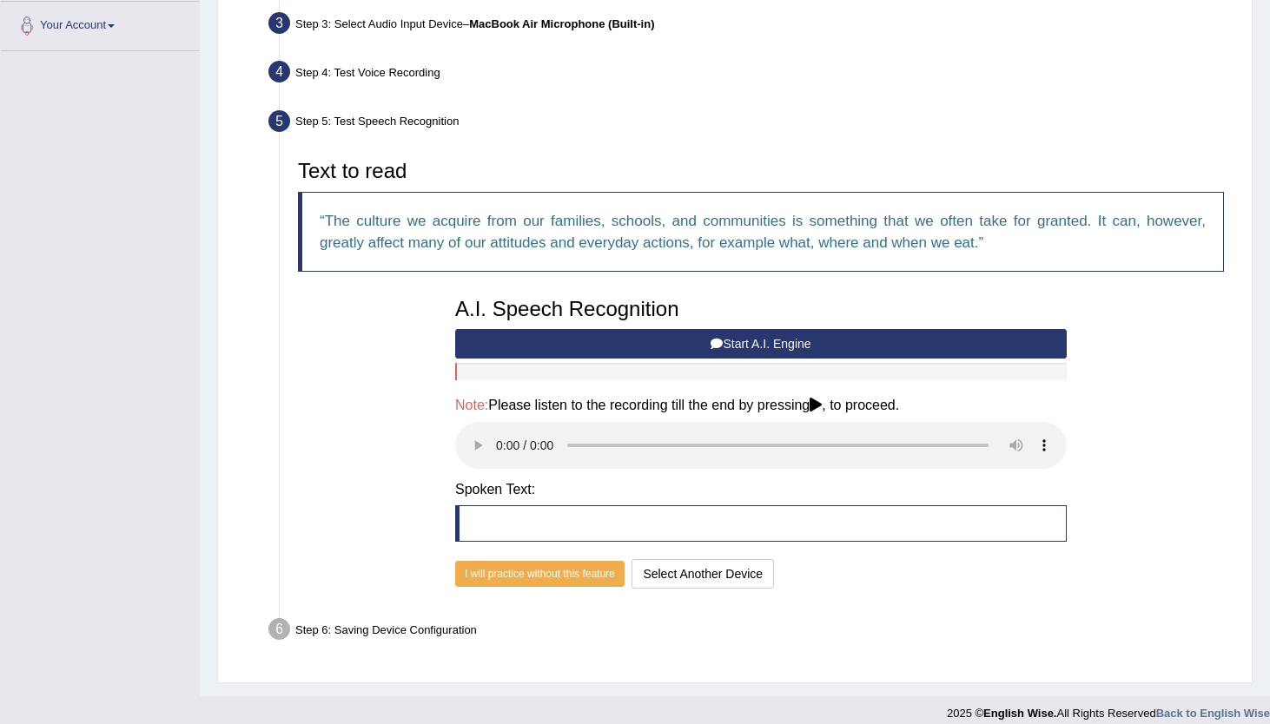
click at [591, 507] on blockquote at bounding box center [760, 523] width 611 height 36
click at [649, 572] on button "Select Another Device" at bounding box center [702, 574] width 142 height 30
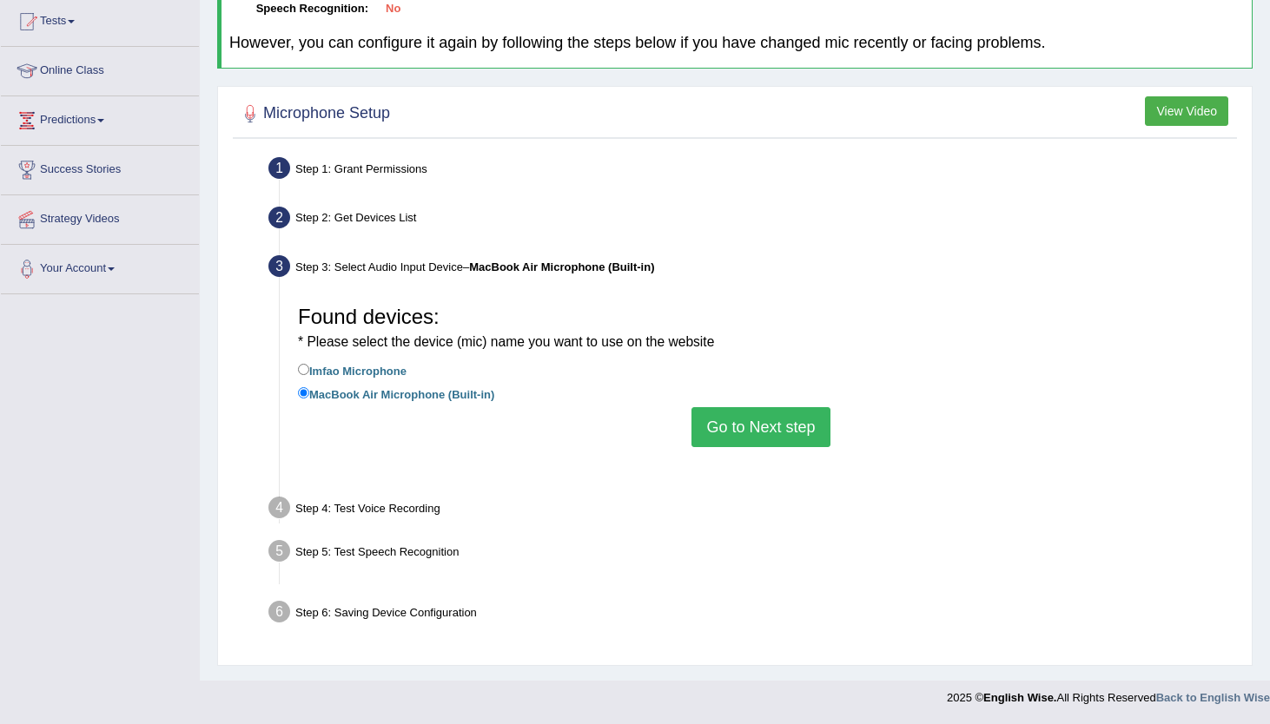
scroll to position [188, 0]
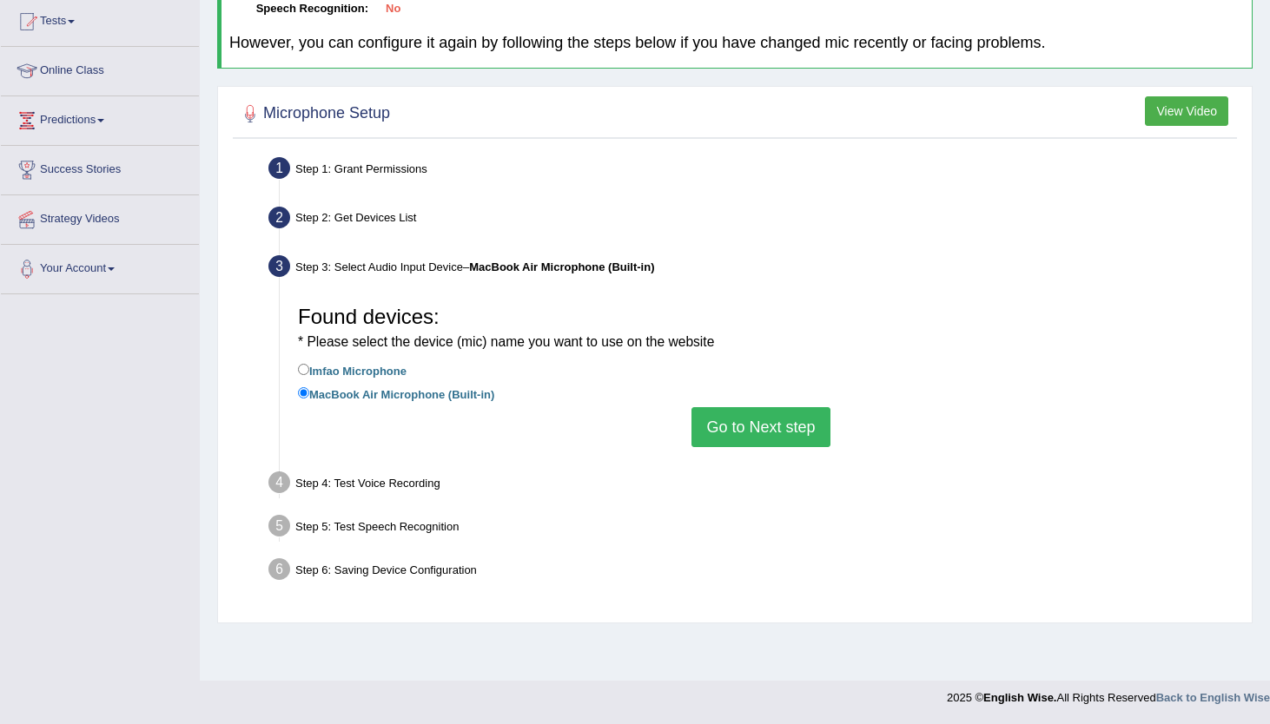
click at [738, 439] on button "Go to Next step" at bounding box center [760, 427] width 138 height 40
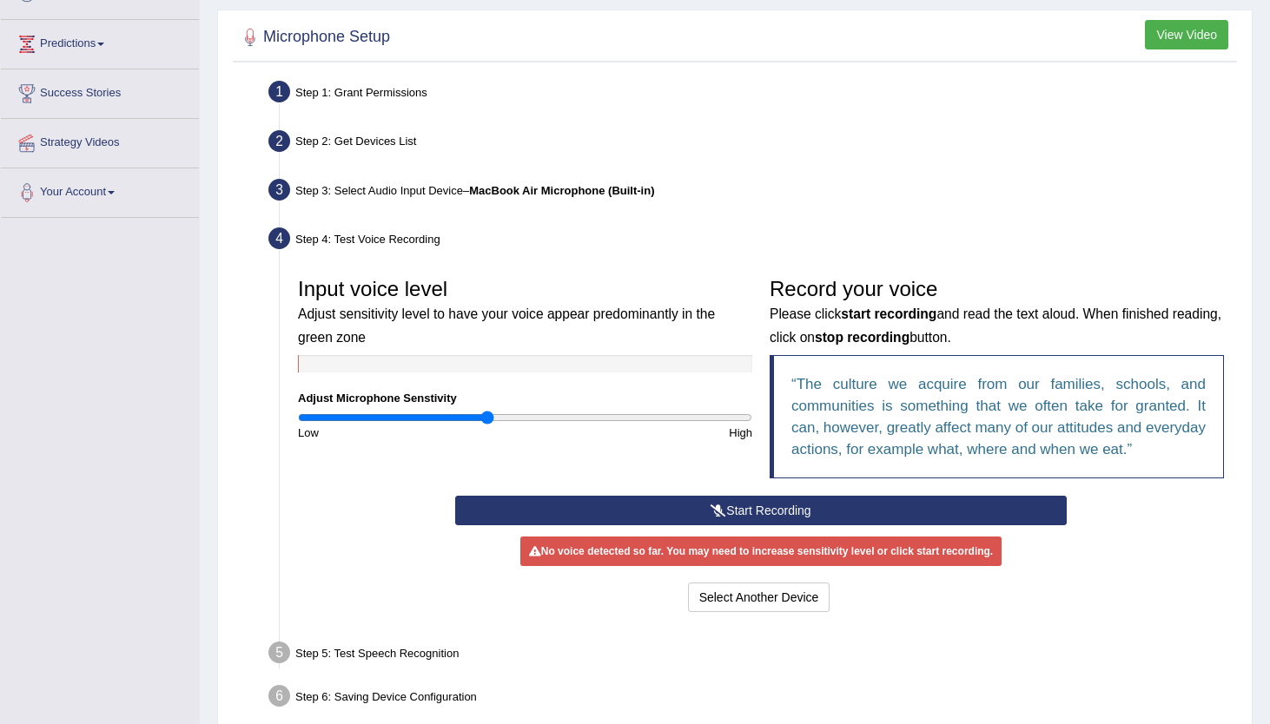
scroll to position [268, 0]
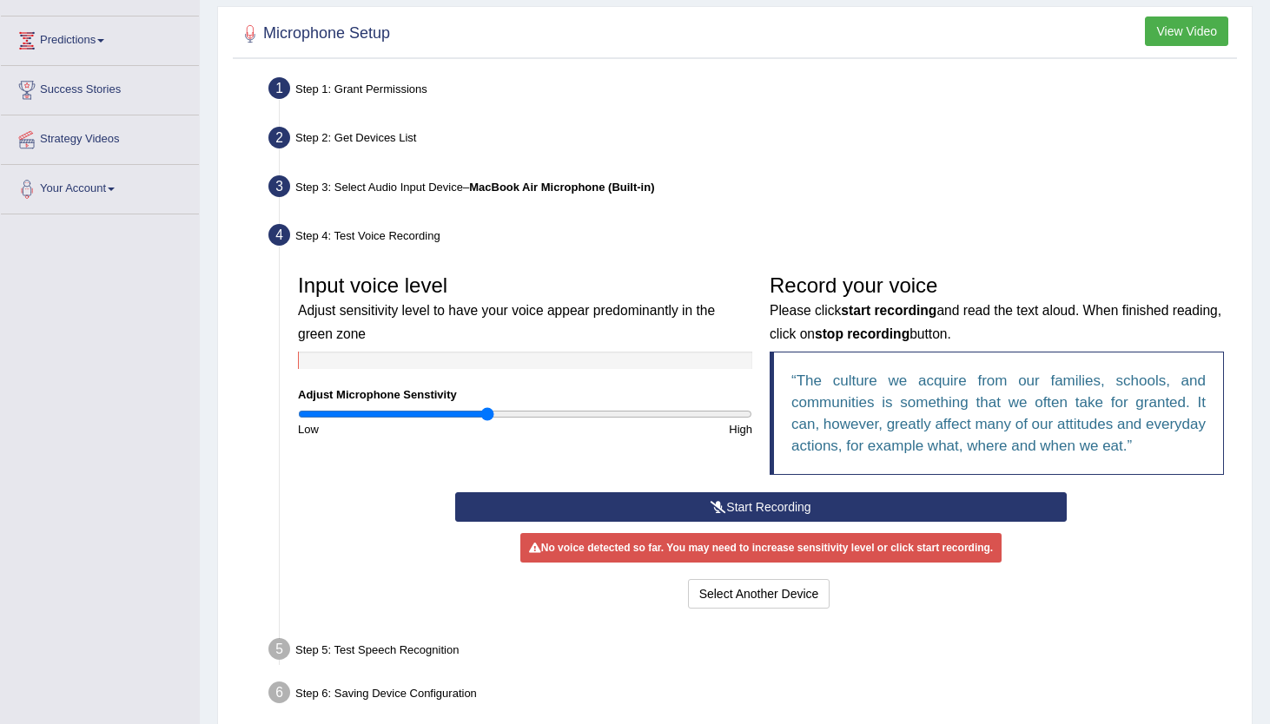
click at [796, 518] on button "Start Recording" at bounding box center [760, 507] width 611 height 30
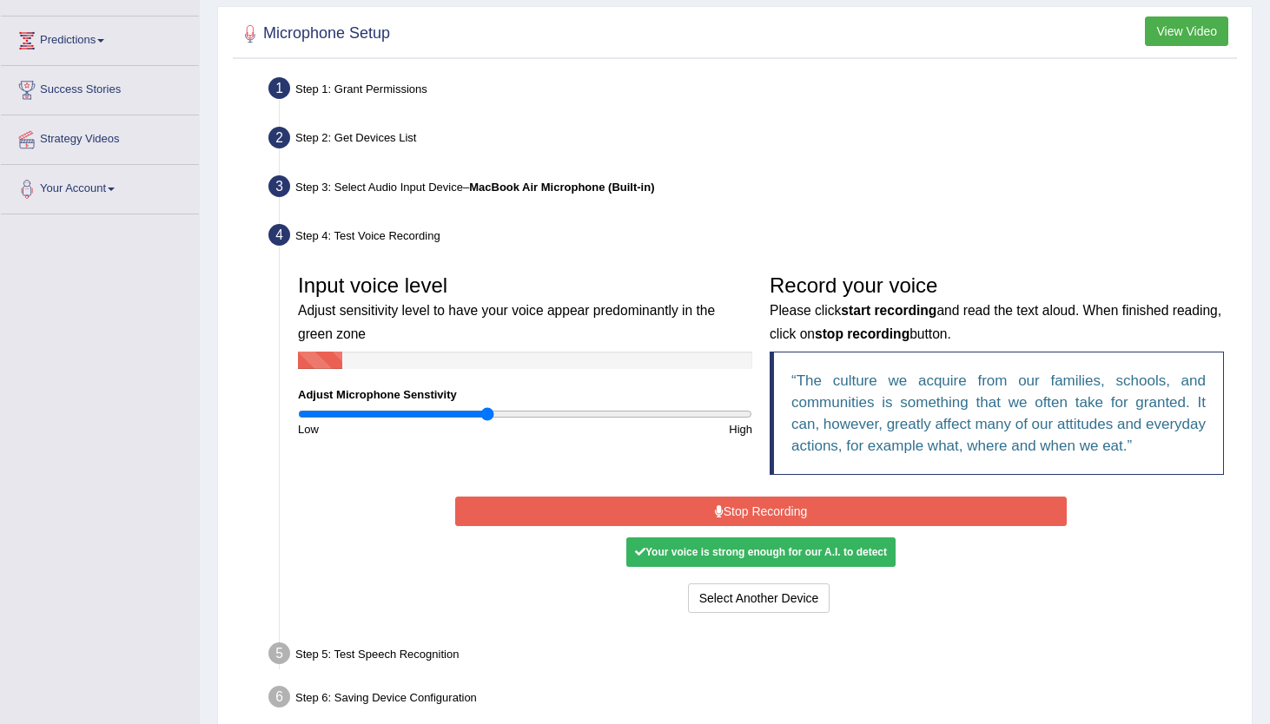
click at [787, 511] on button "Stop Recording" at bounding box center [760, 512] width 611 height 30
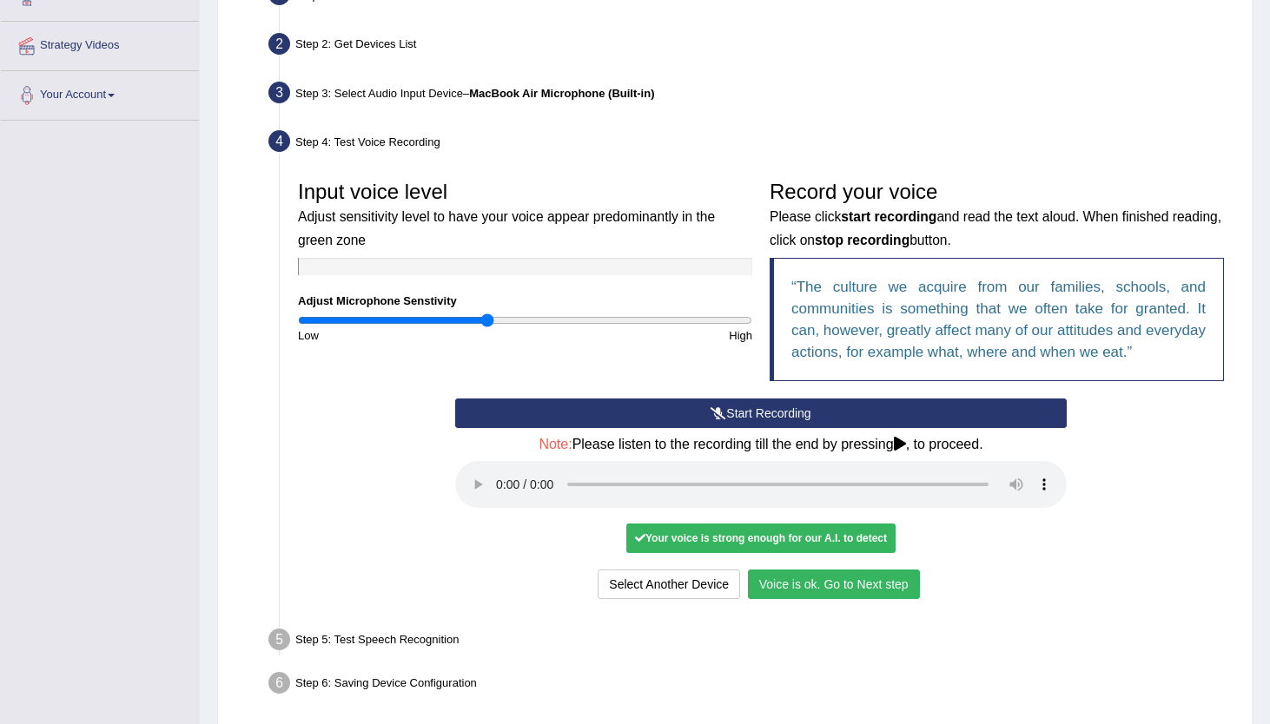
scroll to position [367, 0]
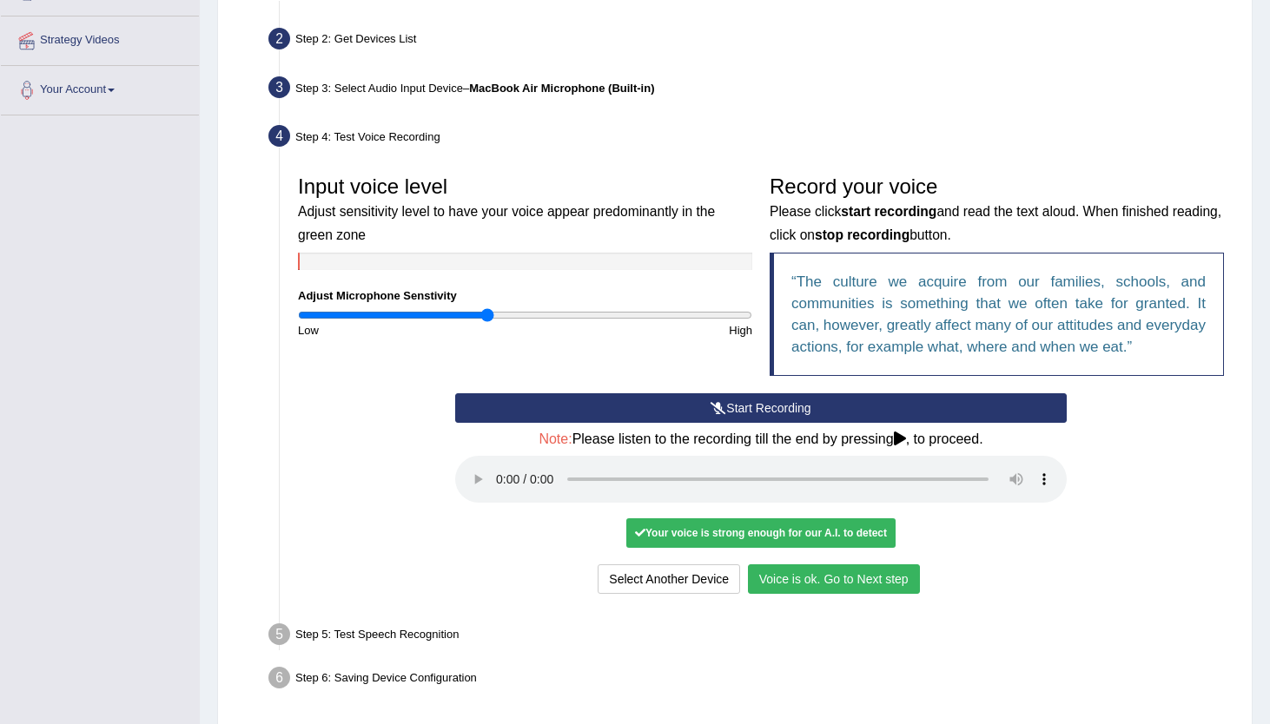
click at [803, 579] on button "Voice is ok. Go to Next step" at bounding box center [834, 580] width 172 height 30
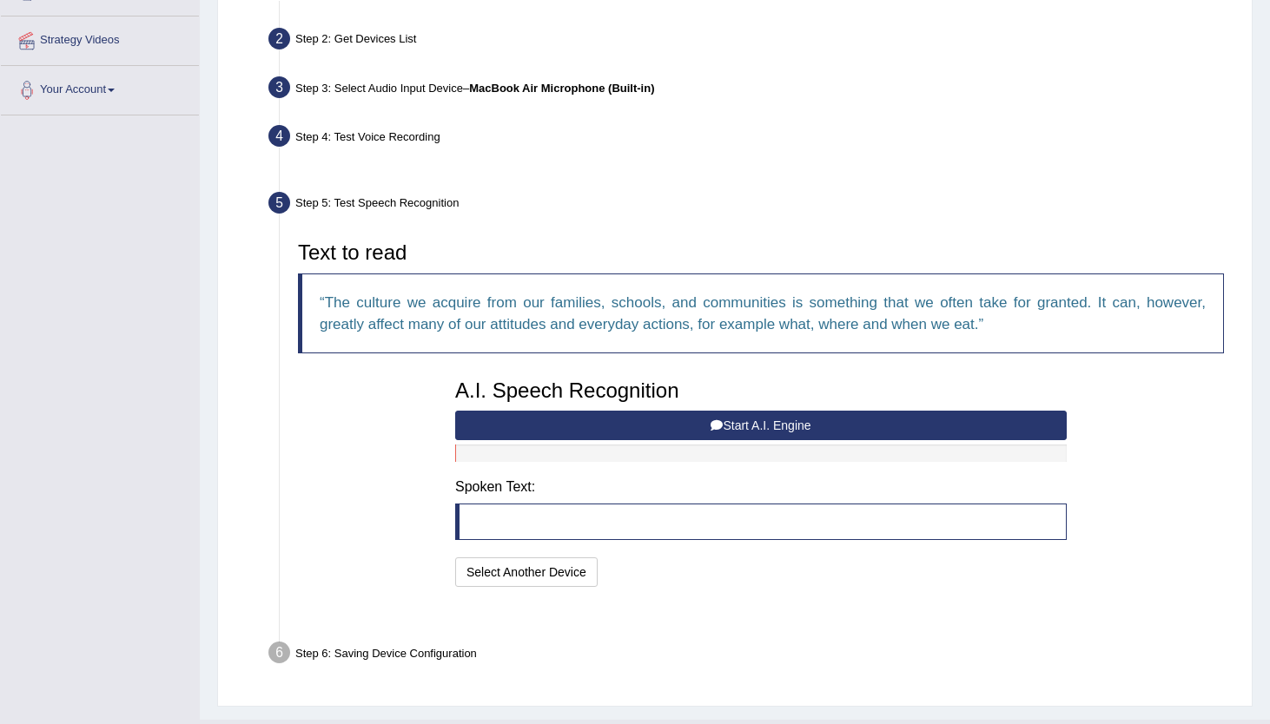
scroll to position [361, 0]
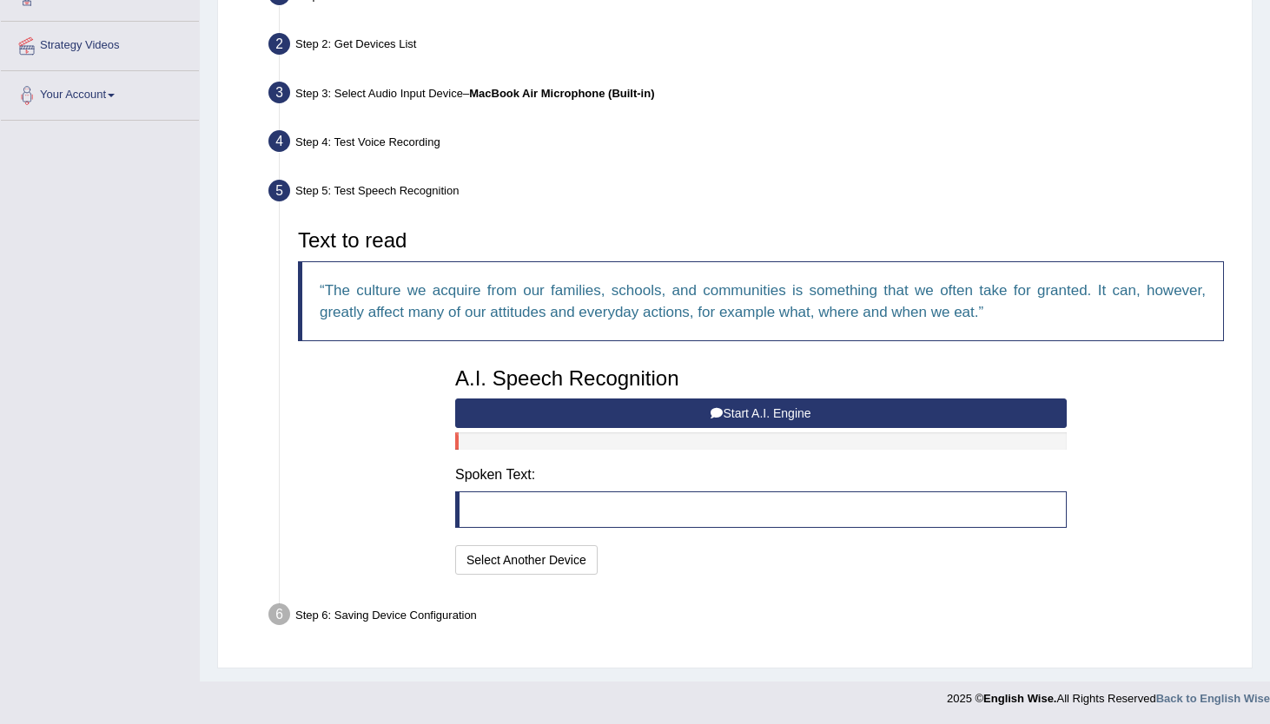
click at [746, 416] on button "Start A.I. Engine" at bounding box center [760, 414] width 611 height 30
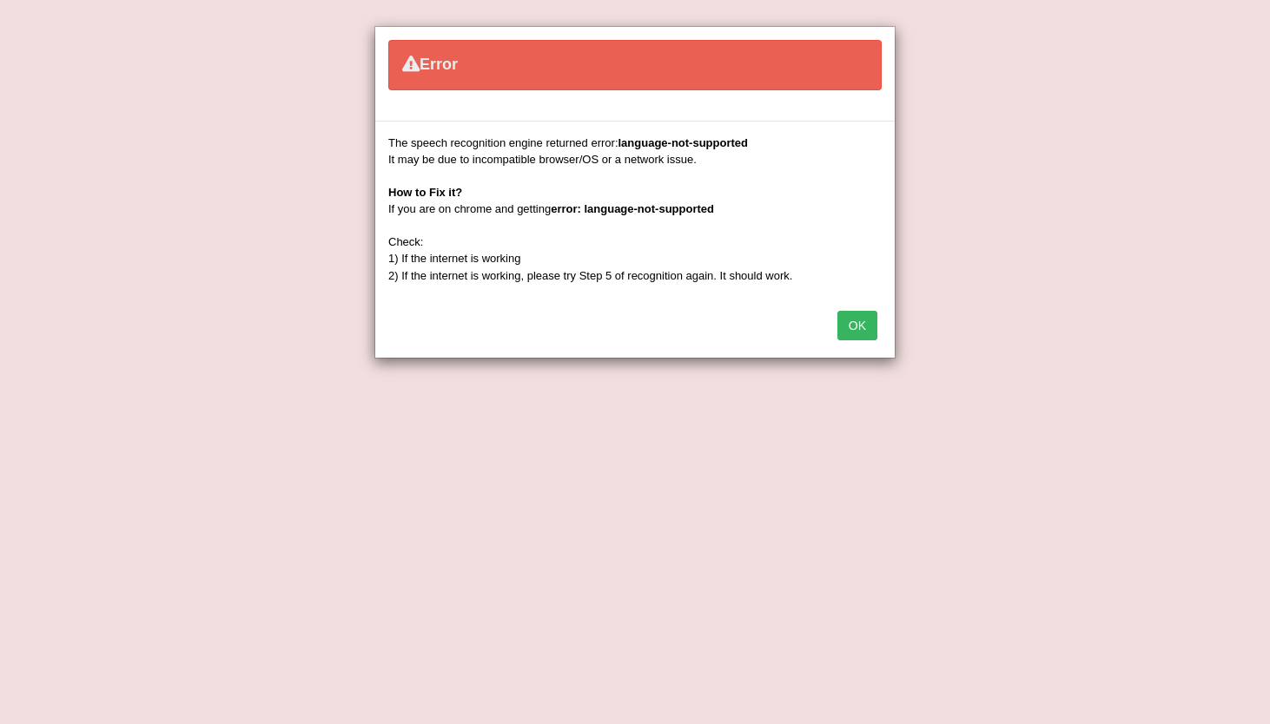
click at [855, 322] on button "OK" at bounding box center [857, 326] width 40 height 30
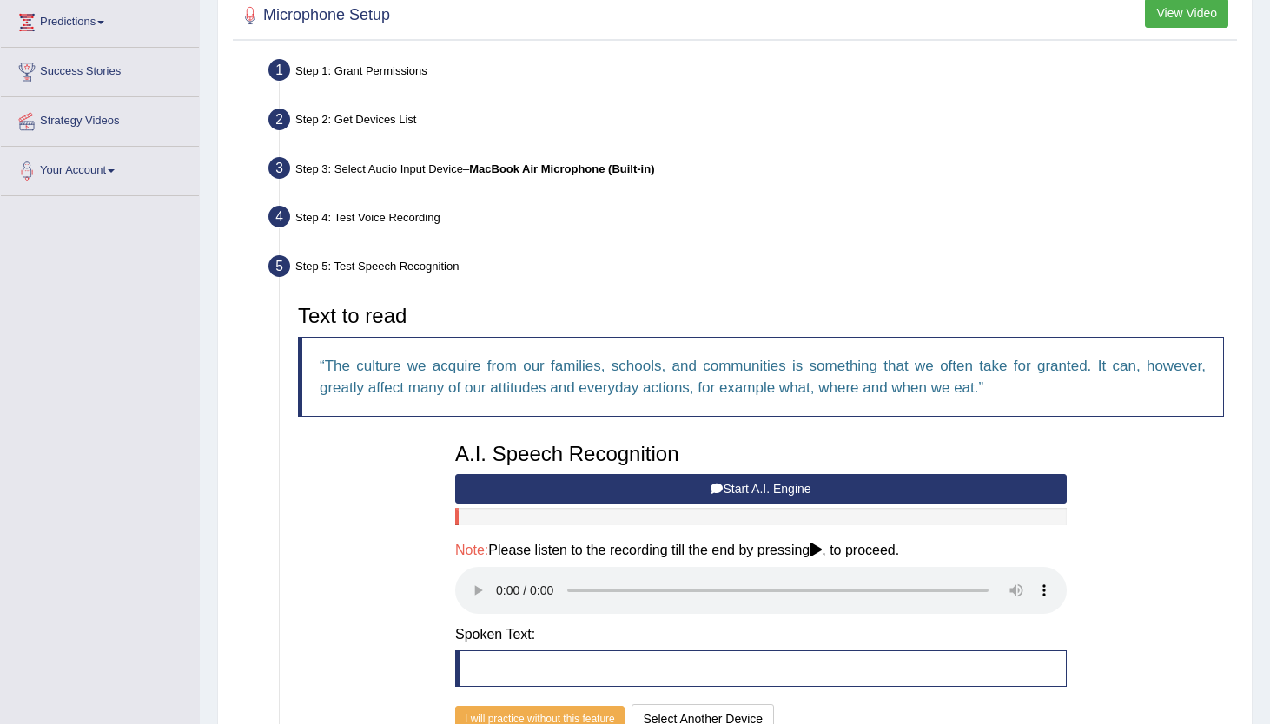
scroll to position [283, 0]
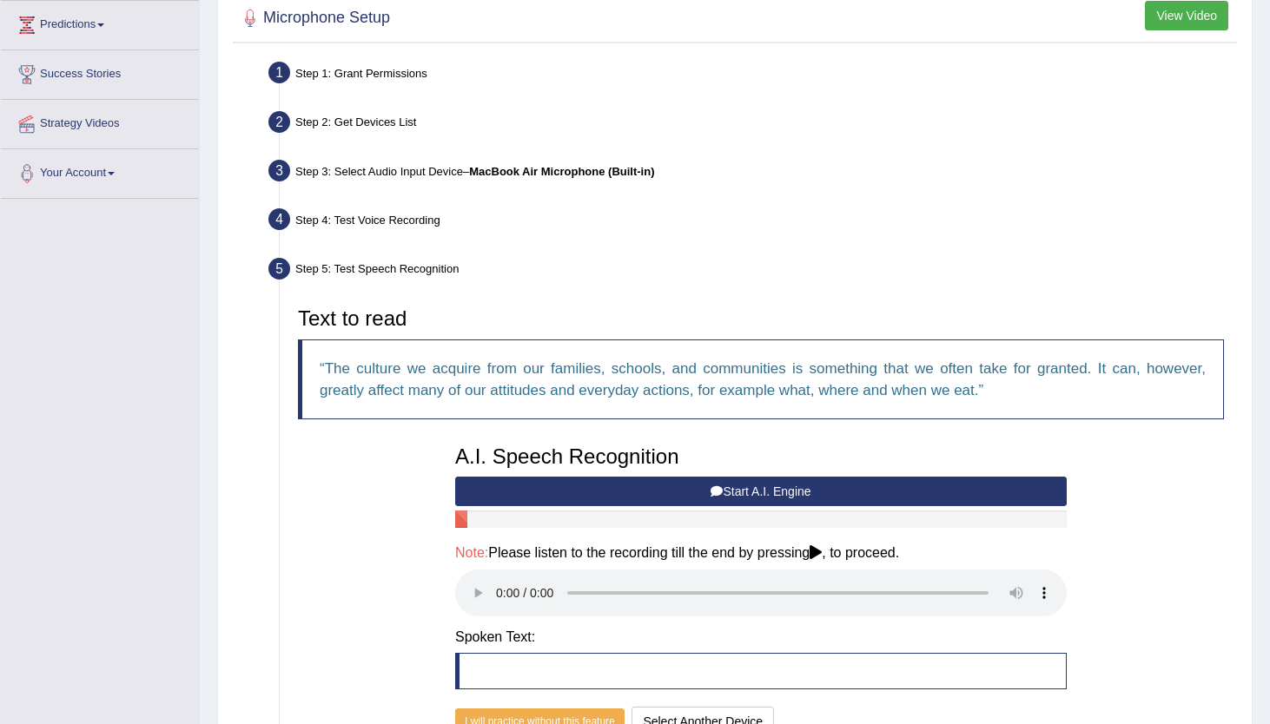
click at [712, 487] on icon at bounding box center [716, 492] width 12 height 12
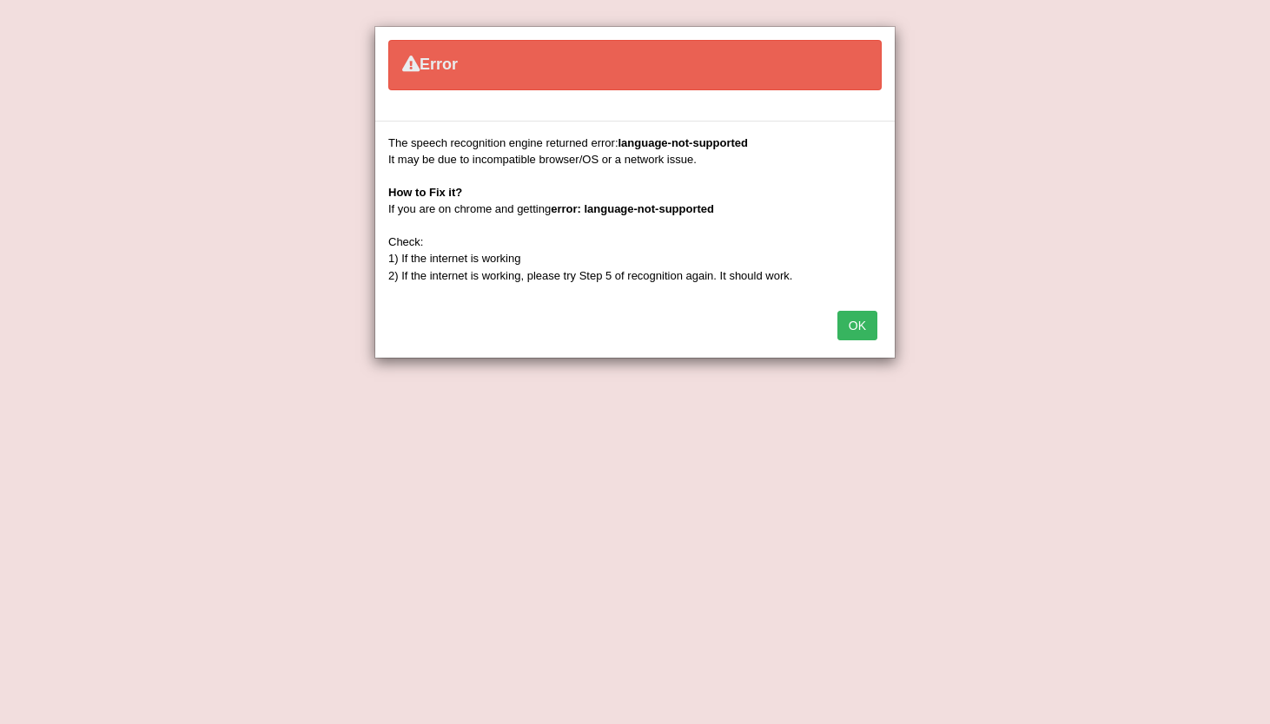
click at [842, 320] on button "OK" at bounding box center [857, 326] width 40 height 30
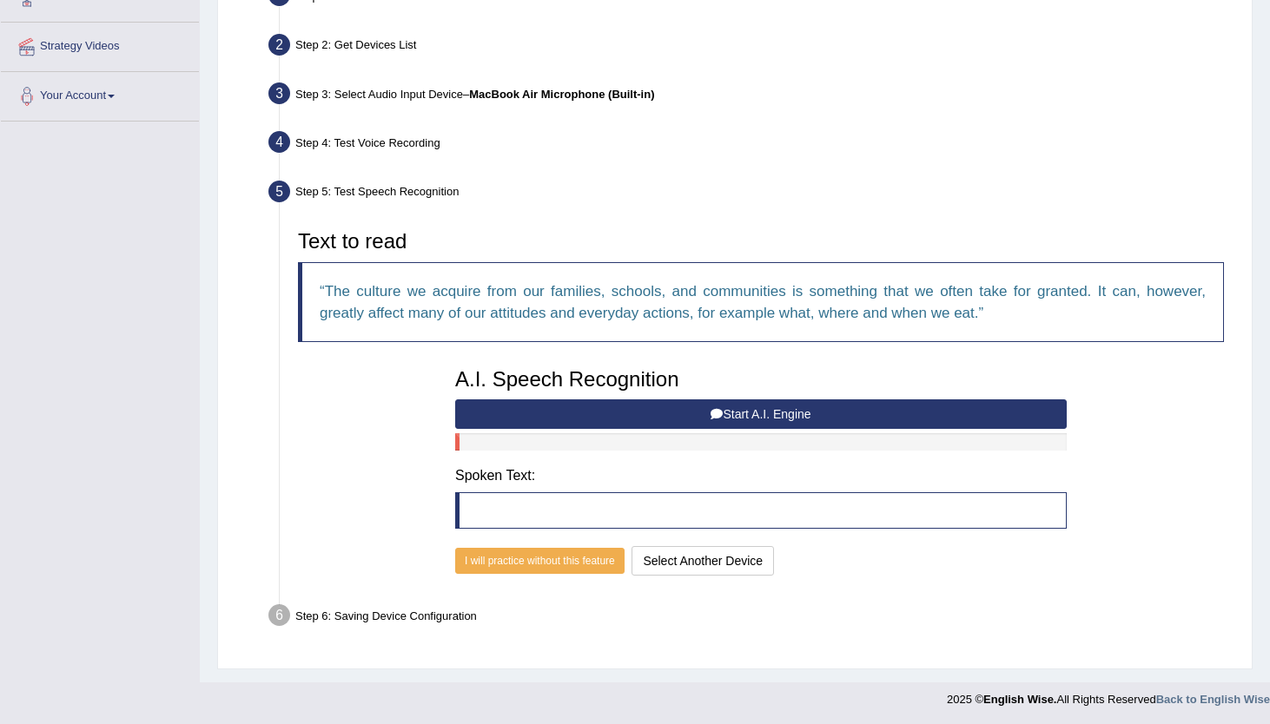
scroll to position [361, 0]
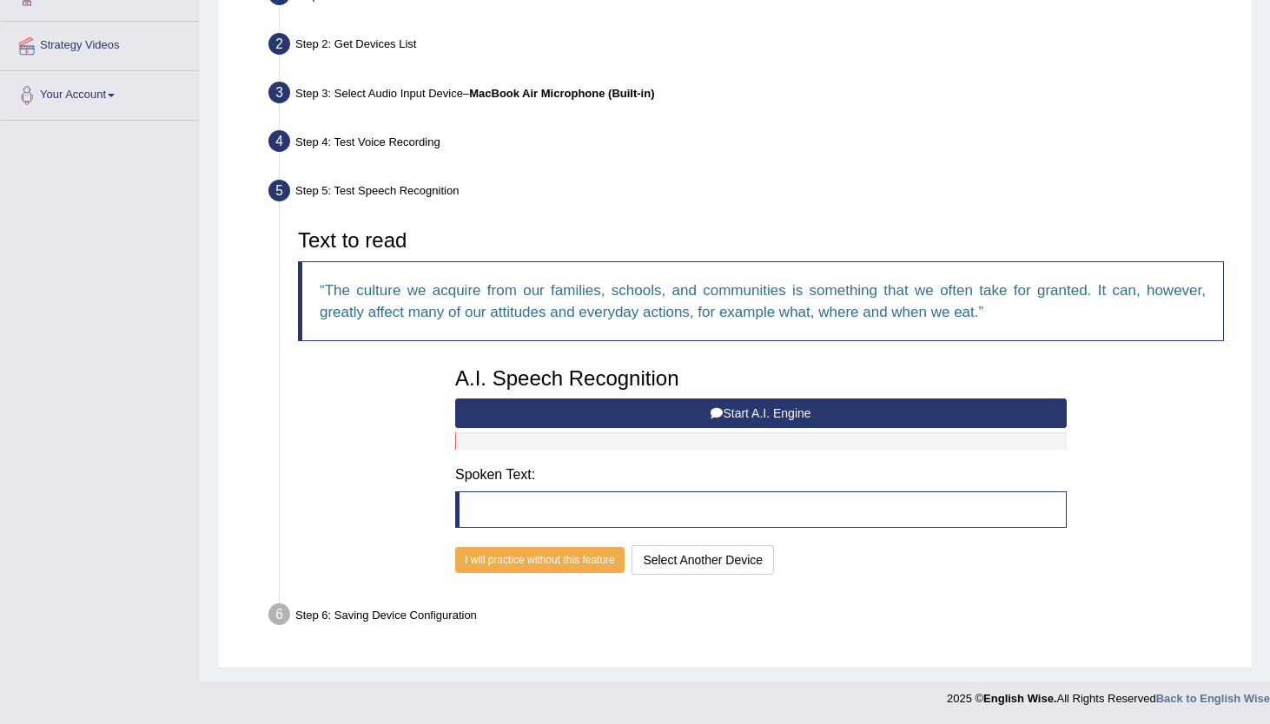
click at [743, 401] on button "Start A.I. Engine" at bounding box center [760, 414] width 611 height 30
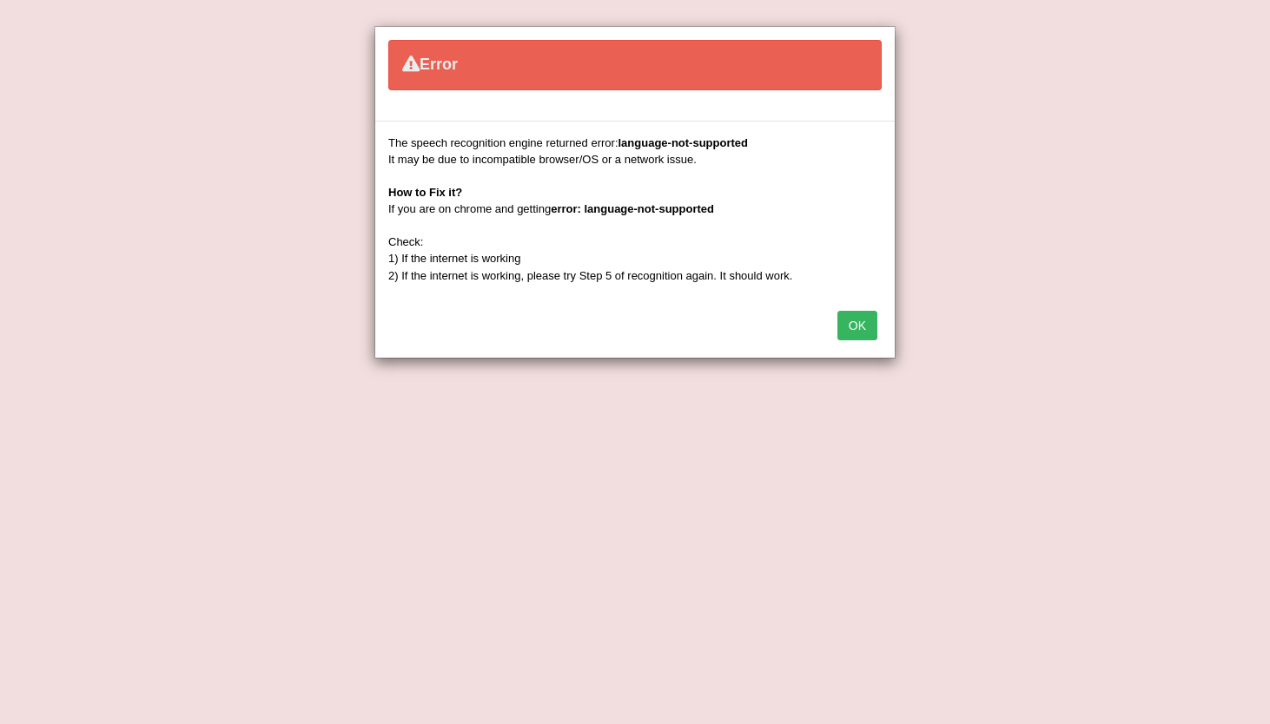
click at [872, 325] on button "OK" at bounding box center [857, 326] width 40 height 30
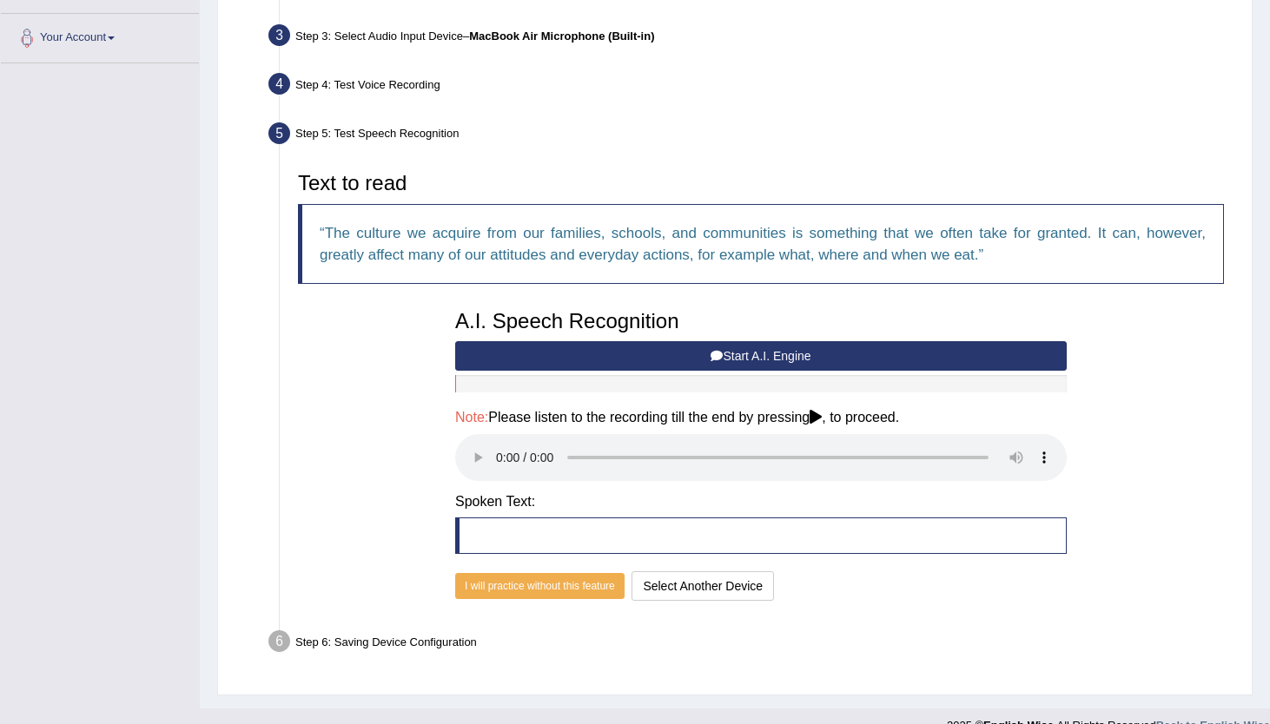
click at [779, 365] on button "Start A.I. Engine" at bounding box center [760, 356] width 611 height 30
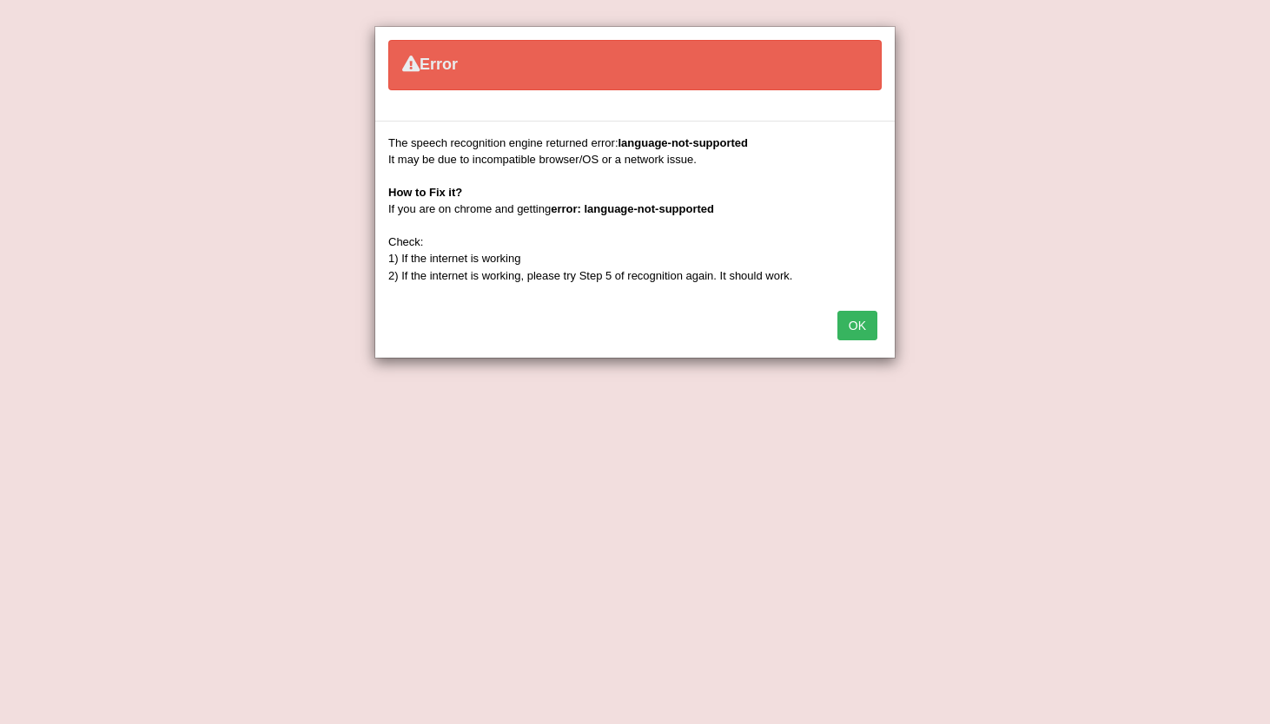
click at [828, 319] on div "OK" at bounding box center [634, 327] width 519 height 61
click at [850, 322] on button "OK" at bounding box center [857, 326] width 40 height 30
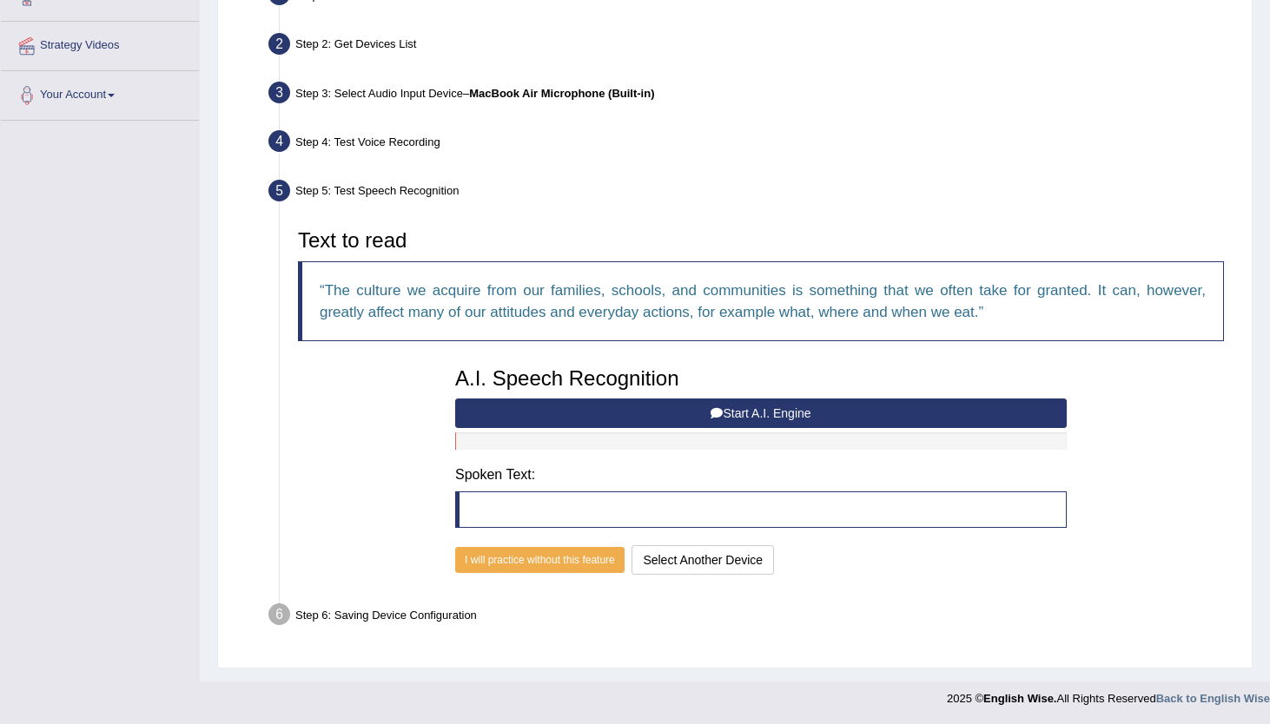
click at [581, 577] on div "I will practice without this feature Select Another Device Speech is ok. Go to …" at bounding box center [760, 562] width 611 height 34
click at [591, 565] on button "I will practice without this feature" at bounding box center [539, 560] width 169 height 26
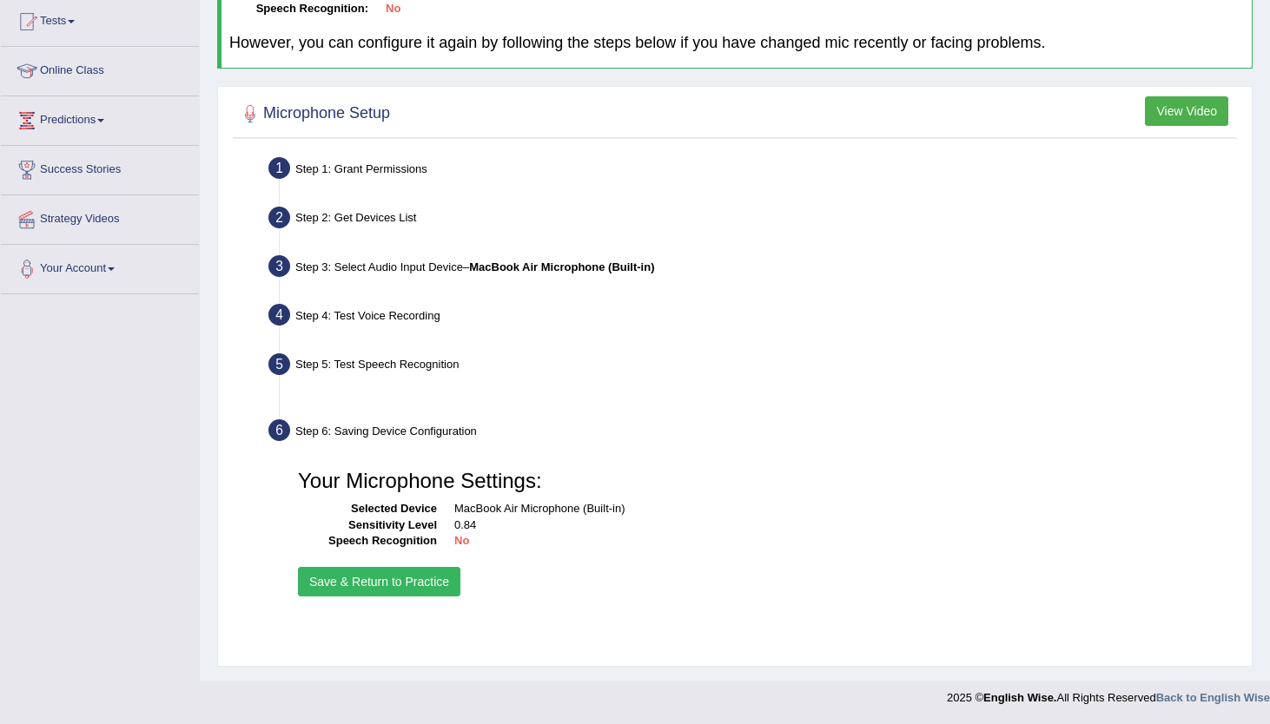
scroll to position [188, 0]
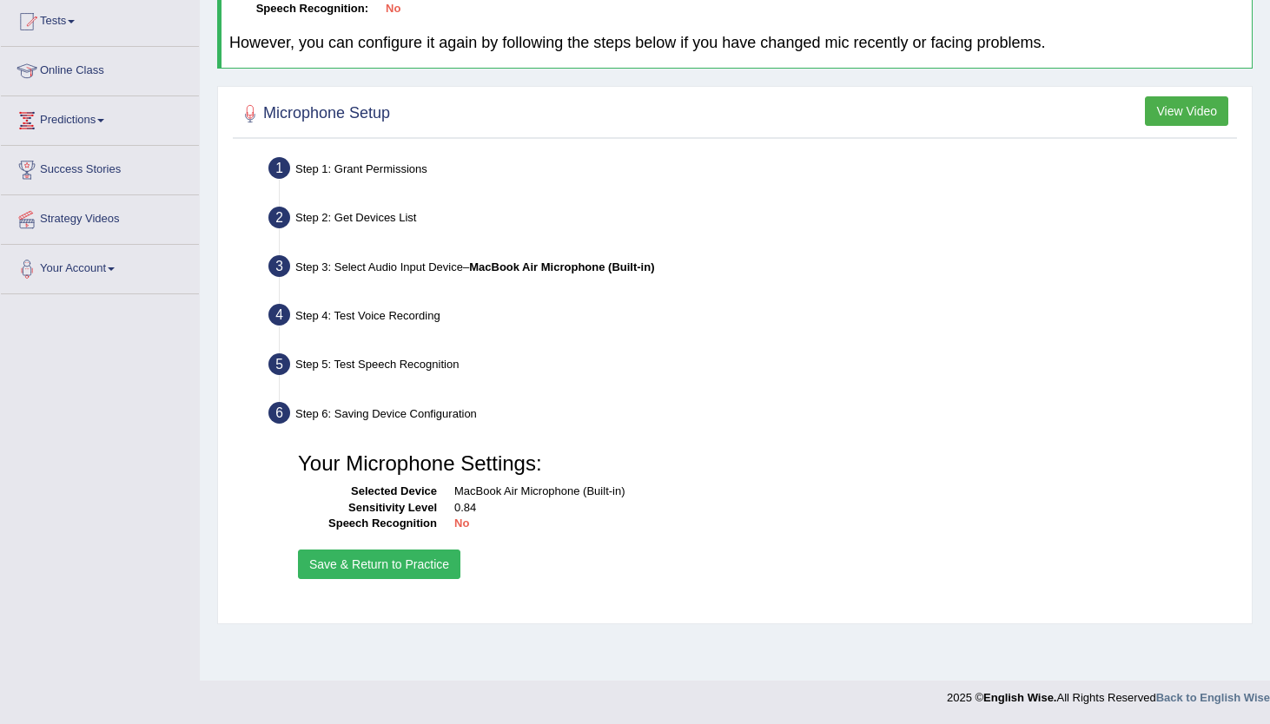
click at [436, 568] on button "Save & Return to Practice" at bounding box center [379, 565] width 162 height 30
click at [428, 568] on button "Save & Return to Practice" at bounding box center [379, 565] width 162 height 30
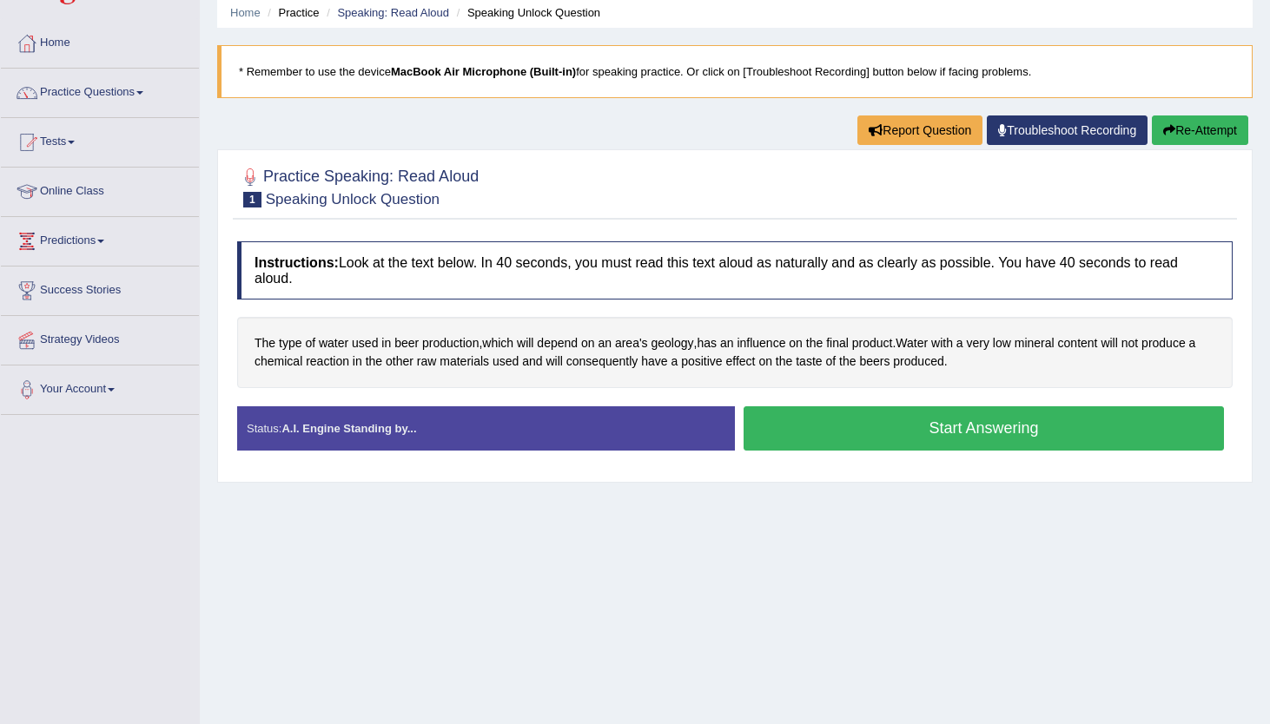
scroll to position [100, 0]
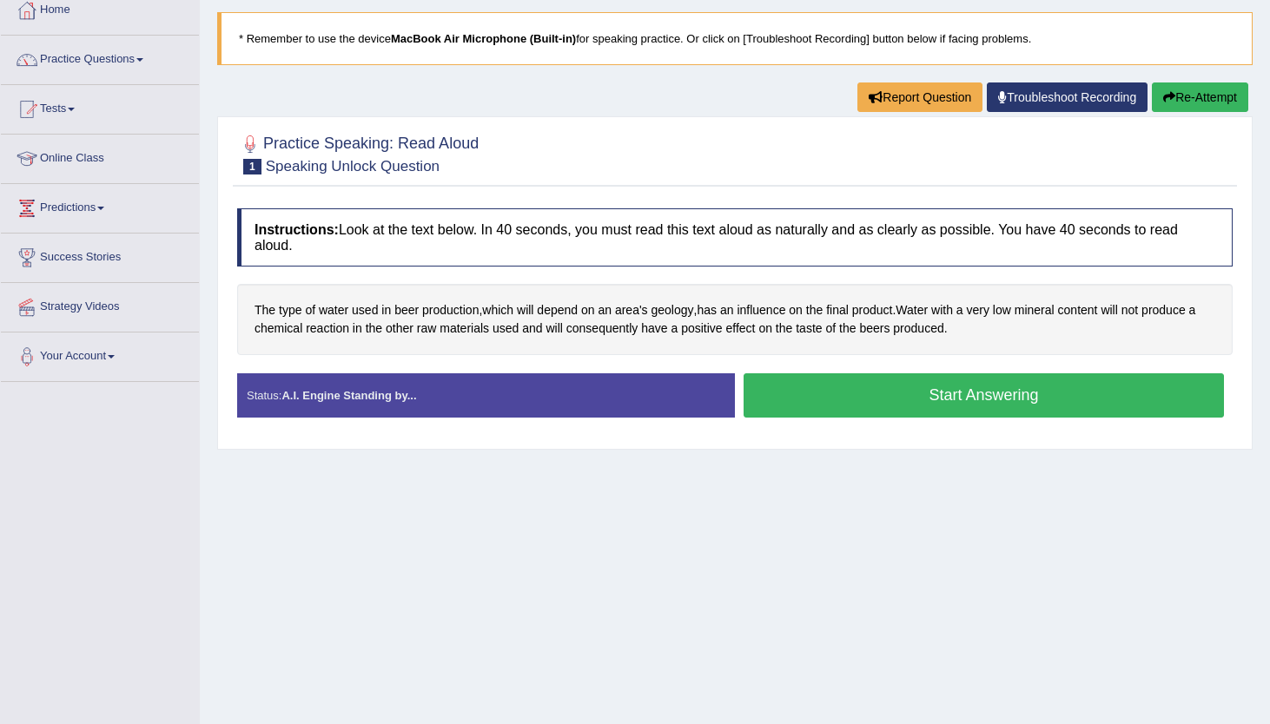
click at [935, 392] on button "Start Answering" at bounding box center [983, 395] width 480 height 44
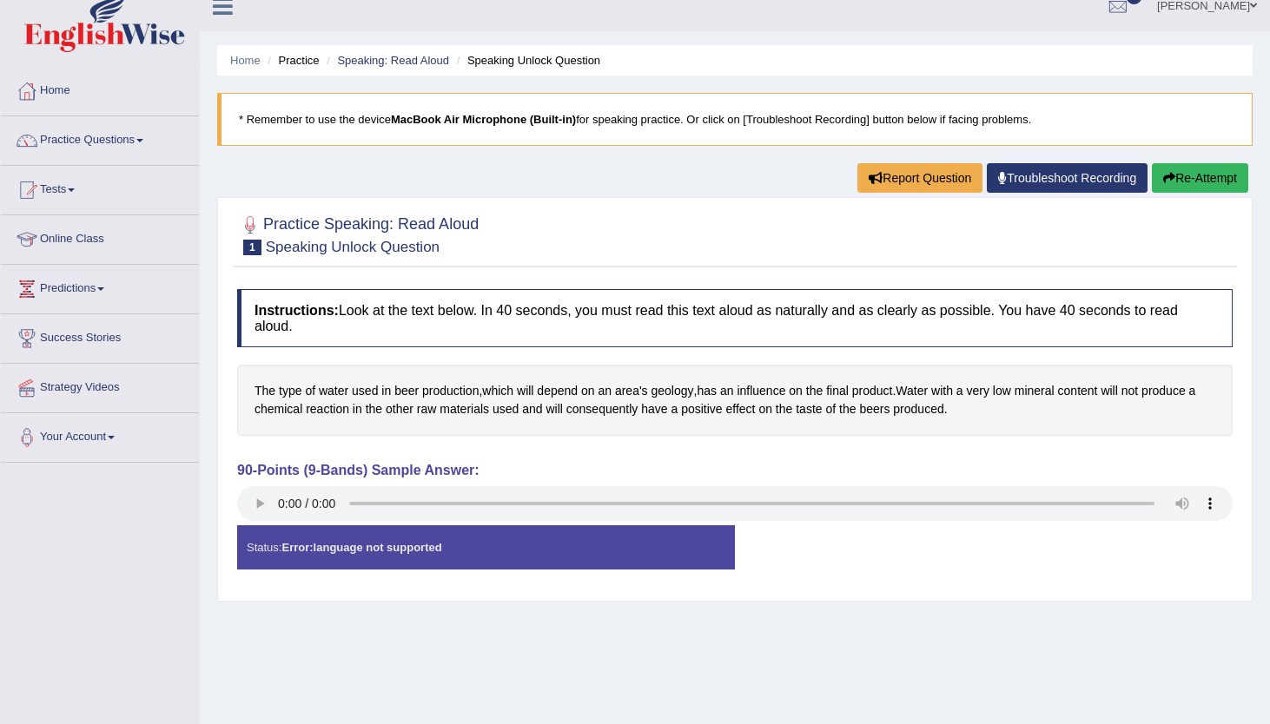
scroll to position [0, 0]
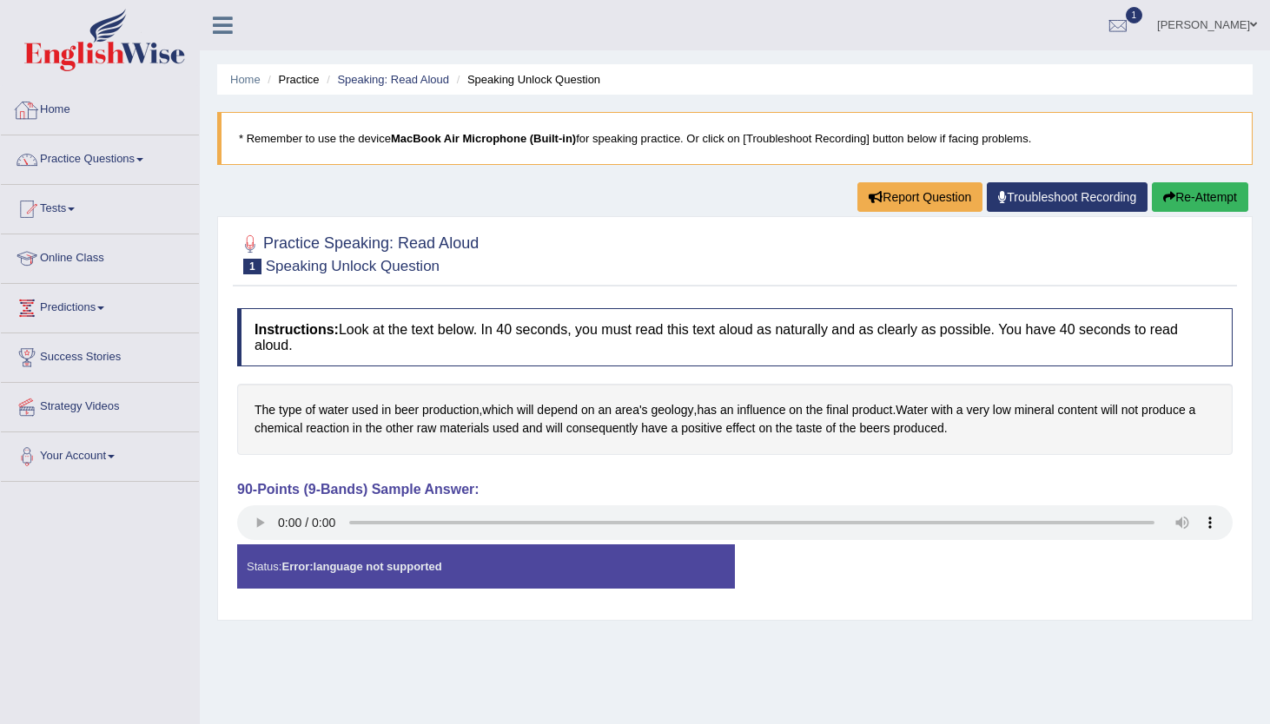
click at [429, 90] on ul "Home Practice Speaking: Read Aloud Speaking Unlock Question" at bounding box center [734, 79] width 1035 height 30
click at [429, 86] on li "Speaking: Read Aloud" at bounding box center [385, 79] width 127 height 17
click at [429, 79] on link "Speaking: Read Aloud" at bounding box center [393, 79] width 112 height 13
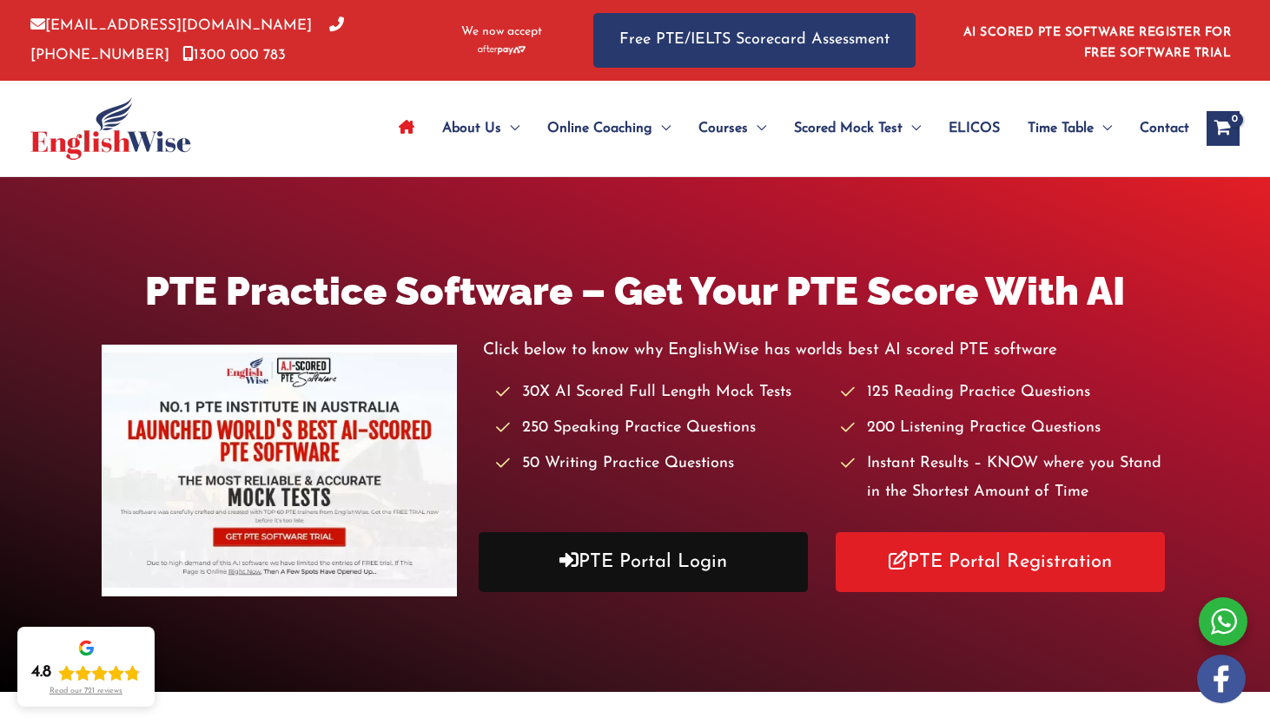
click at [688, 542] on link "PTE Portal Login" at bounding box center [643, 562] width 329 height 60
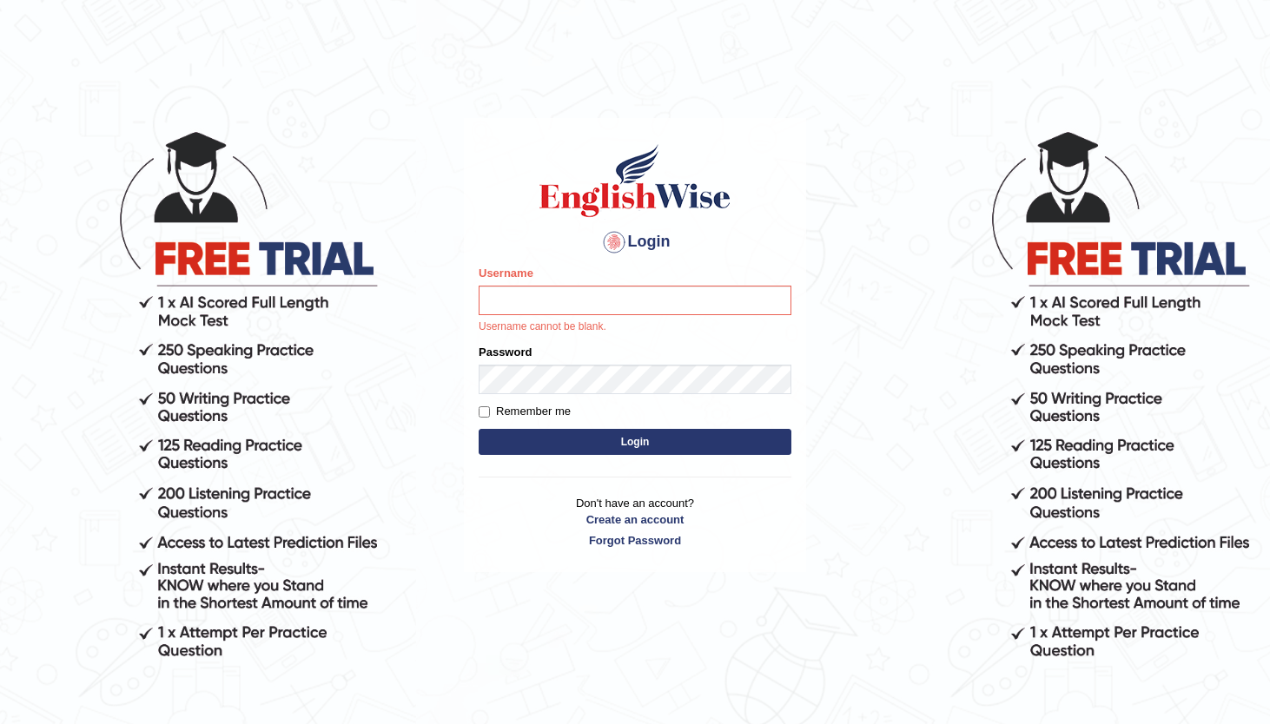
click at [564, 311] on input "Username" at bounding box center [635, 301] width 313 height 30
type input "andy_parramatta"
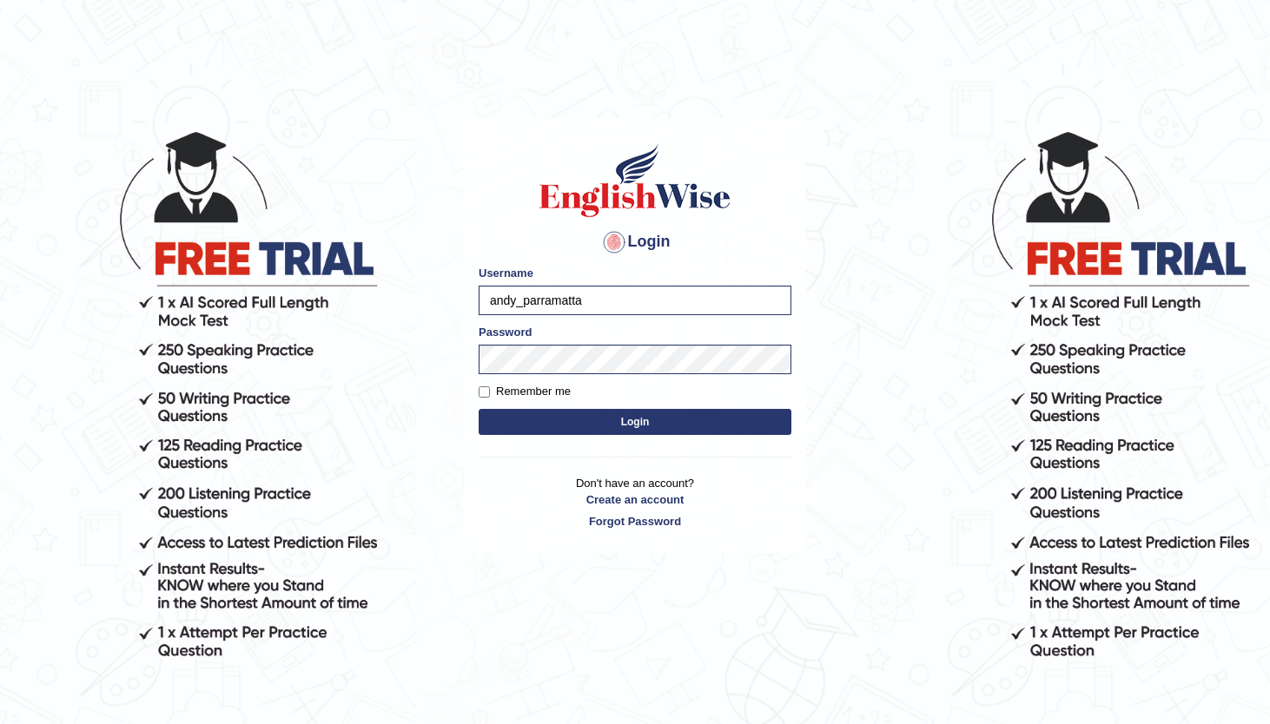
click at [637, 436] on form "Please fix the following errors: Username [PERSON_NAME] Password Remember me Lo…" at bounding box center [635, 352] width 313 height 175
click at [679, 439] on form "Please fix the following errors: Username [PERSON_NAME] Password Remember me Lo…" at bounding box center [635, 352] width 313 height 175
click at [677, 436] on form "Please fix the following errors: Username [PERSON_NAME] Password Remember me Lo…" at bounding box center [635, 352] width 313 height 175
click at [684, 432] on button "Login" at bounding box center [635, 422] width 313 height 26
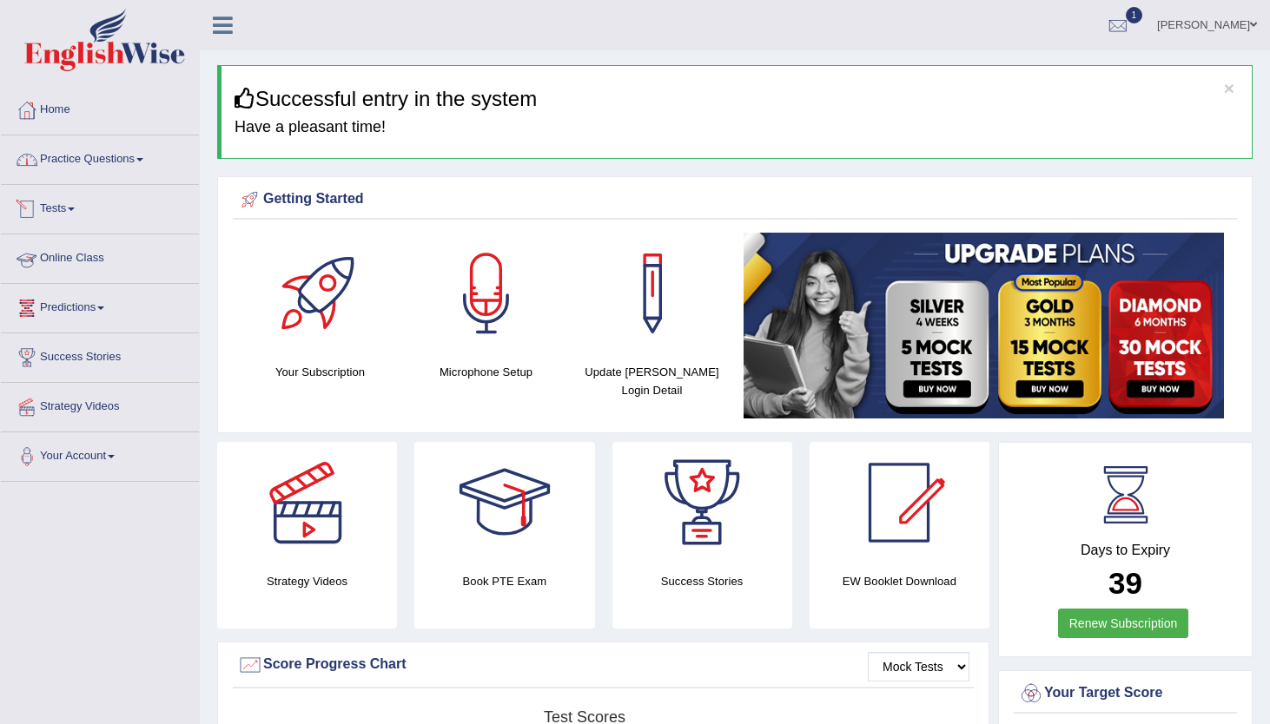
click at [96, 171] on link "Practice Questions" at bounding box center [100, 156] width 198 height 43
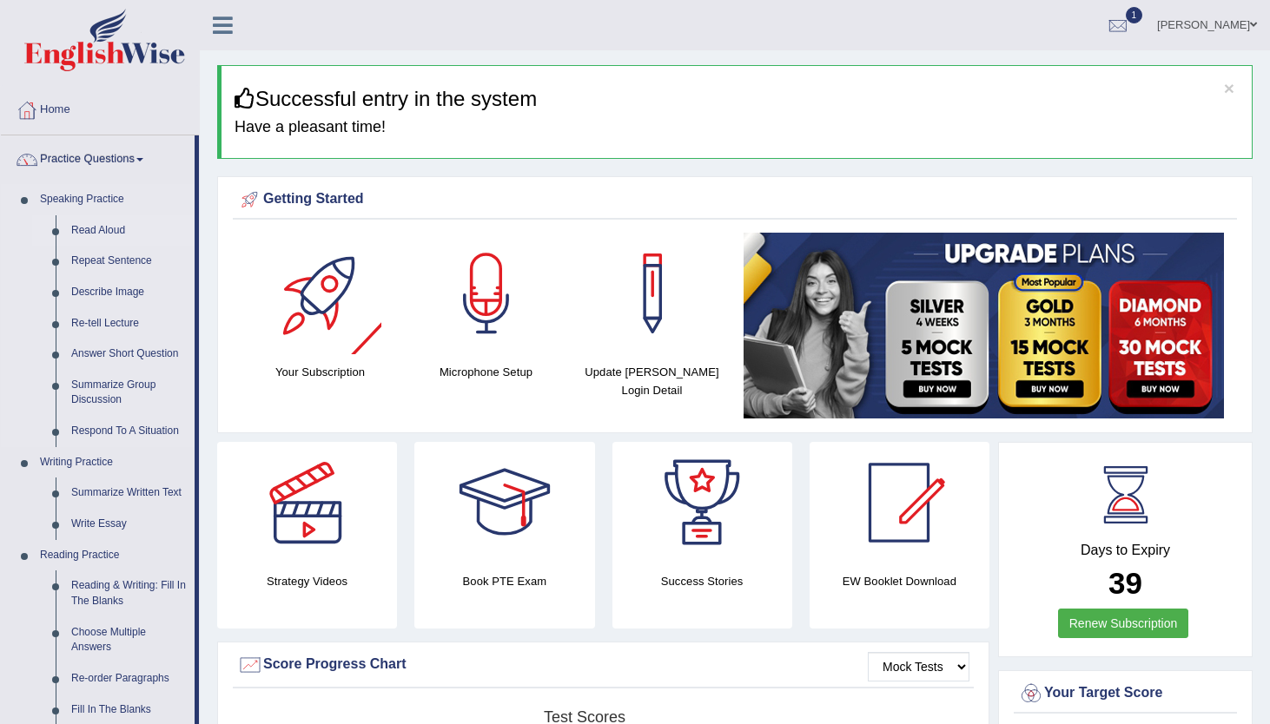
click at [114, 228] on link "Read Aloud" at bounding box center [128, 230] width 131 height 31
